Goal: Task Accomplishment & Management: Complete application form

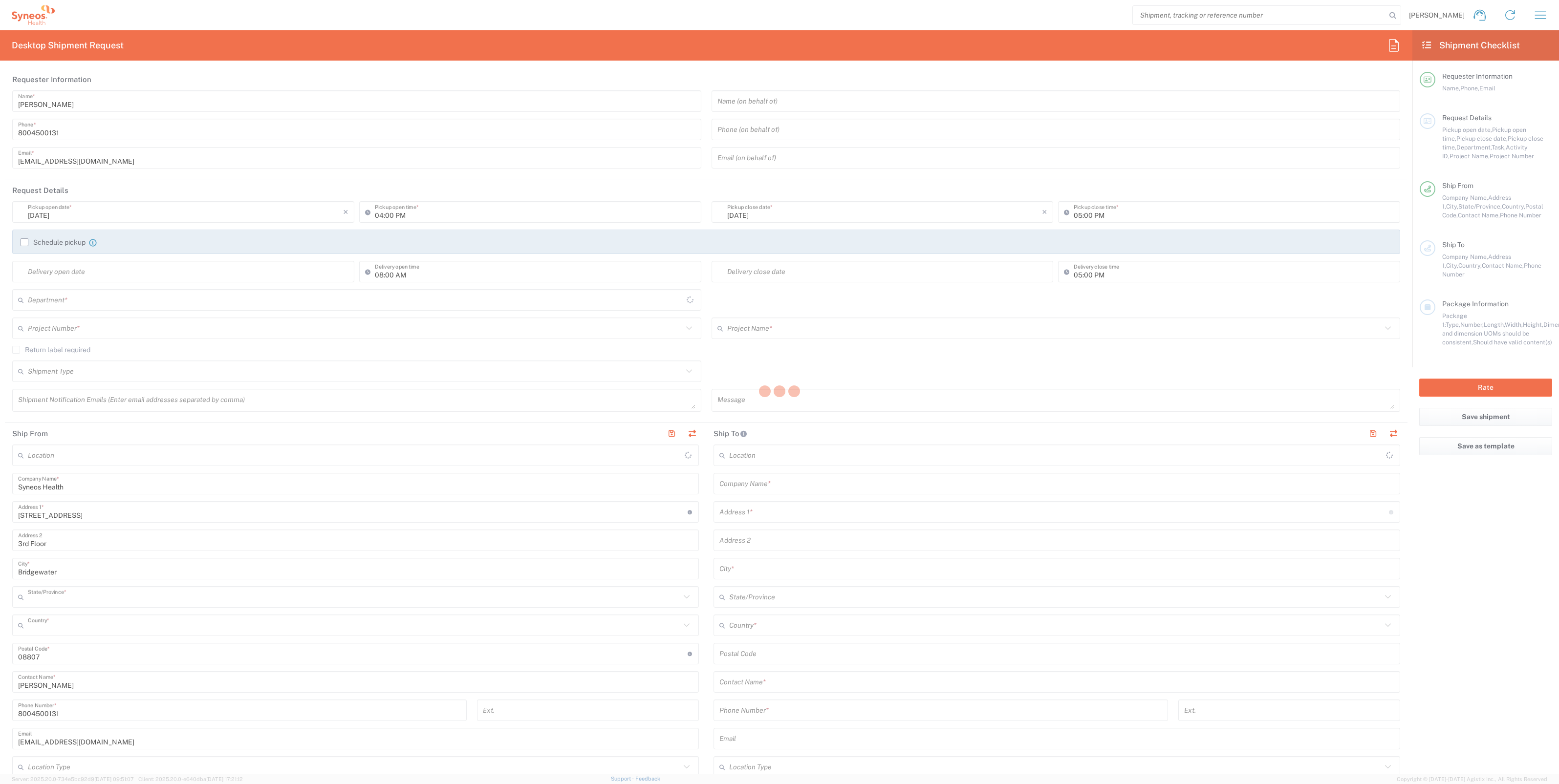
type input "4205"
type input "[US_STATE]"
type input "[GEOGRAPHIC_DATA]"
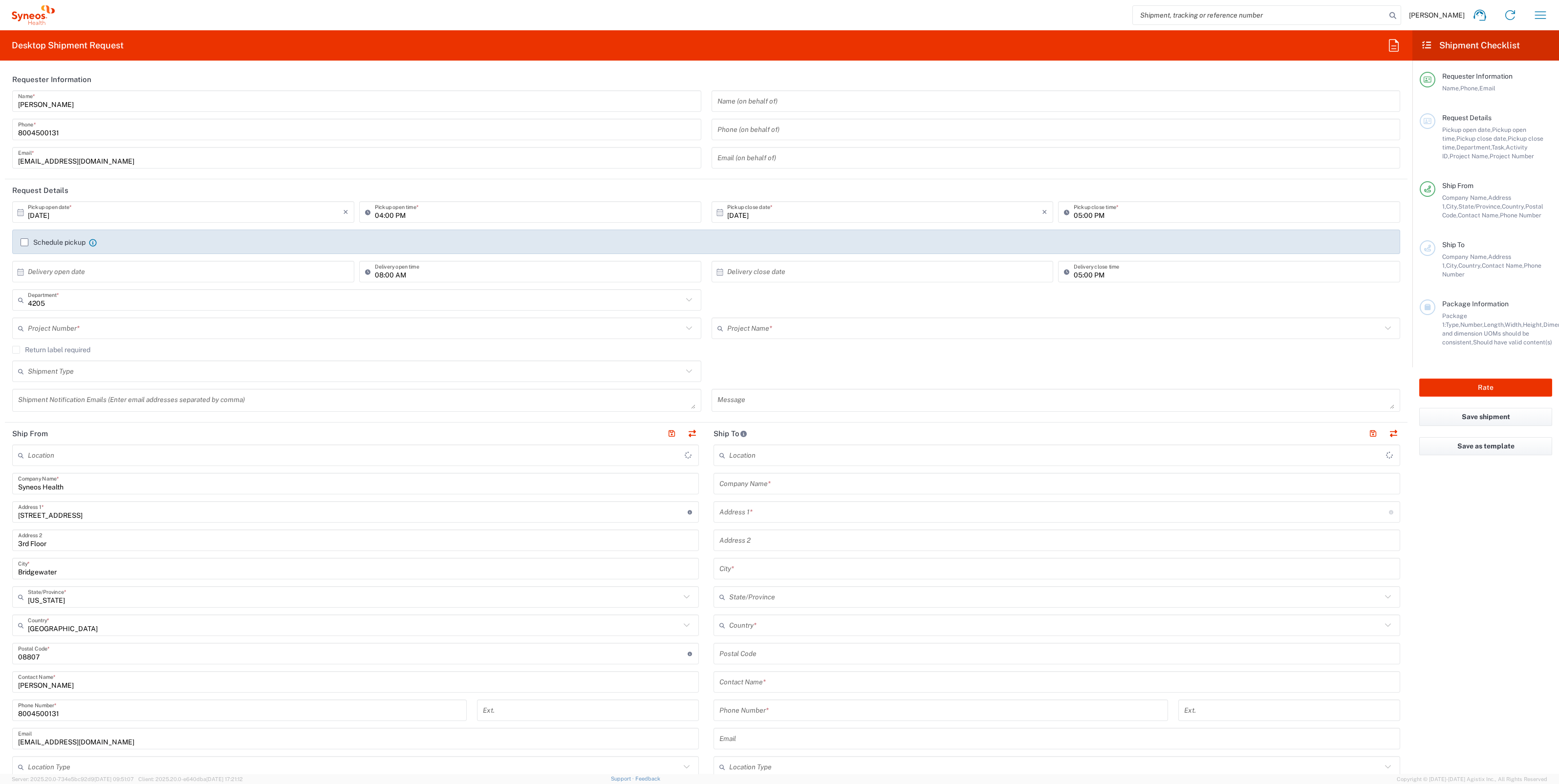
type input "Syneos Health Commercial Servi- [GEOGRAPHIC_DATA] [GEOGRAPHIC_DATA]"
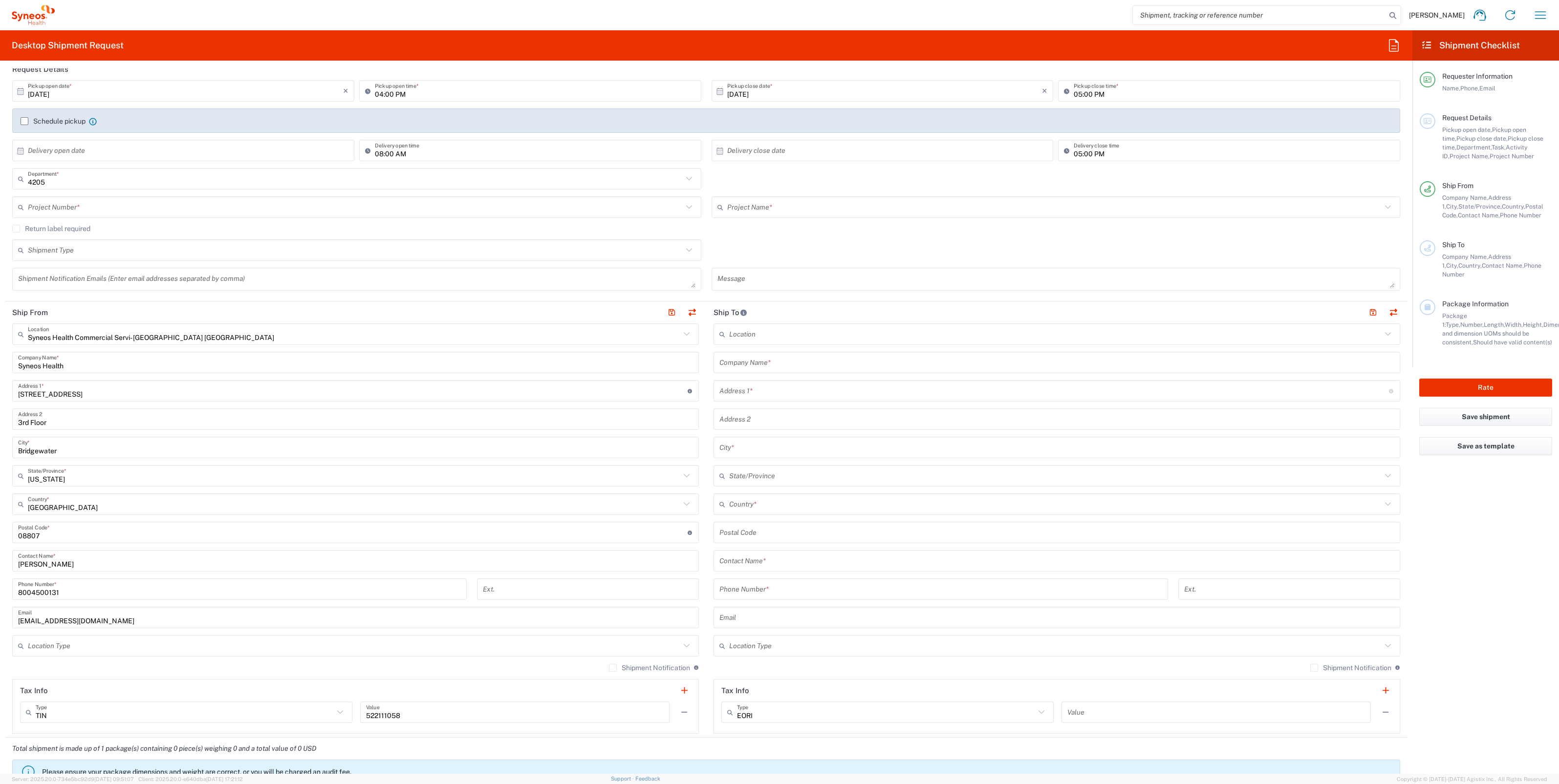
scroll to position [122, 0]
click at [136, 240] on div "Shipment Type" at bounding box center [356, 250] width 689 height 22
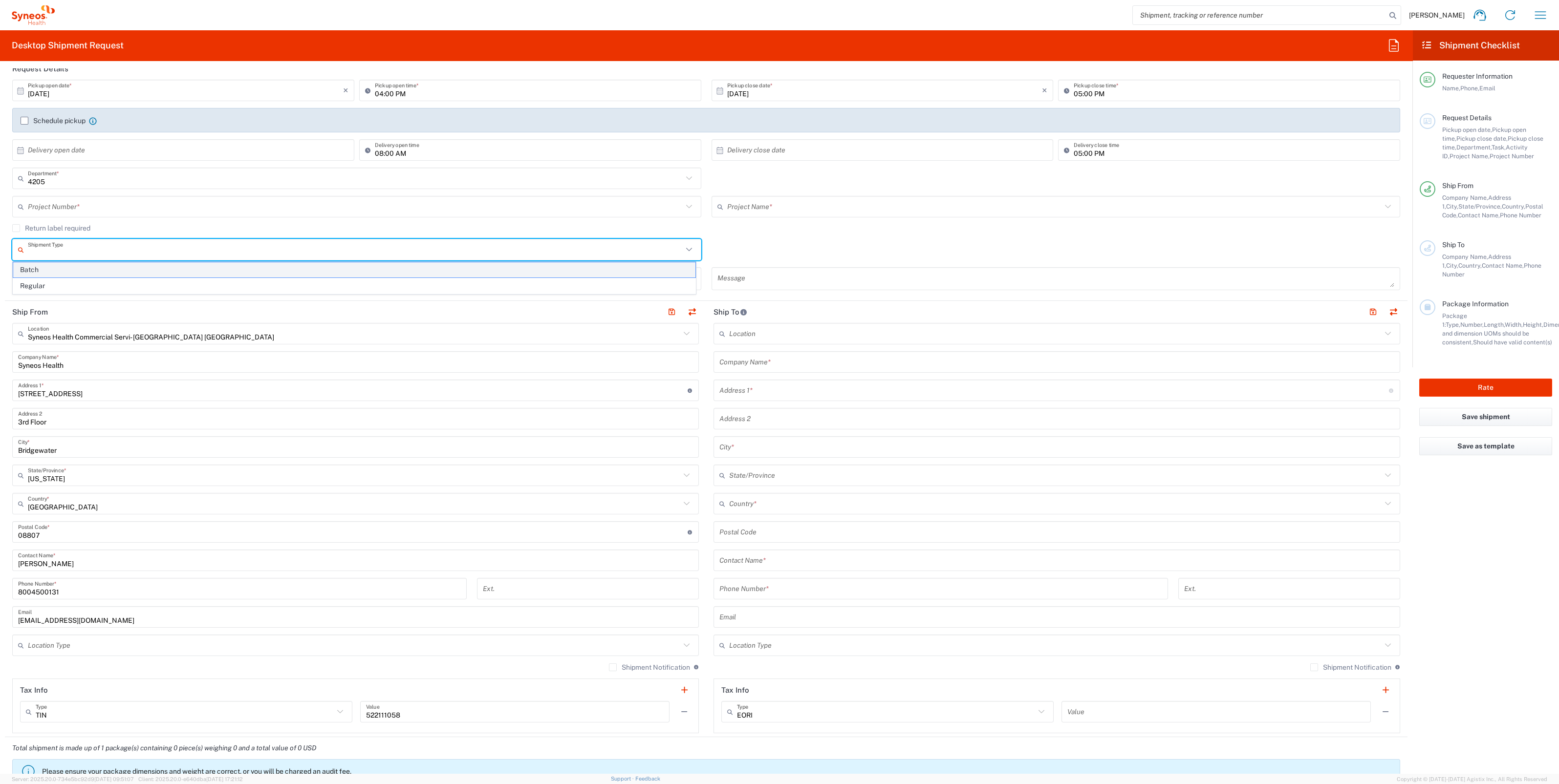
click at [51, 269] on span "Batch" at bounding box center [354, 270] width 682 height 15
type input "Batch"
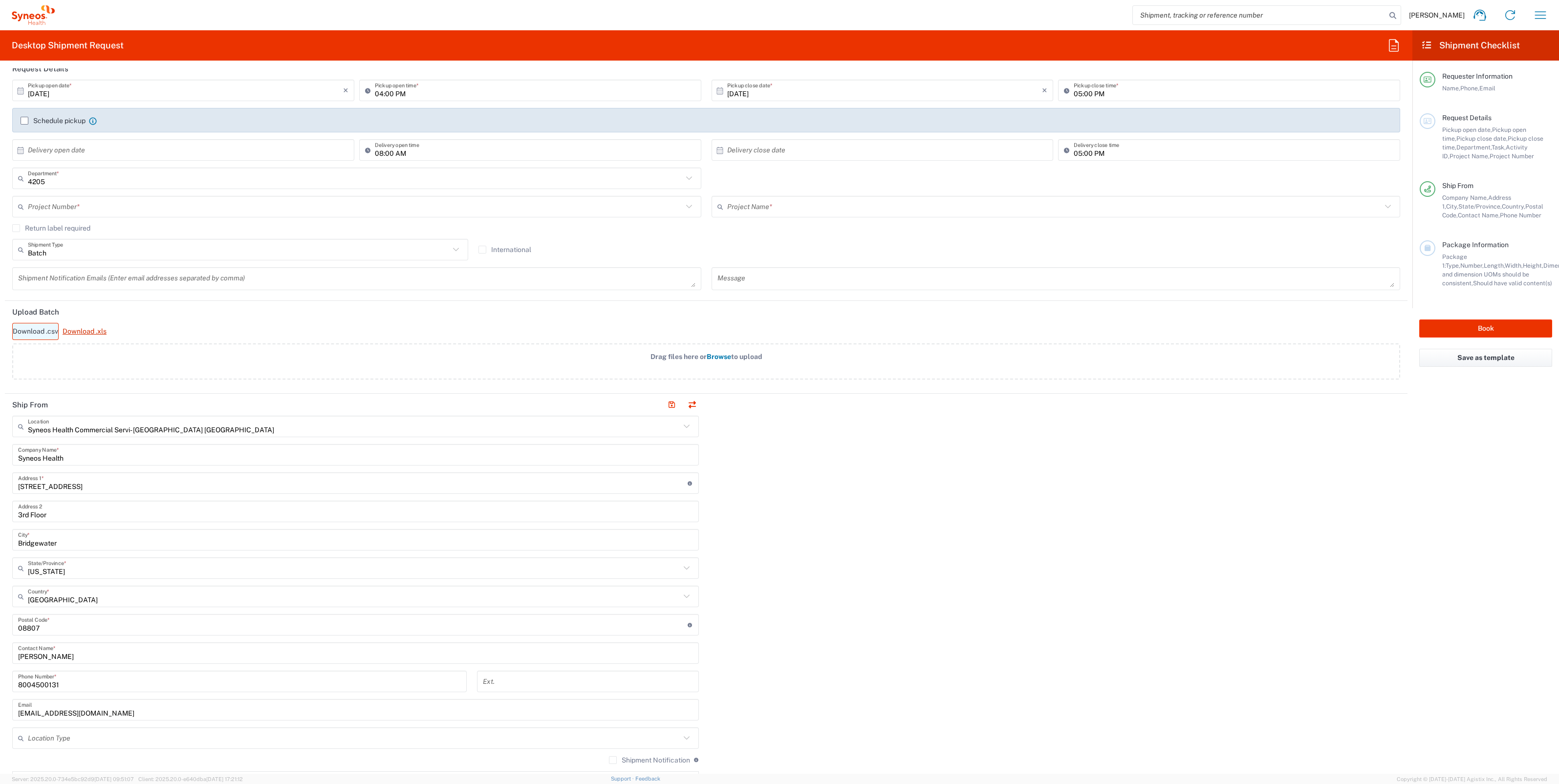
click at [44, 330] on link "Download .csv" at bounding box center [35, 332] width 47 height 17
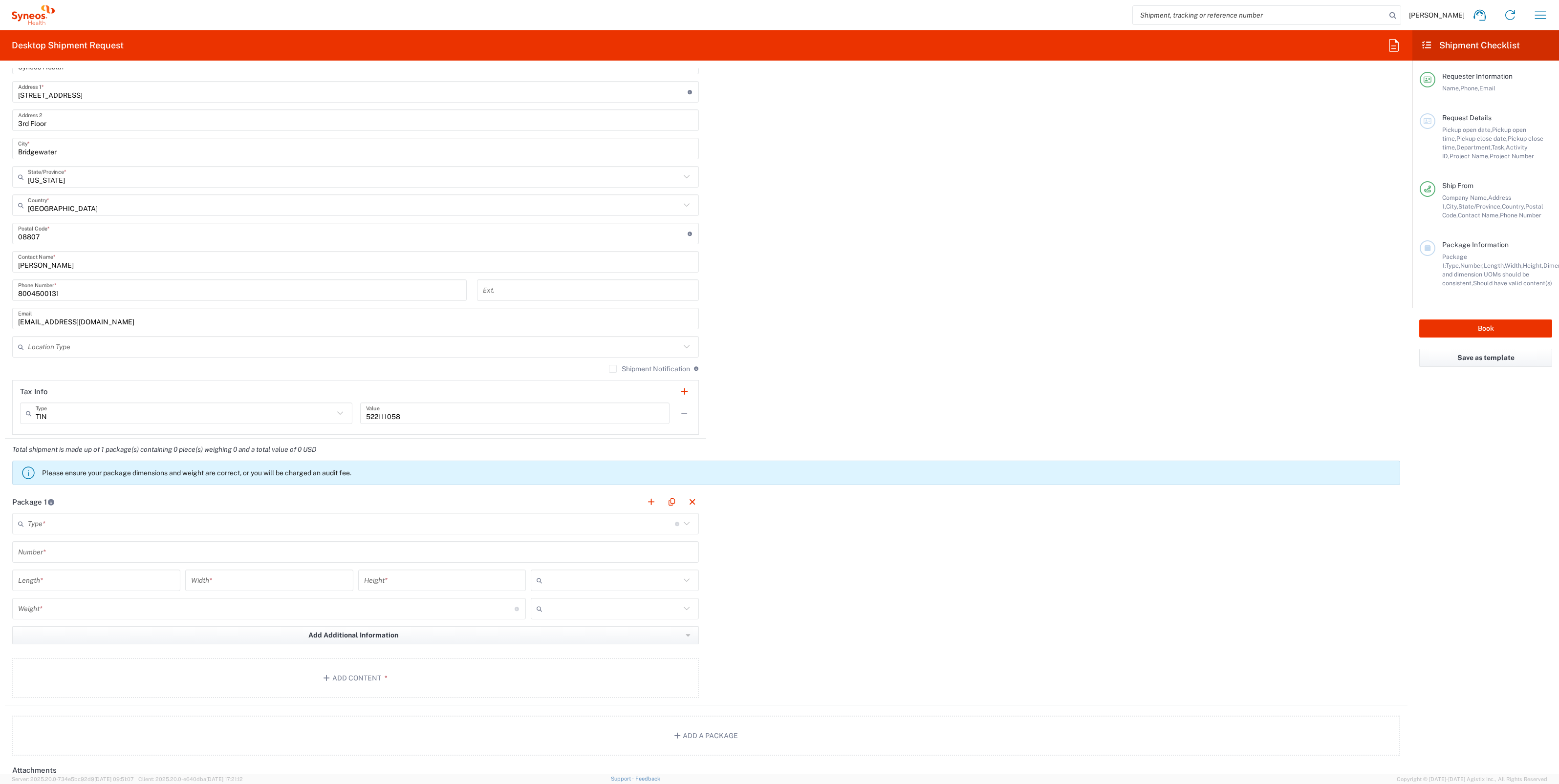
scroll to position [549, 0]
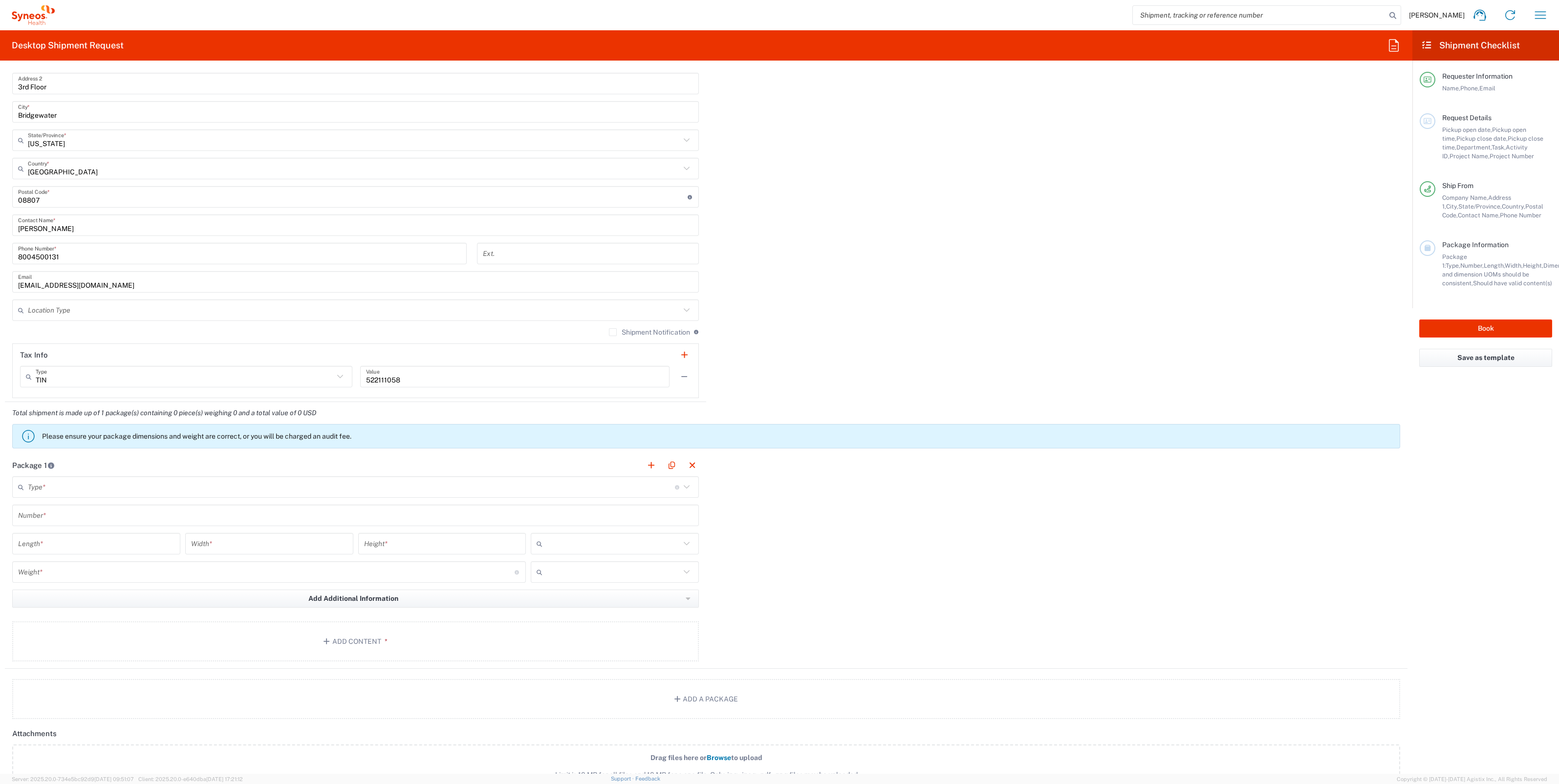
click at [84, 302] on input "text" at bounding box center [354, 310] width 652 height 17
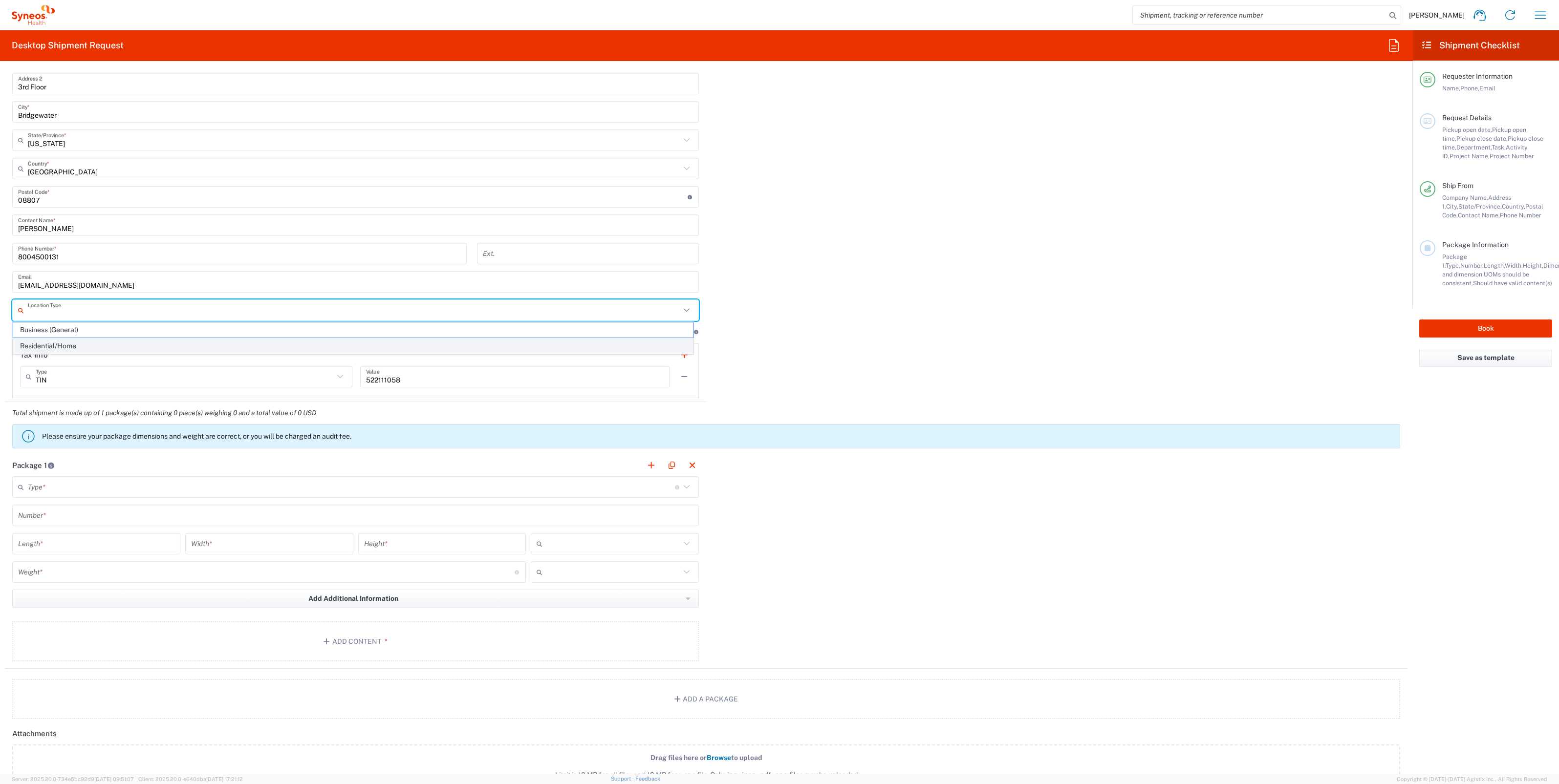
click at [68, 345] on span "Residential/Home" at bounding box center [353, 346] width 680 height 15
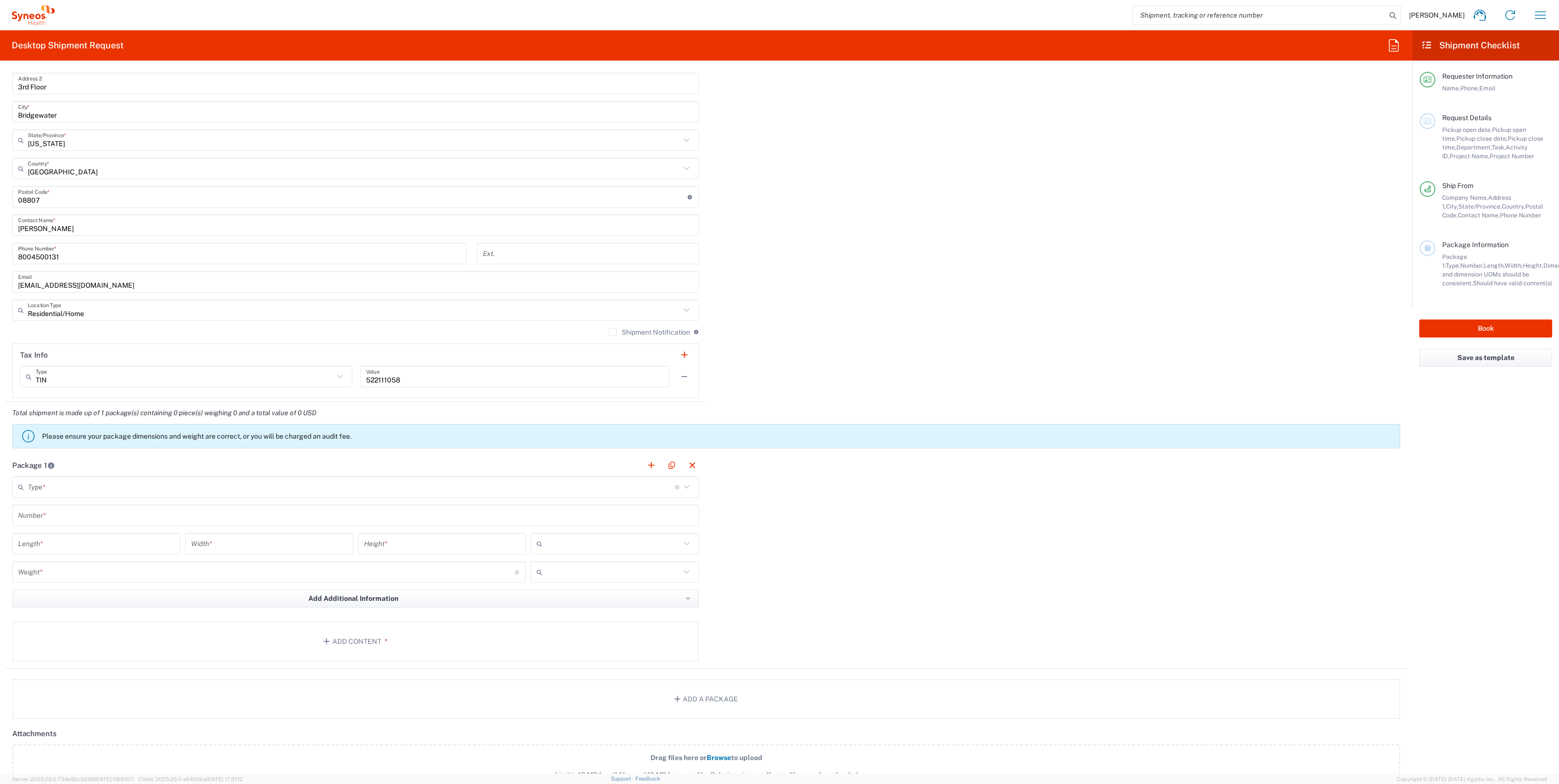
type input "Residential/Home"
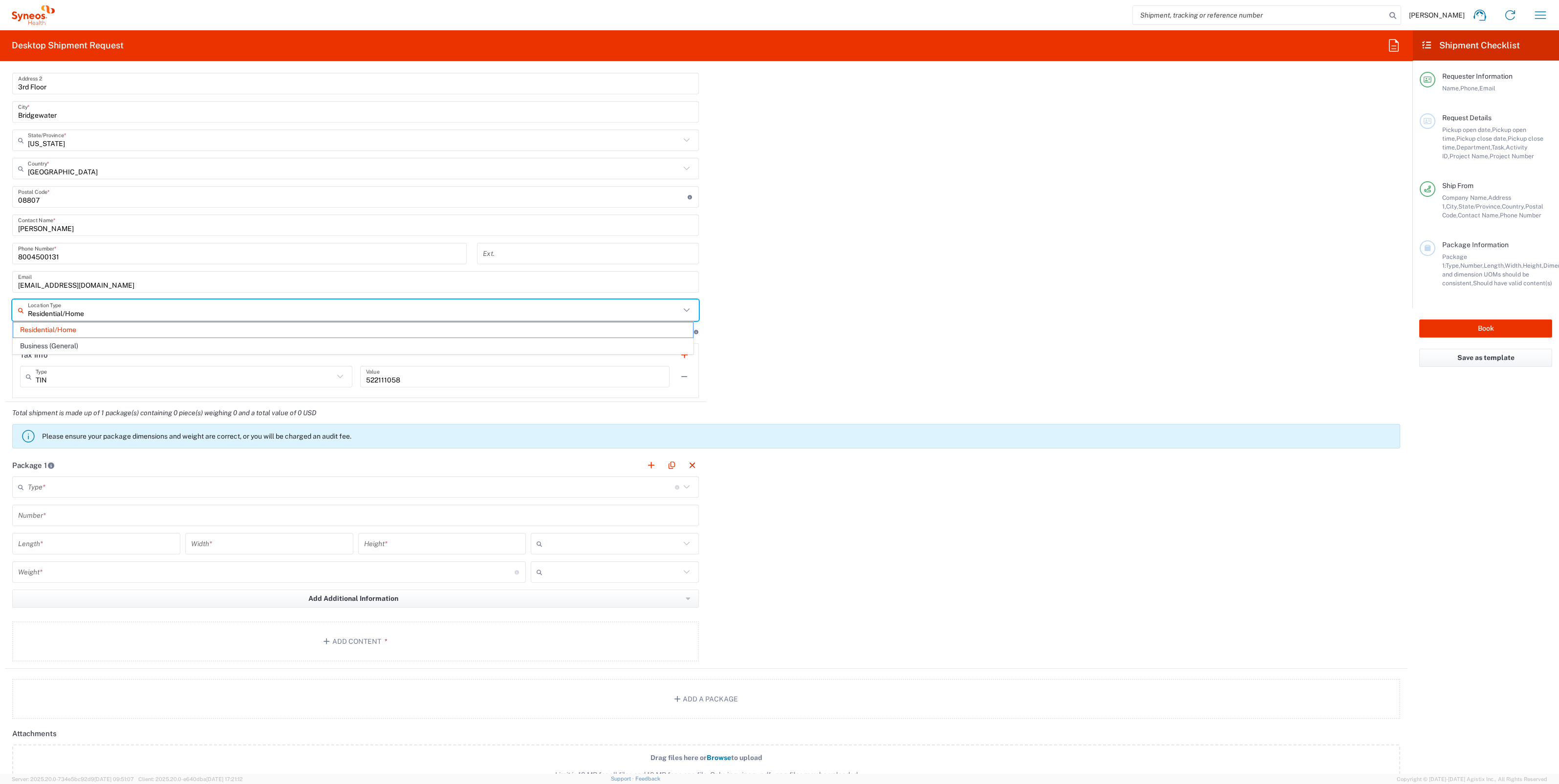
drag, startPoint x: 86, startPoint y: 312, endPoint x: 28, endPoint y: 312, distance: 58.0
click at [28, 312] on input "Residential/Home" at bounding box center [354, 310] width 652 height 17
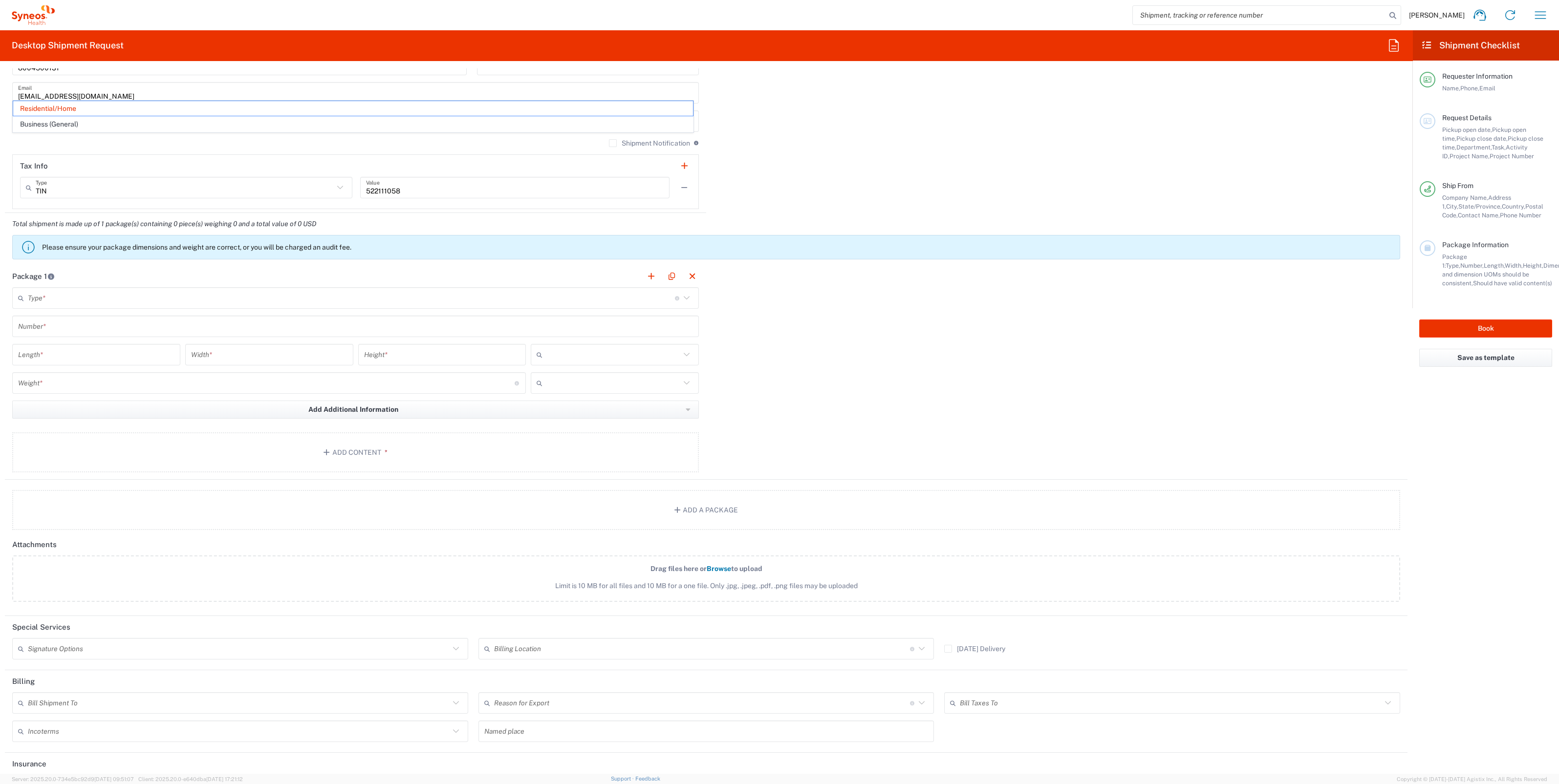
scroll to position [777, 0]
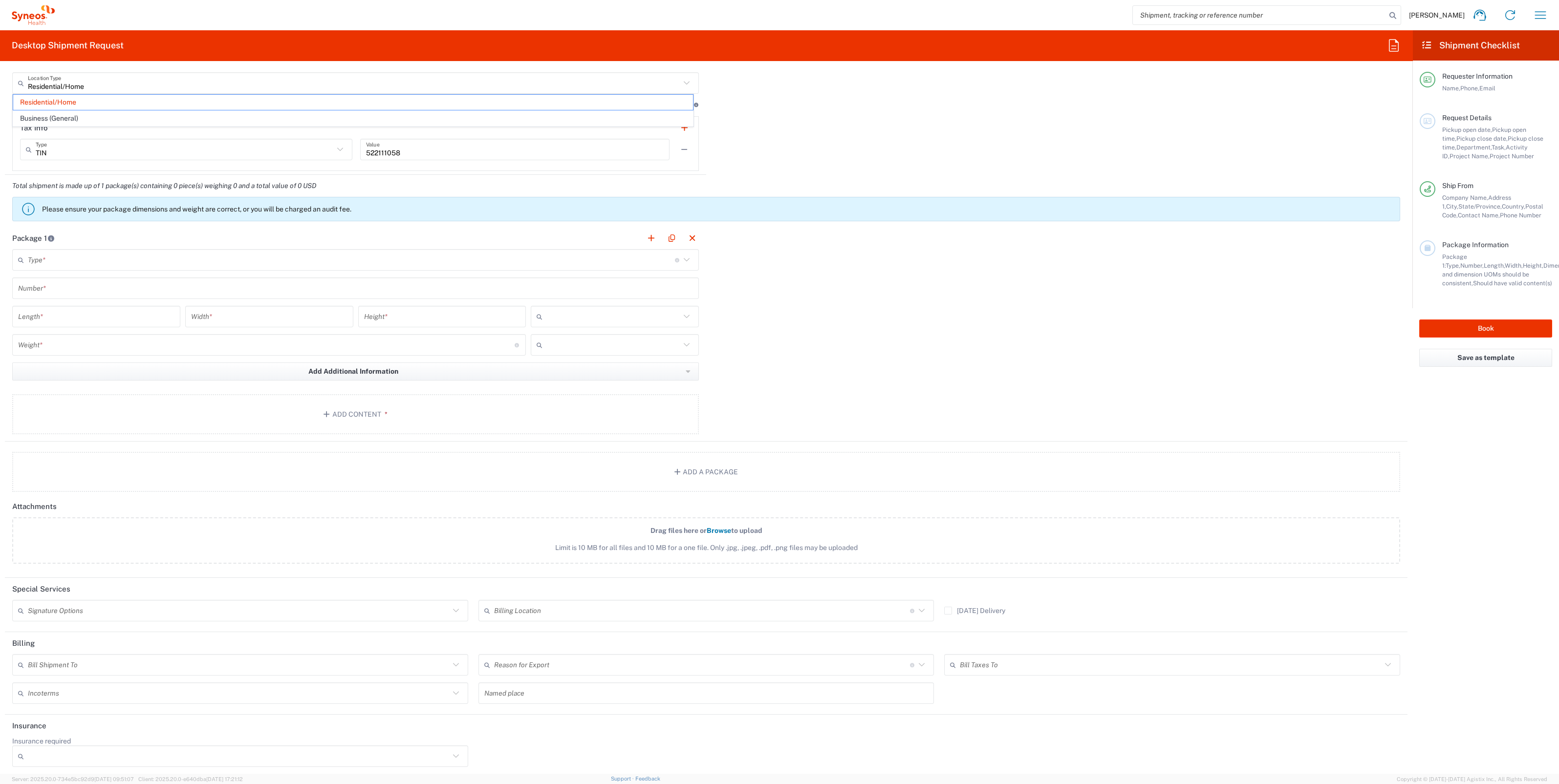
click at [103, 605] on input "text" at bounding box center [238, 611] width 422 height 17
drag, startPoint x: 108, startPoint y: 626, endPoint x: 19, endPoint y: 635, distance: 89.5
click at [19, 635] on span "Adult Signature Required" at bounding box center [238, 628] width 451 height 15
copy span "Adult Signature Required"
type input "Adult Signature Required"
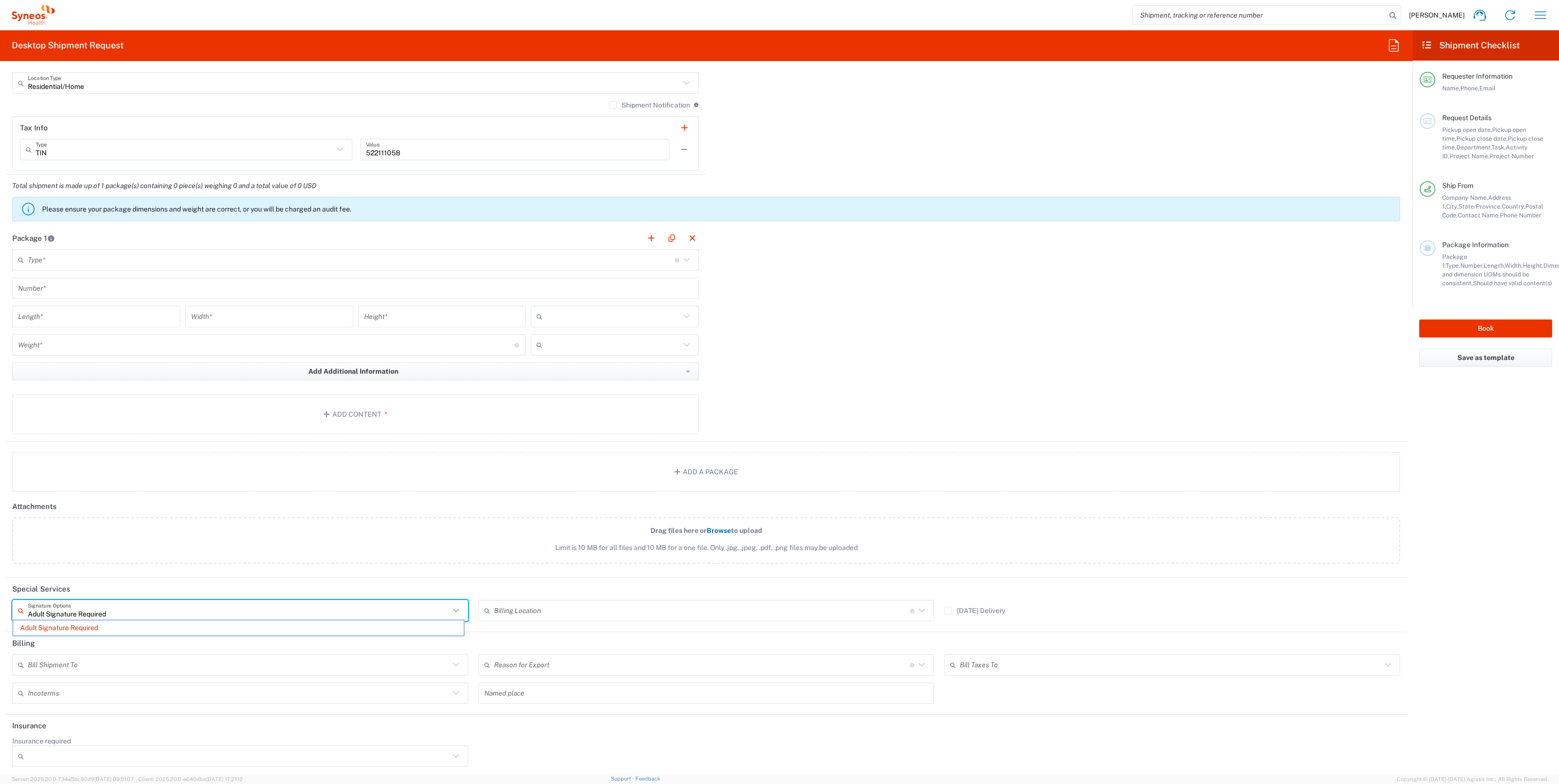
drag, startPoint x: 111, startPoint y: 610, endPoint x: 28, endPoint y: 612, distance: 83.0
click at [28, 612] on input "Adult Signature Required" at bounding box center [238, 611] width 422 height 17
click at [902, 336] on div "Package 1 Type * Material used to package goods Envelope Large Box Medium Box P…" at bounding box center [706, 334] width 1403 height 215
click at [873, 340] on div "Package 1 Type * Material used to package goods Envelope Large Box Medium Box P…" at bounding box center [706, 334] width 1403 height 215
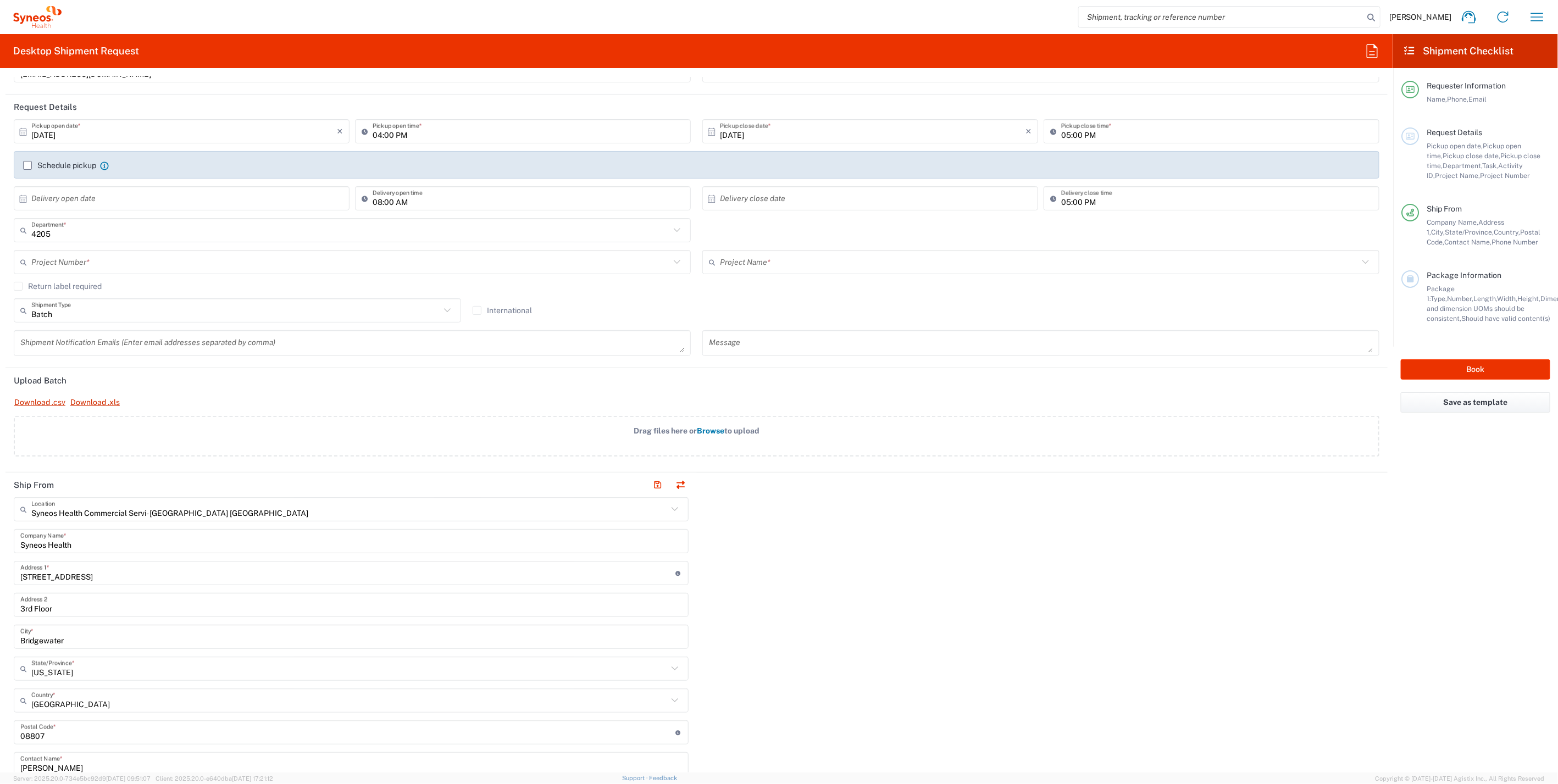
scroll to position [122, 0]
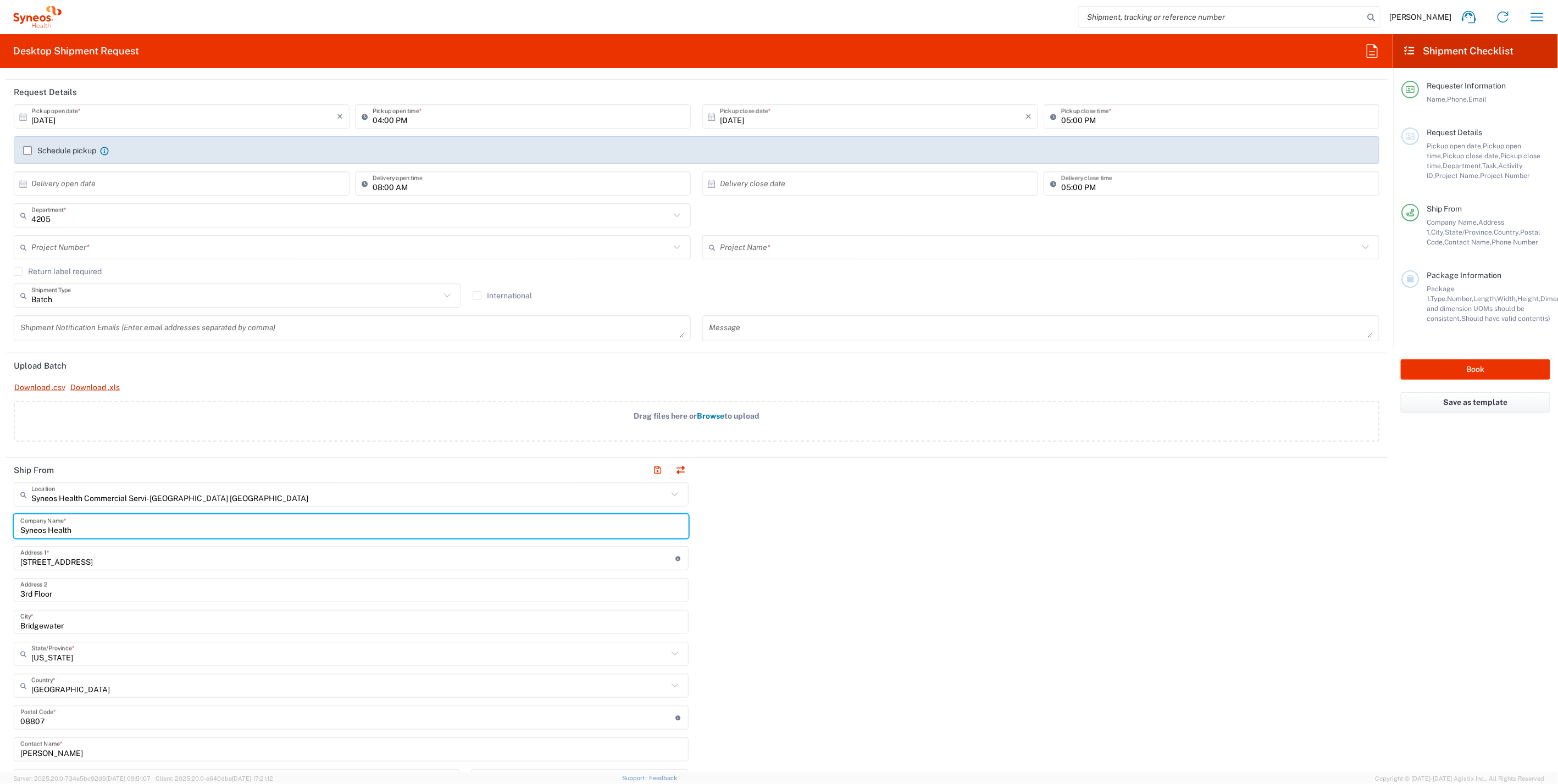
drag, startPoint x: 44, startPoint y: 529, endPoint x: -7, endPoint y: 532, distance: 51.1
click at [0, 532] on html "[PERSON_NAME] Home Shipment estimator Shipment tracking Desktop shipment reques…" at bounding box center [779, 392] width 1558 height 784
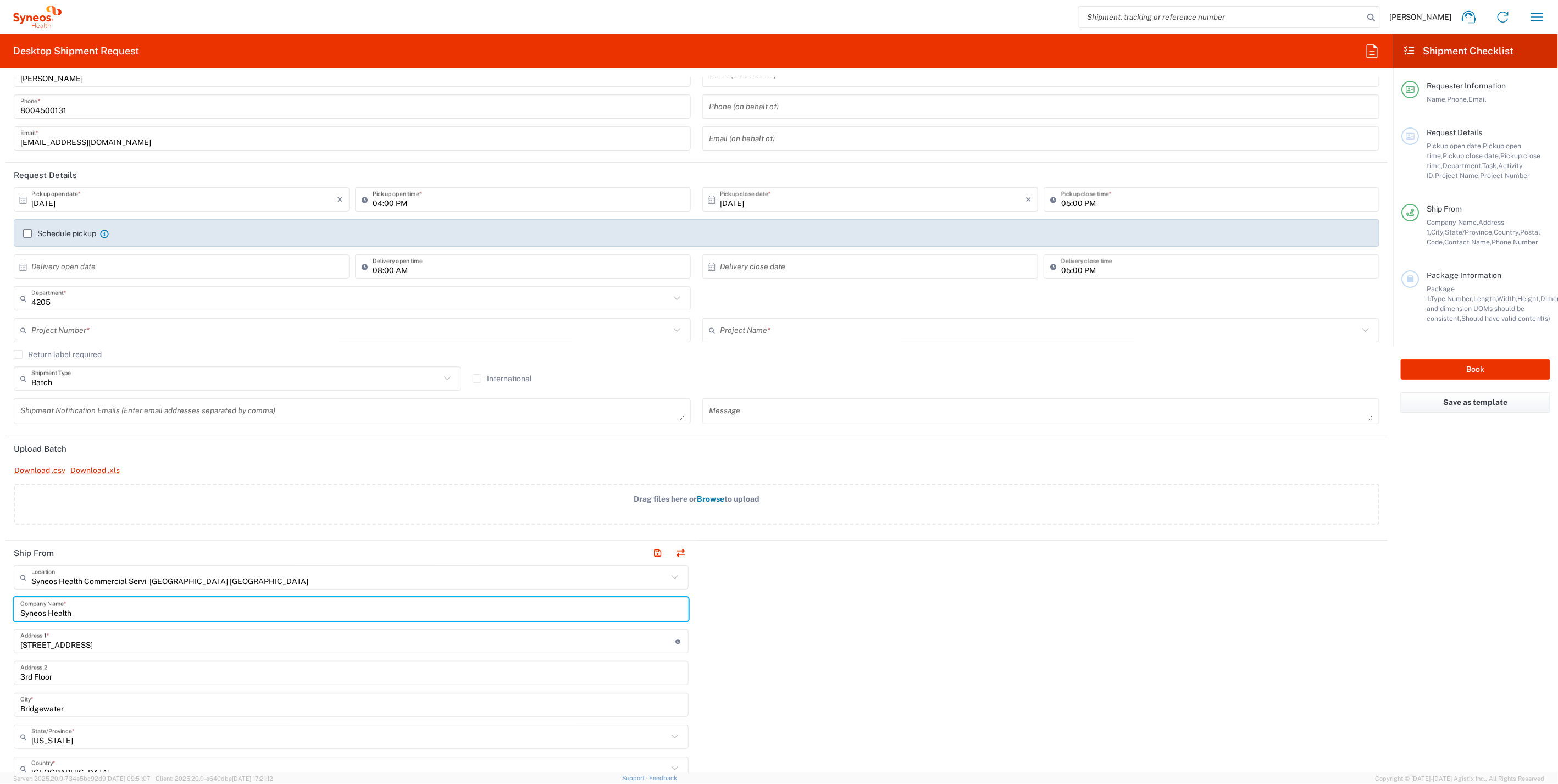
scroll to position [0, 0]
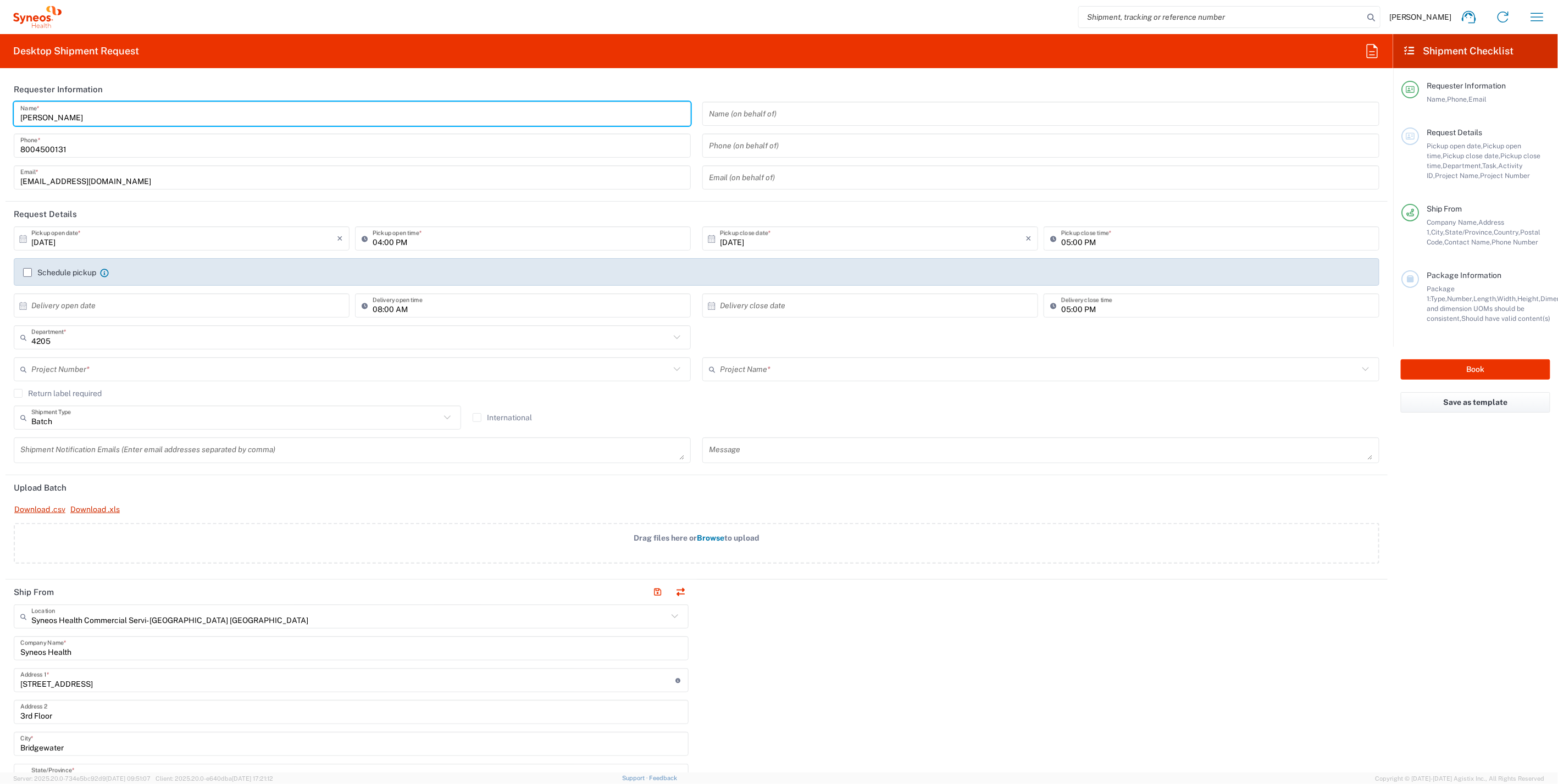
drag, startPoint x: 82, startPoint y: 115, endPoint x: -42, endPoint y: 118, distance: 124.0
click at [0, 118] on html "[PERSON_NAME] Home Shipment estimator Shipment tracking Desktop shipment reques…" at bounding box center [779, 392] width 1558 height 784
paste input "Syneos Health"
drag, startPoint x: 130, startPoint y: 114, endPoint x: -20, endPoint y: 124, distance: 150.3
click at [0, 124] on html "[PERSON_NAME] Home Shipment estimator Shipment tracking Desktop shipment reques…" at bounding box center [779, 392] width 1558 height 784
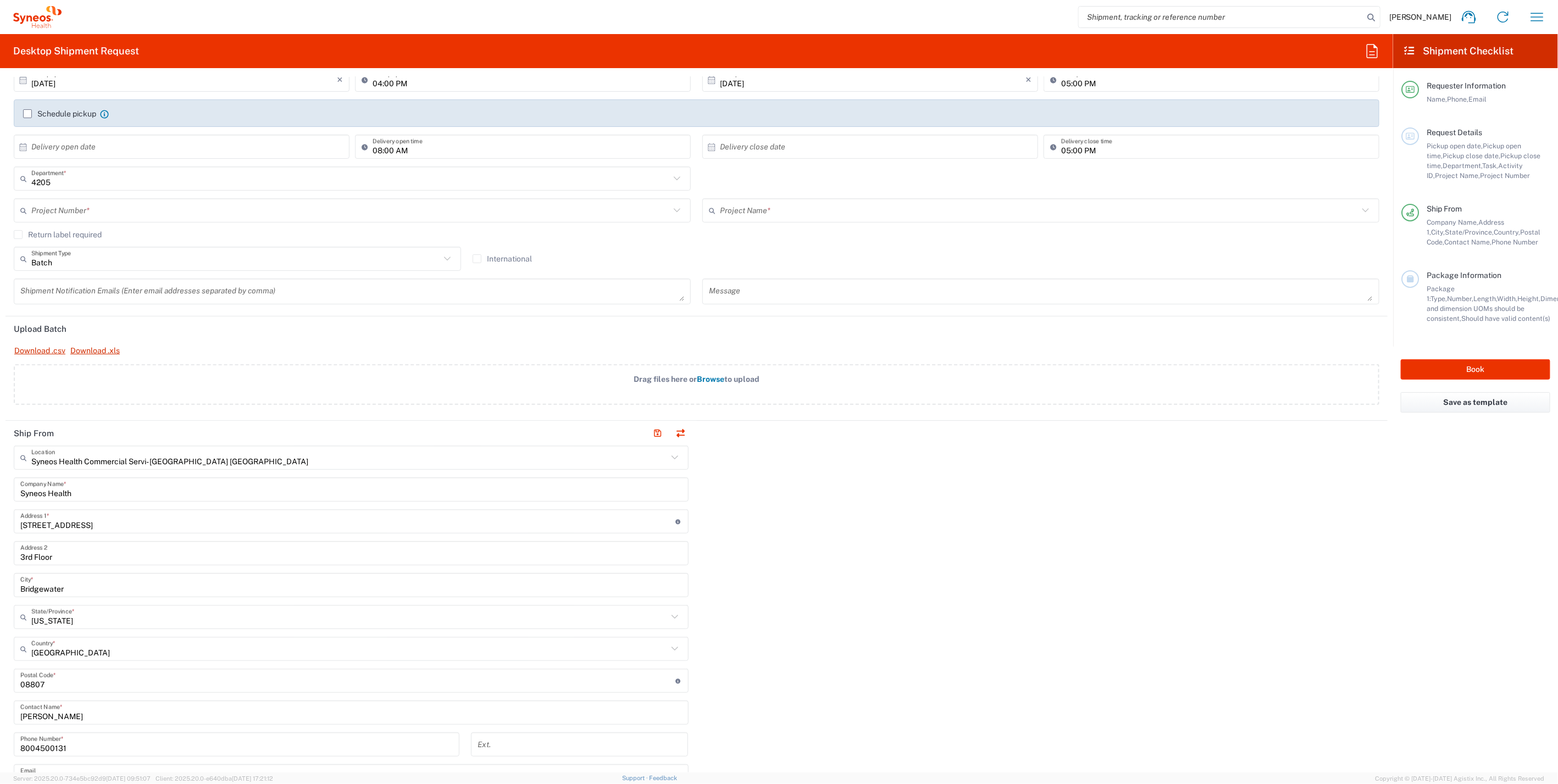
scroll to position [183, 0]
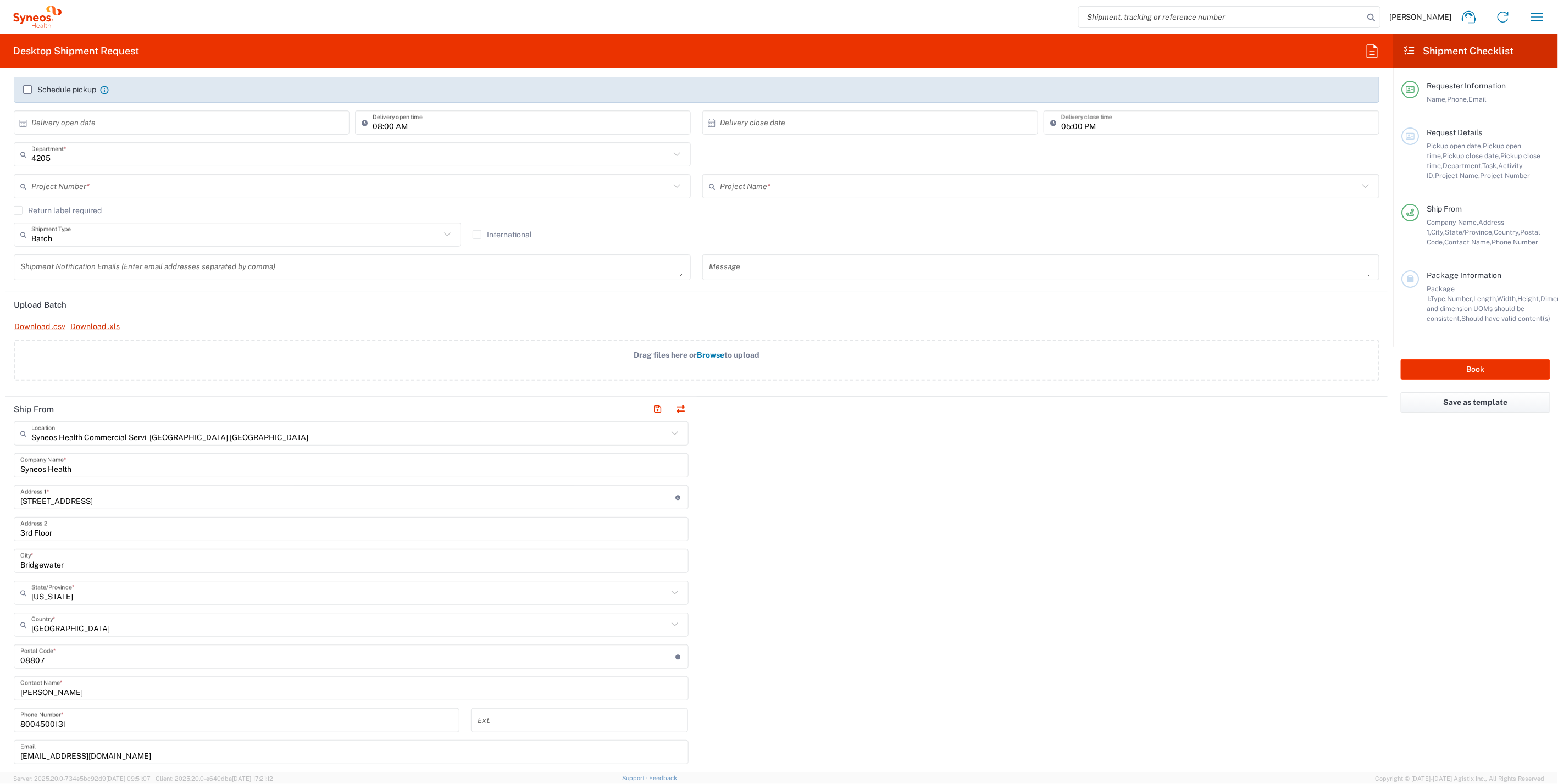
type input "Syneos Health Deployments"
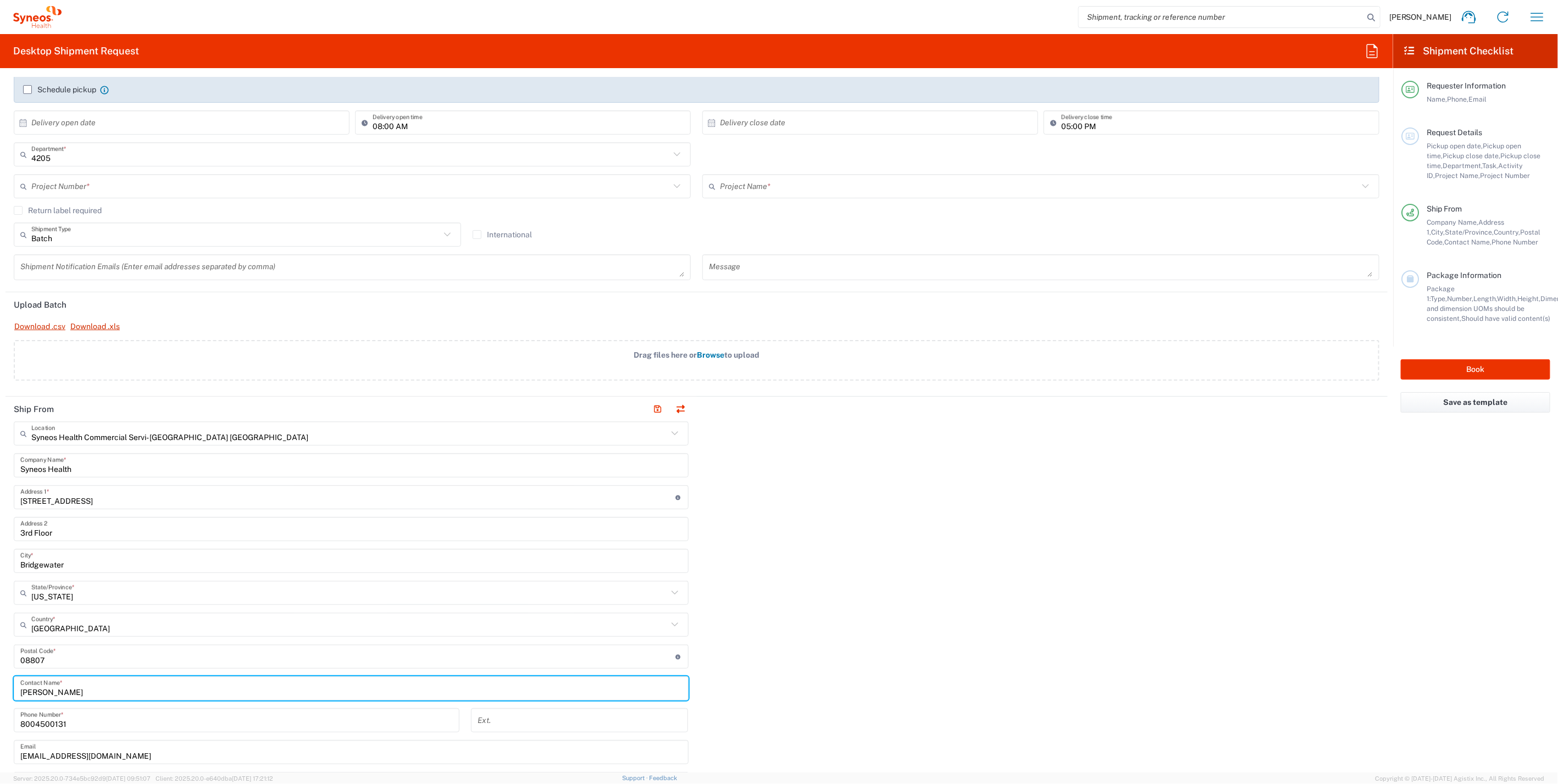
drag, startPoint x: 106, startPoint y: 691, endPoint x: -7, endPoint y: 698, distance: 113.2
click at [0, 698] on html "[PERSON_NAME] Home Shipment estimator Shipment tracking Desktop shipment reques…" at bounding box center [779, 392] width 1558 height 784
paste input "Syneos Health Deployments"
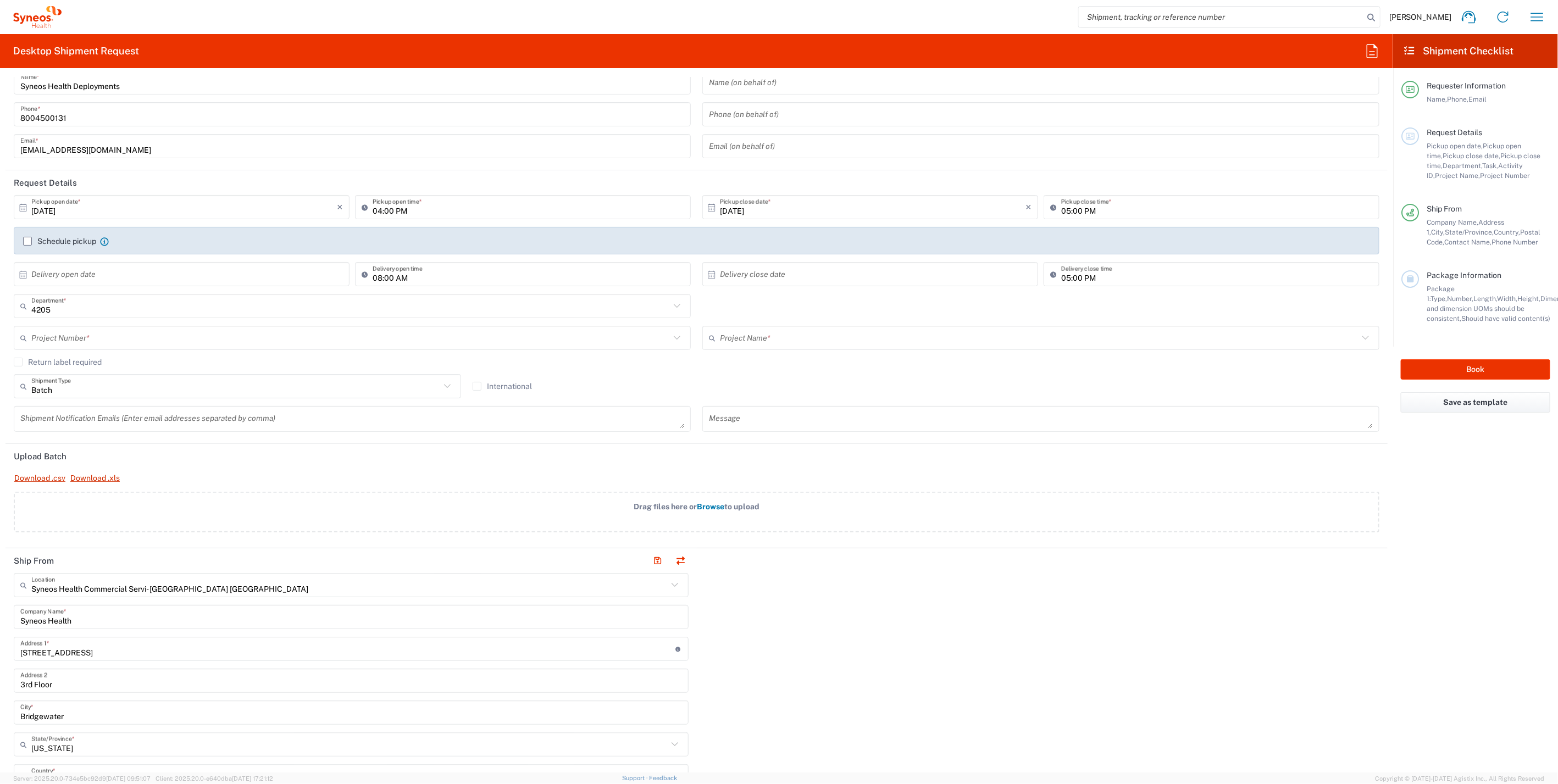
scroll to position [0, 0]
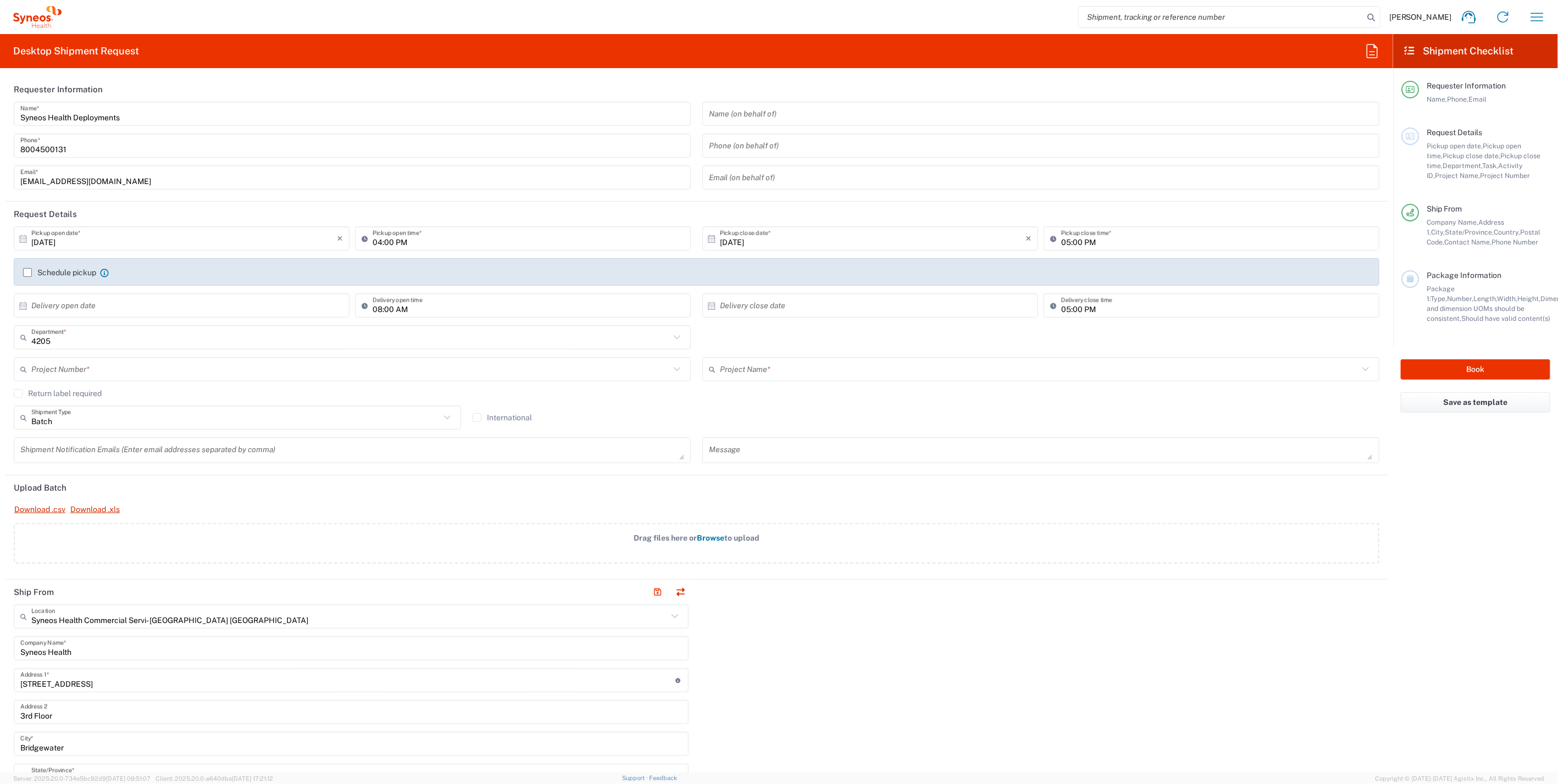
type input "Syneos Health Deployments"
click at [159, 239] on input "[DATE]" at bounding box center [184, 239] width 306 height 19
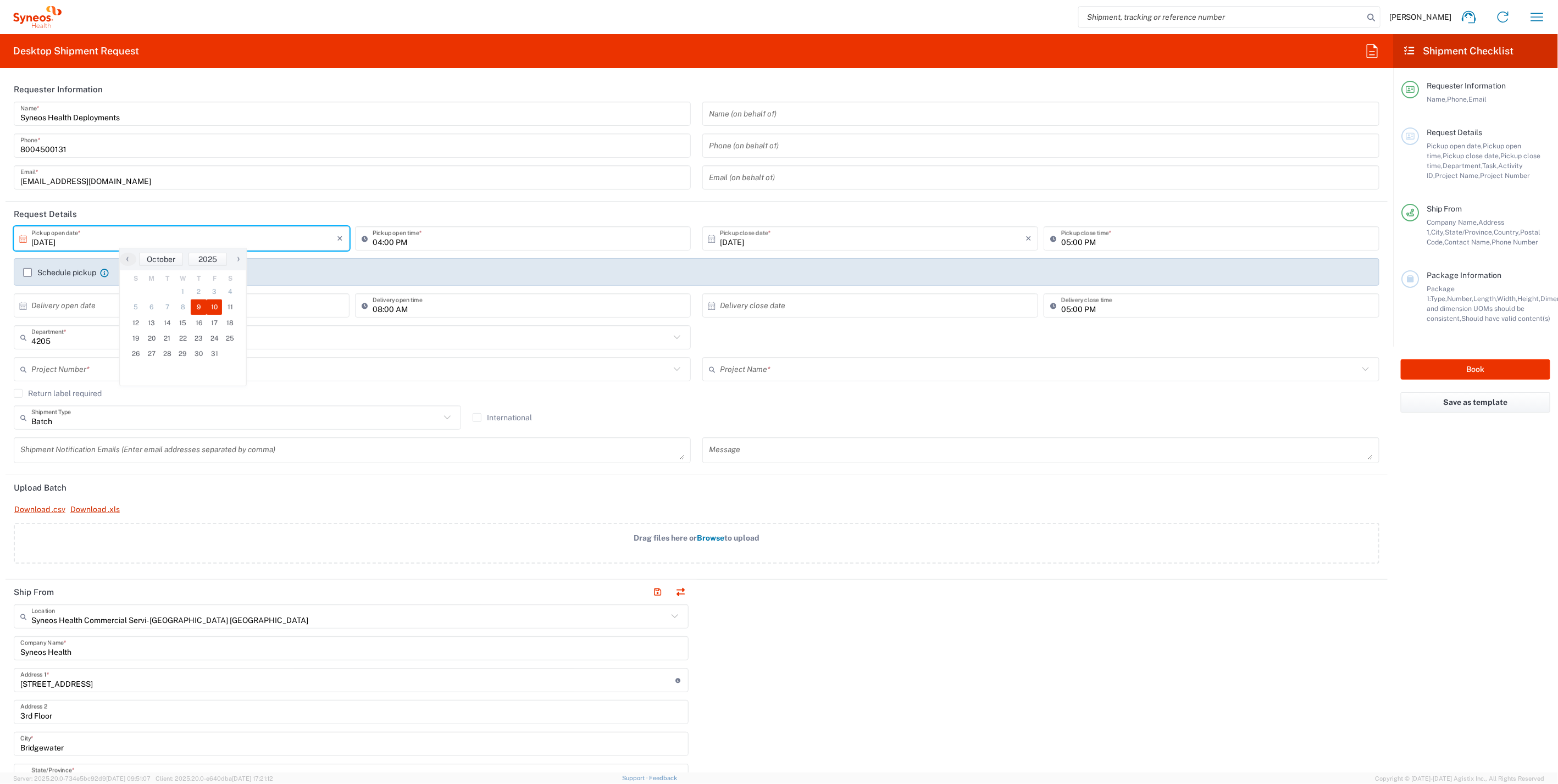
click at [216, 309] on span "10" at bounding box center [214, 307] width 16 height 16
type input "[DATE]"
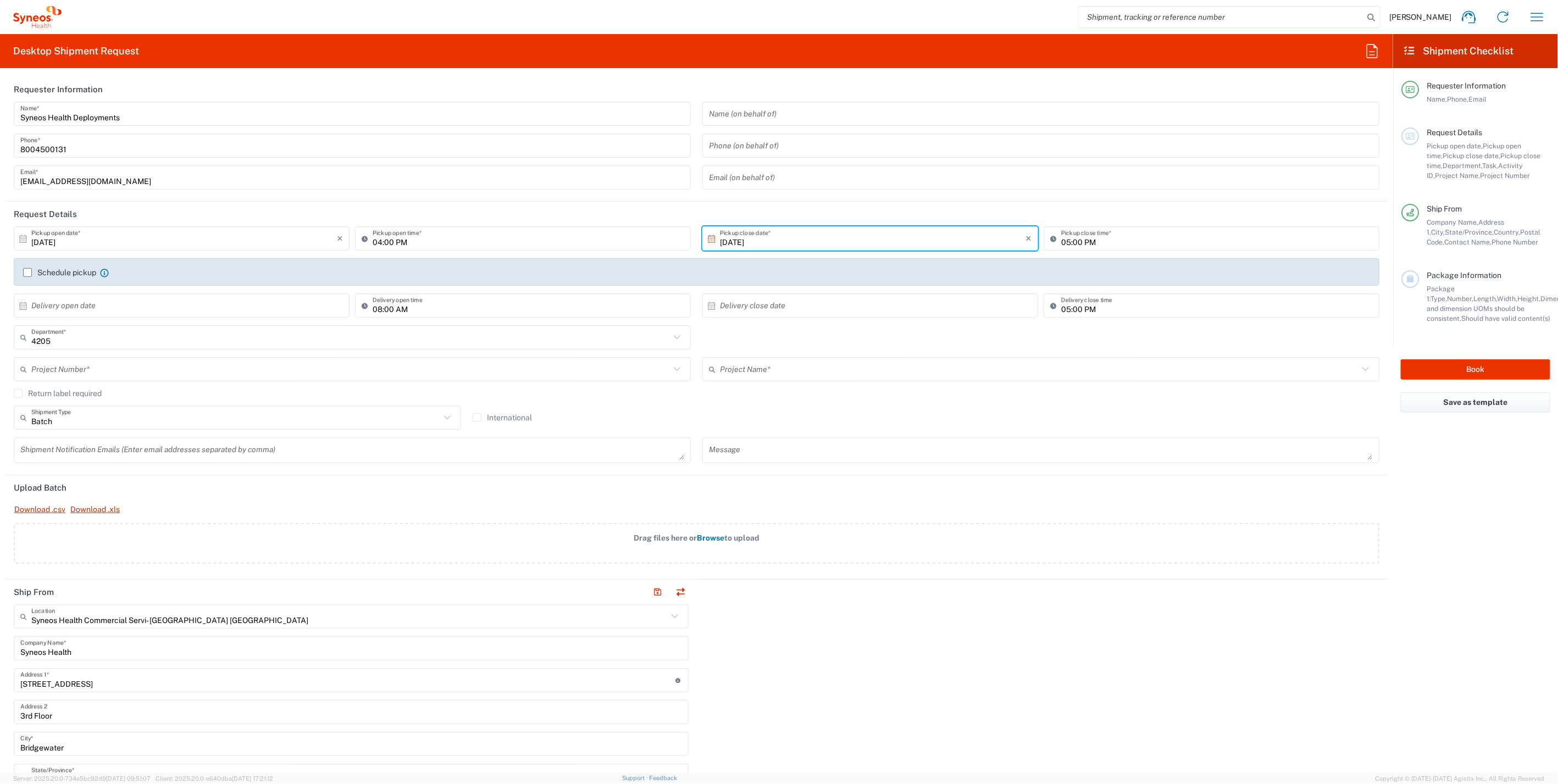
click at [376, 241] on input "04:00 PM" at bounding box center [529, 239] width 312 height 19
type input "01:00 PM"
click at [737, 238] on input "[DATE]" at bounding box center [873, 239] width 306 height 19
click at [895, 306] on span "10" at bounding box center [898, 307] width 16 height 16
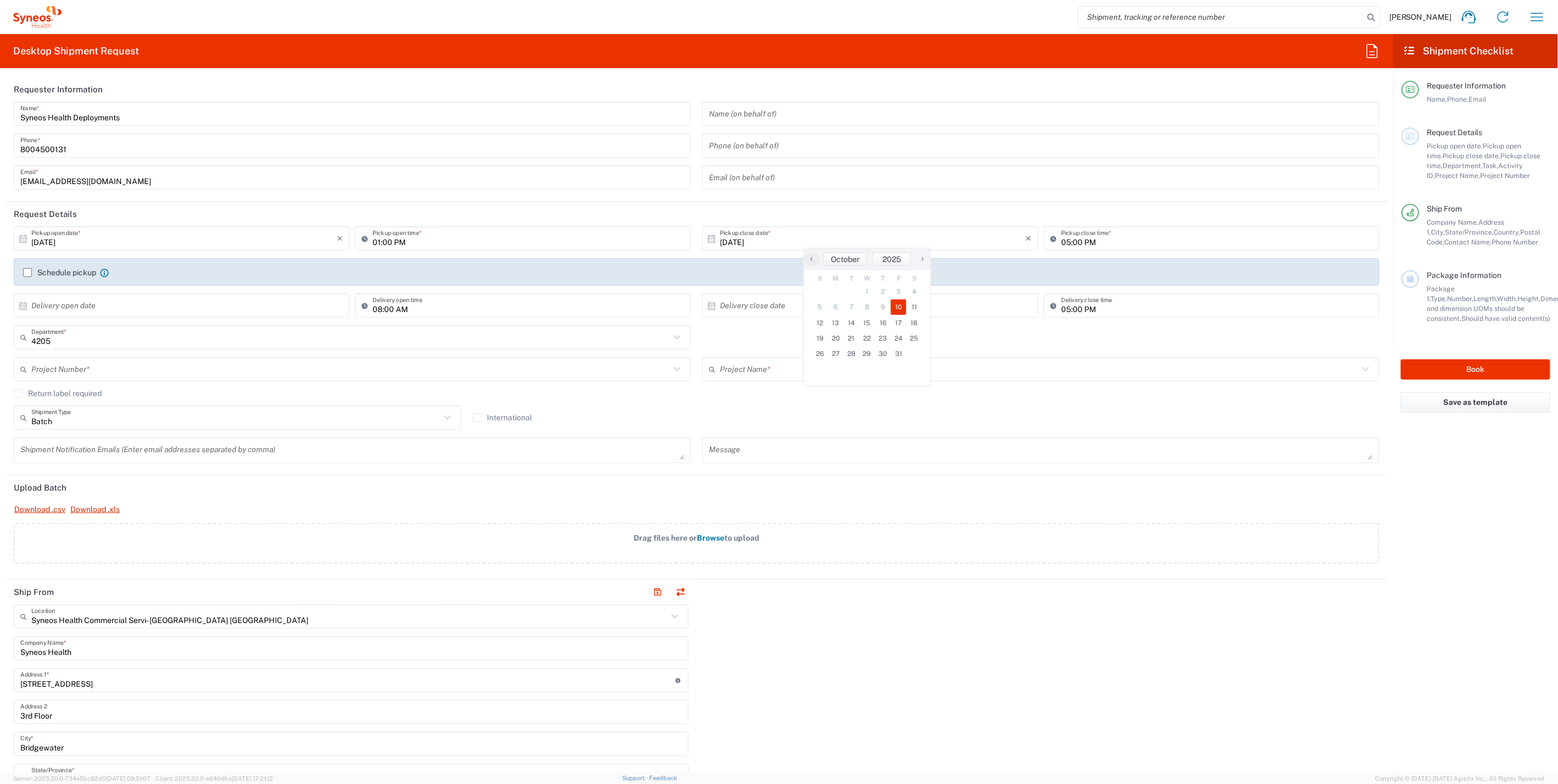
click at [1175, 438] on div "Message" at bounding box center [1041, 451] width 677 height 26
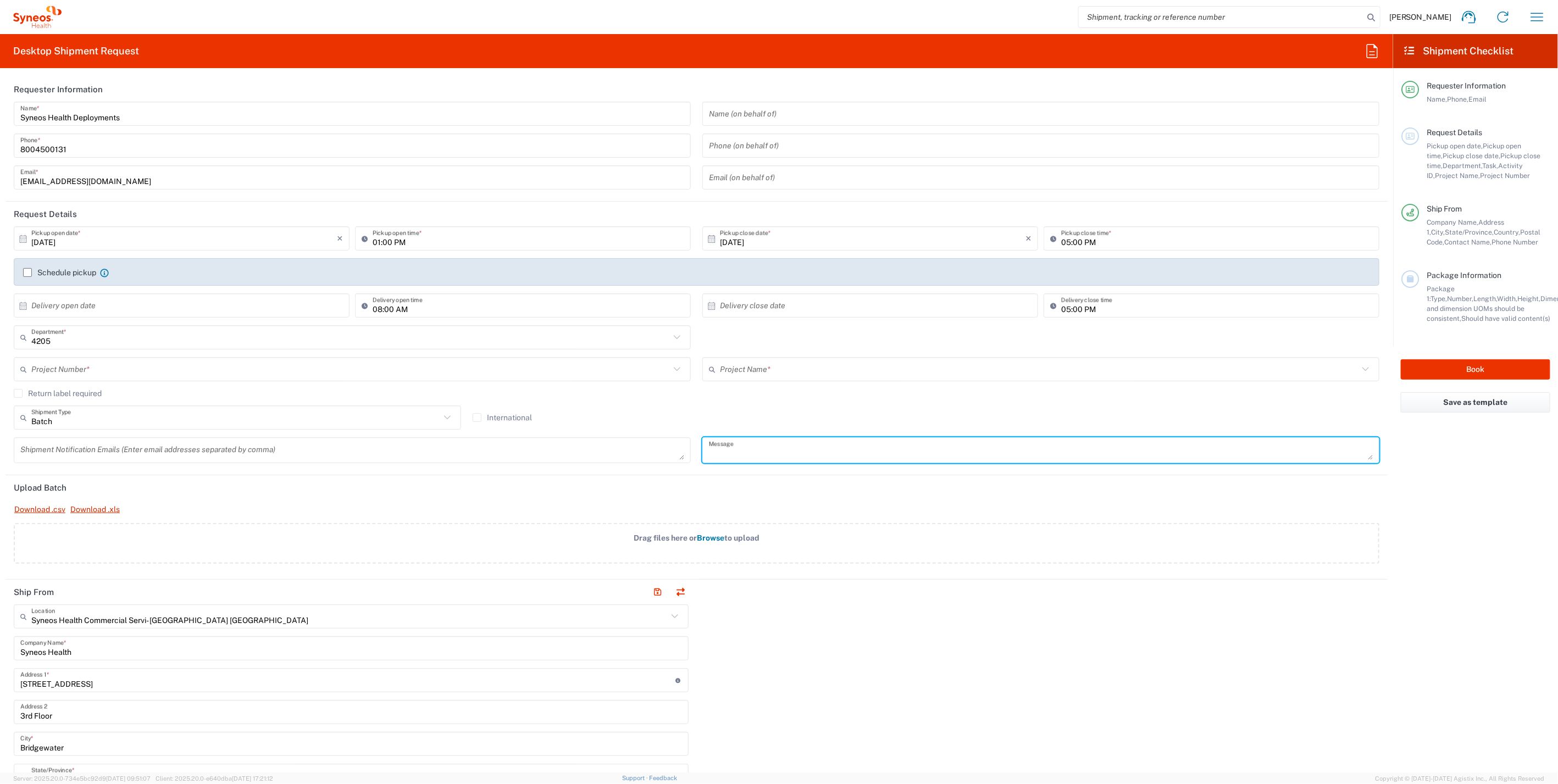
click at [95, 369] on input "text" at bounding box center [351, 370] width 638 height 19
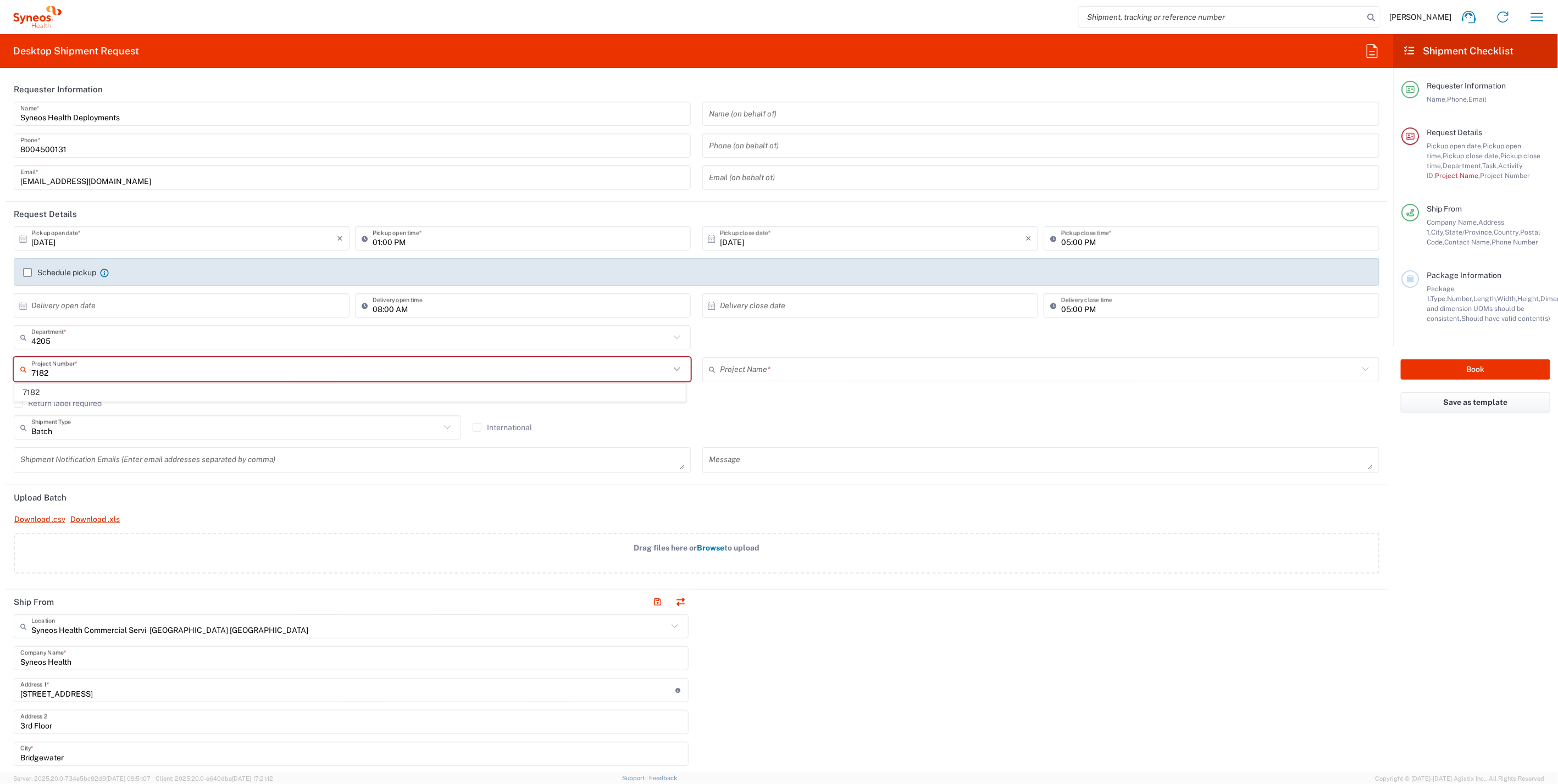
type input "7182"
click at [28, 387] on span "7182" at bounding box center [350, 392] width 670 height 17
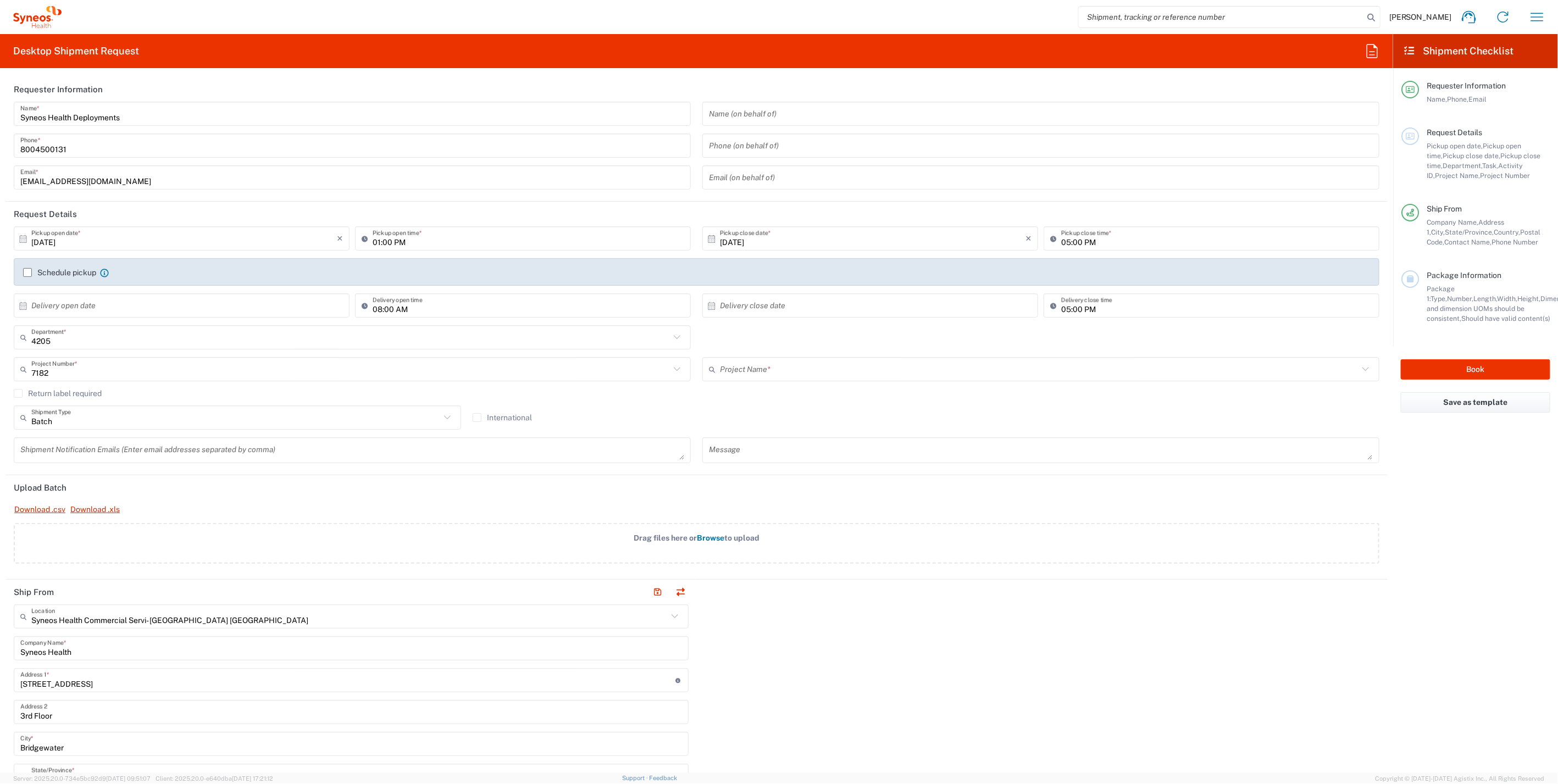
type input "ST-US_GlaxoSmithKline_Sales"
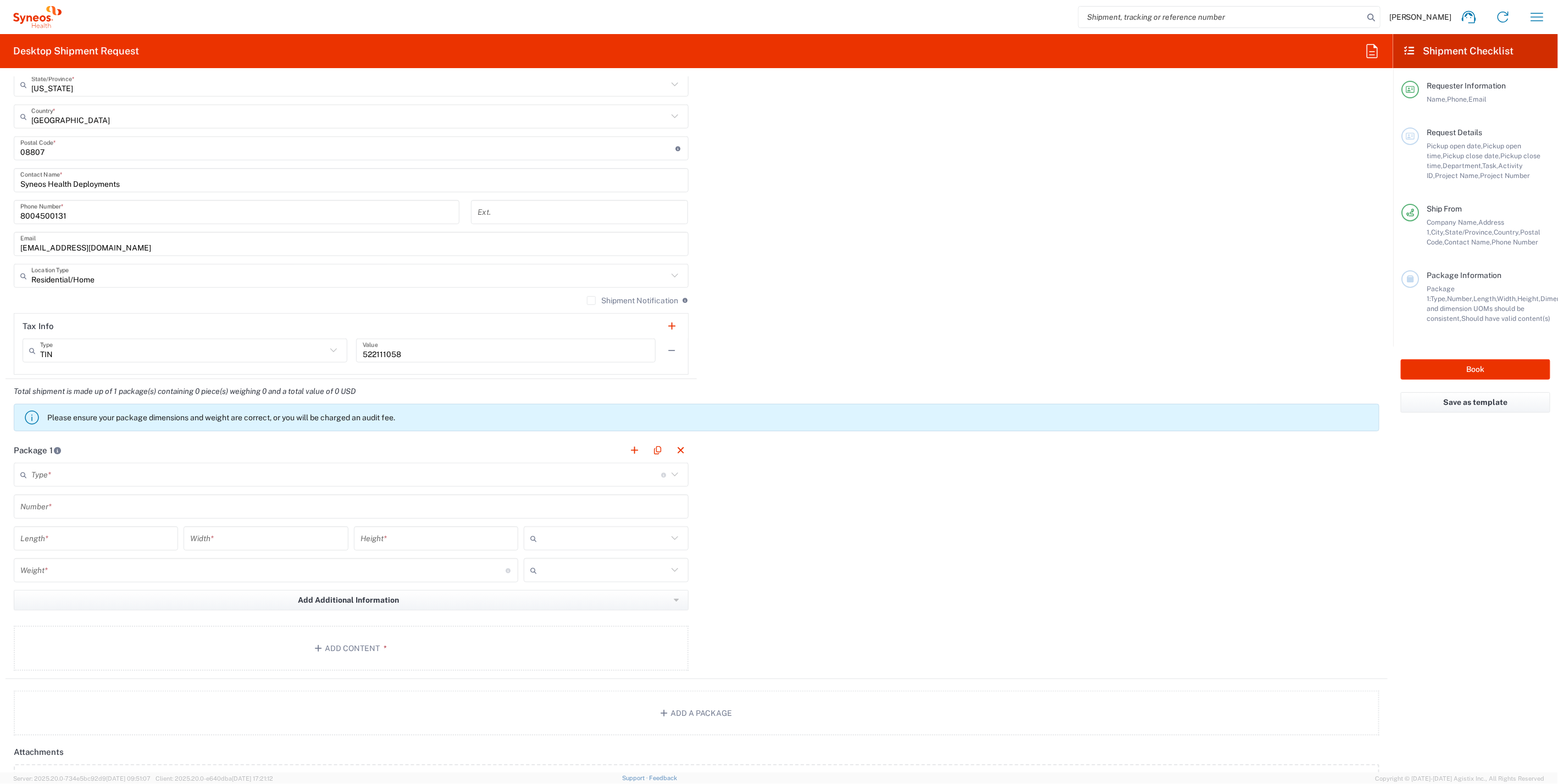
scroll to position [732, 0]
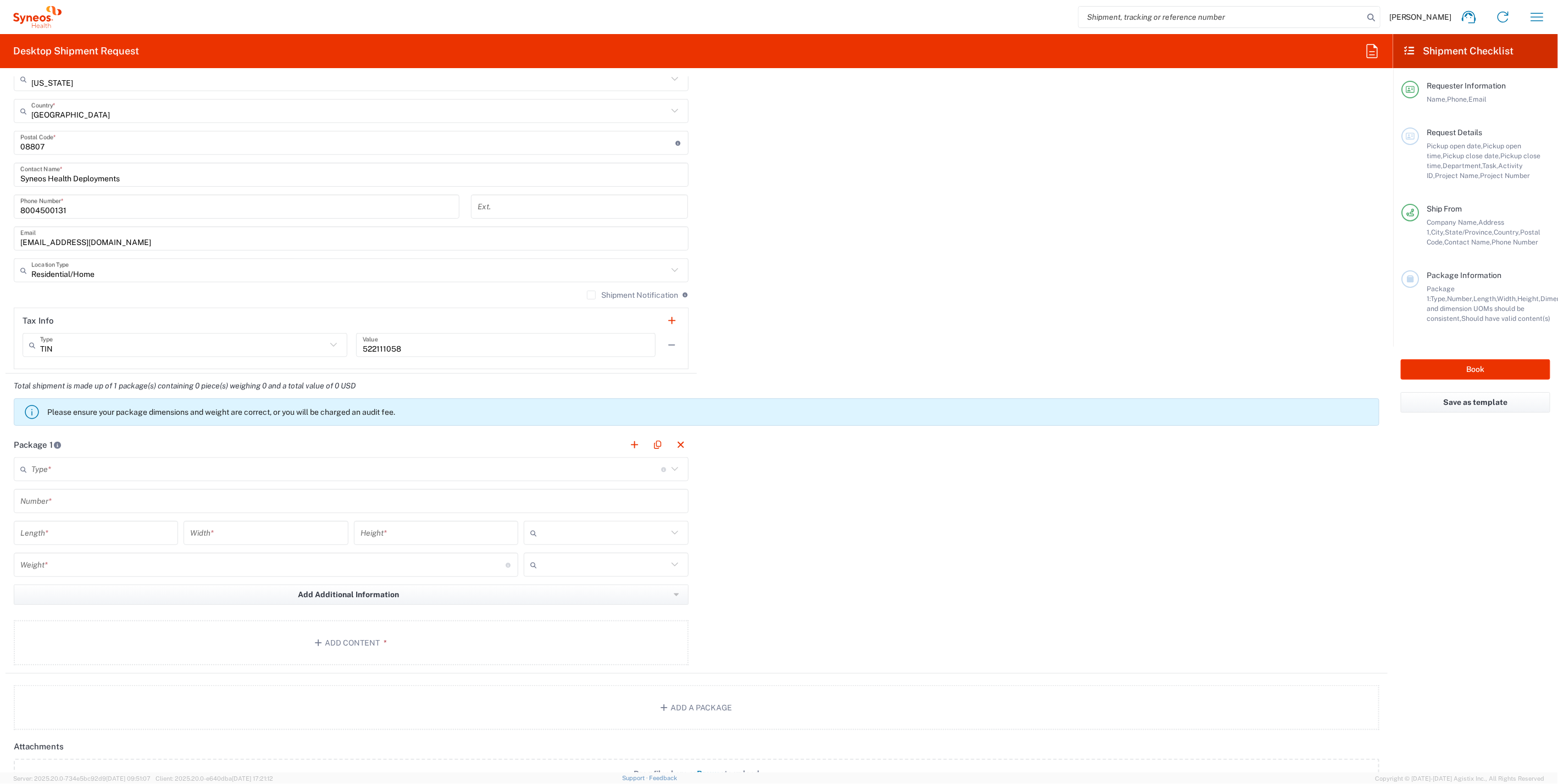
click at [144, 467] on input "text" at bounding box center [346, 470] width 630 height 19
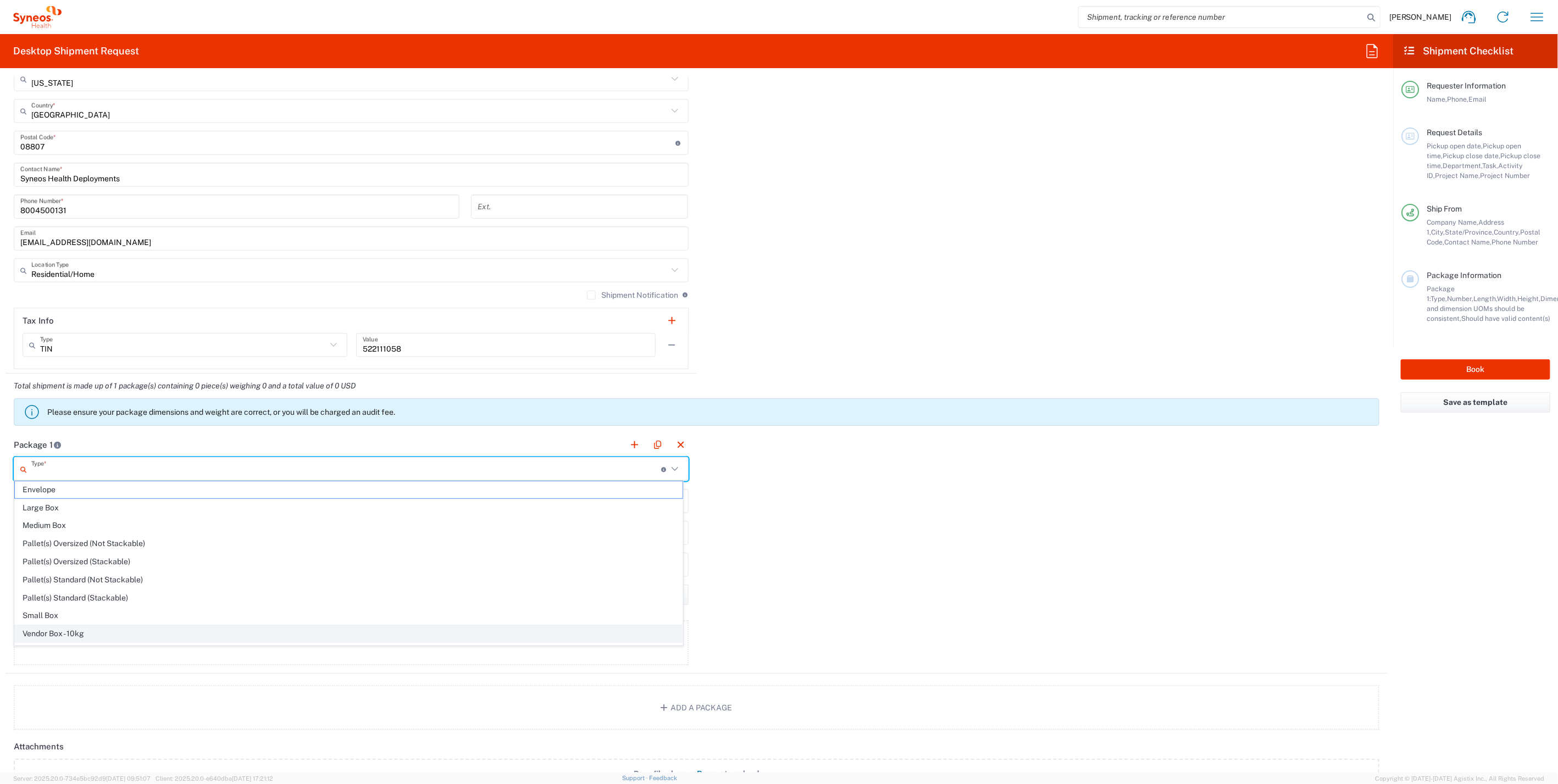
scroll to position [30, 0]
click at [72, 642] on span "Your Packaging" at bounding box center [348, 640] width 668 height 17
type input "Your Packaging"
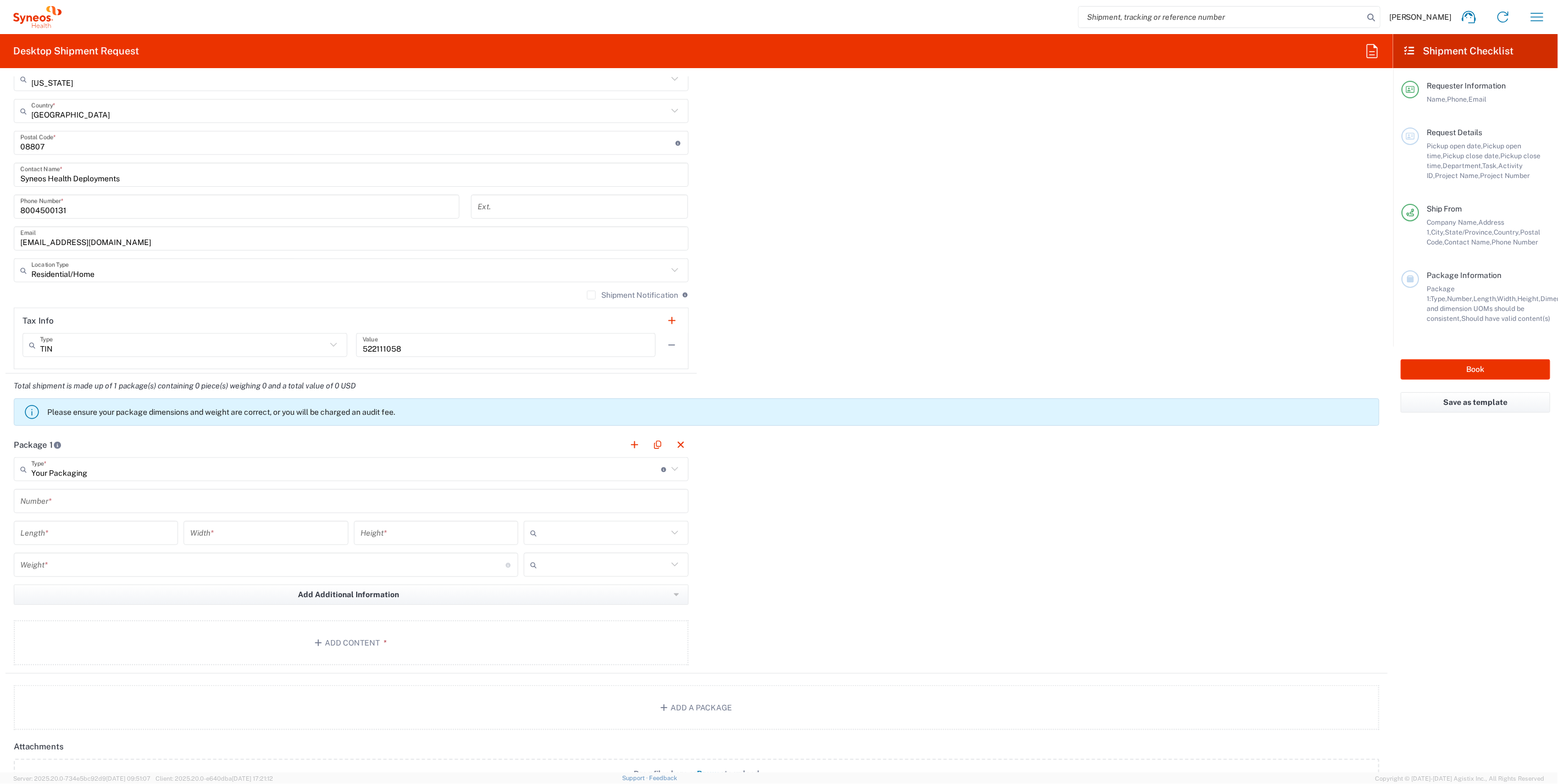
click at [70, 504] on input "text" at bounding box center [351, 502] width 662 height 19
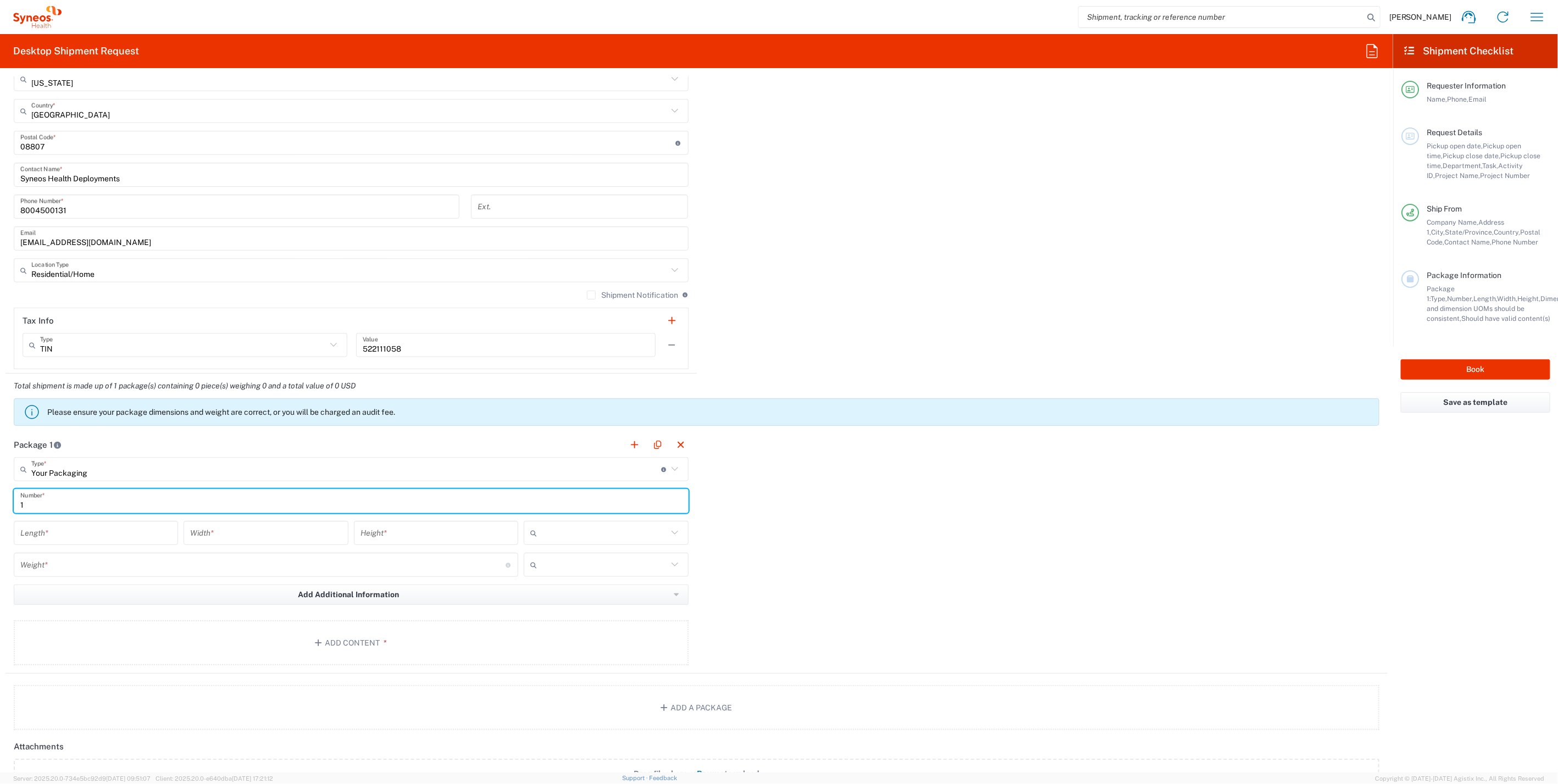
type input "1"
click at [66, 536] on input "number" at bounding box center [96, 534] width 151 height 19
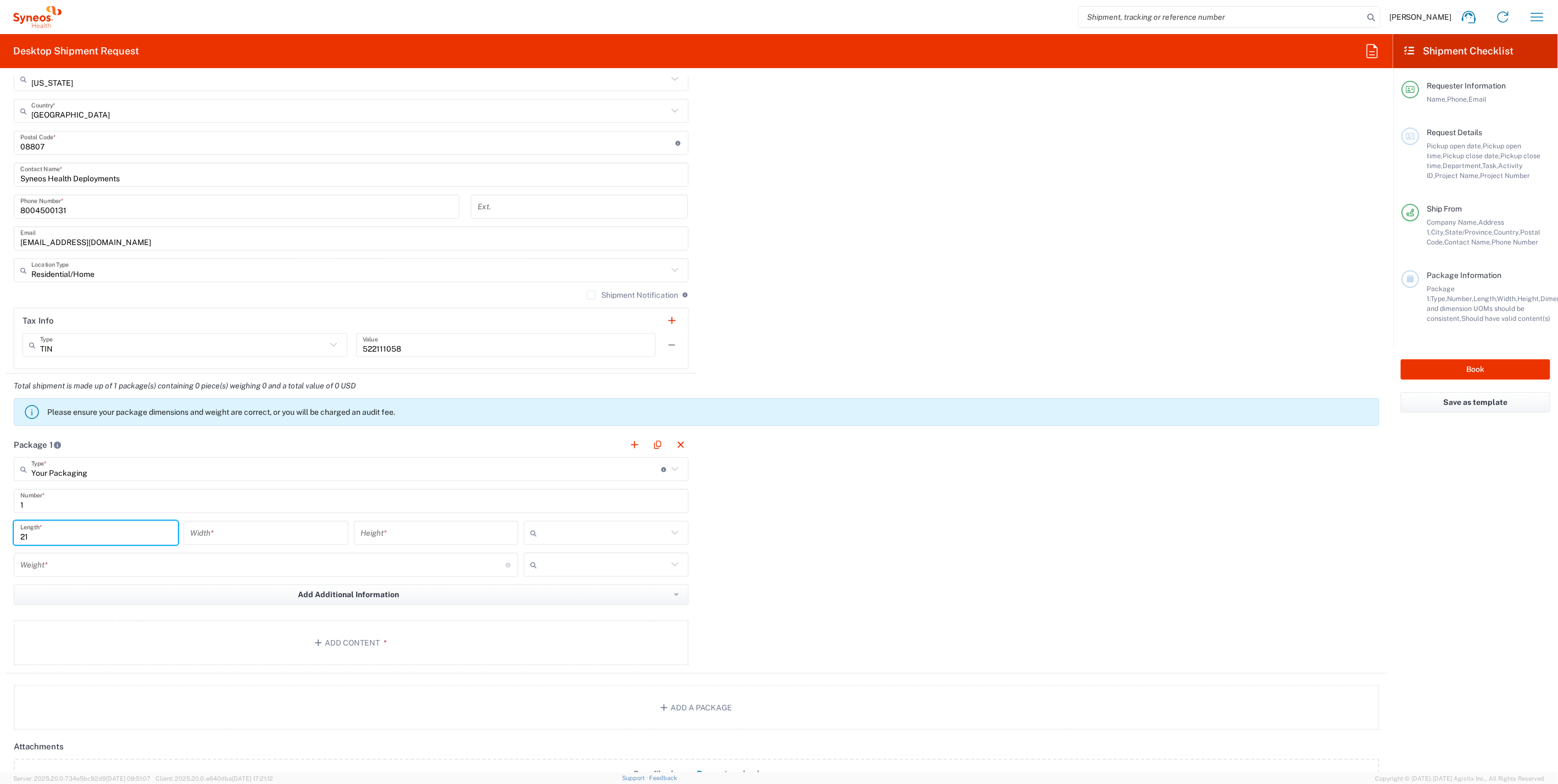
type input "21"
type input "16"
type input "5"
click at [550, 530] on input "text" at bounding box center [604, 533] width 126 height 18
click at [536, 591] on span "in" at bounding box center [602, 589] width 161 height 17
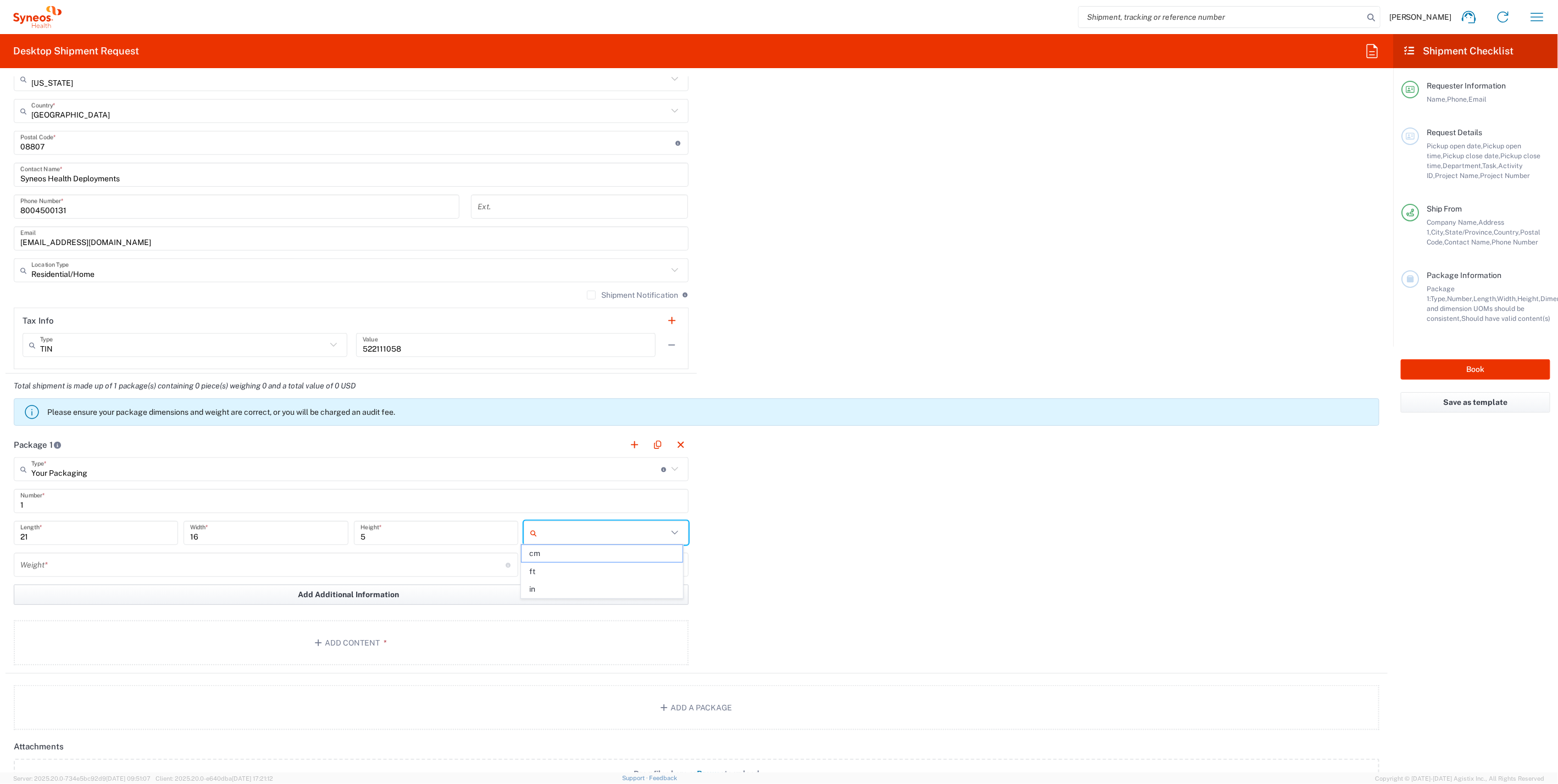
type input "in"
click at [117, 555] on input "number" at bounding box center [263, 565] width 485 height 19
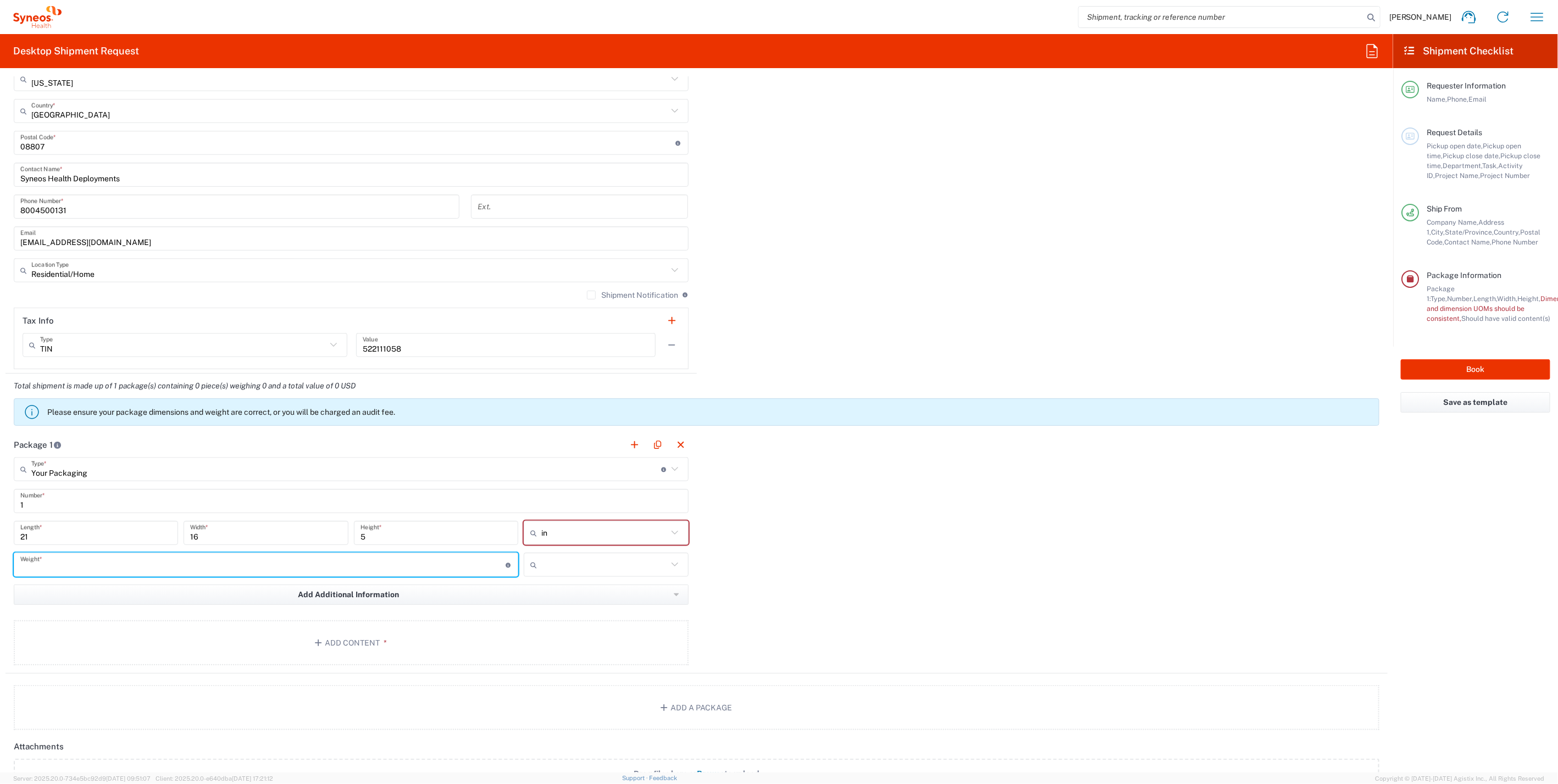
type input "0"
type input "10"
click at [565, 567] on input "text" at bounding box center [604, 565] width 126 height 18
click at [547, 604] on span "lbs" at bounding box center [602, 603] width 161 height 17
type input "lbs"
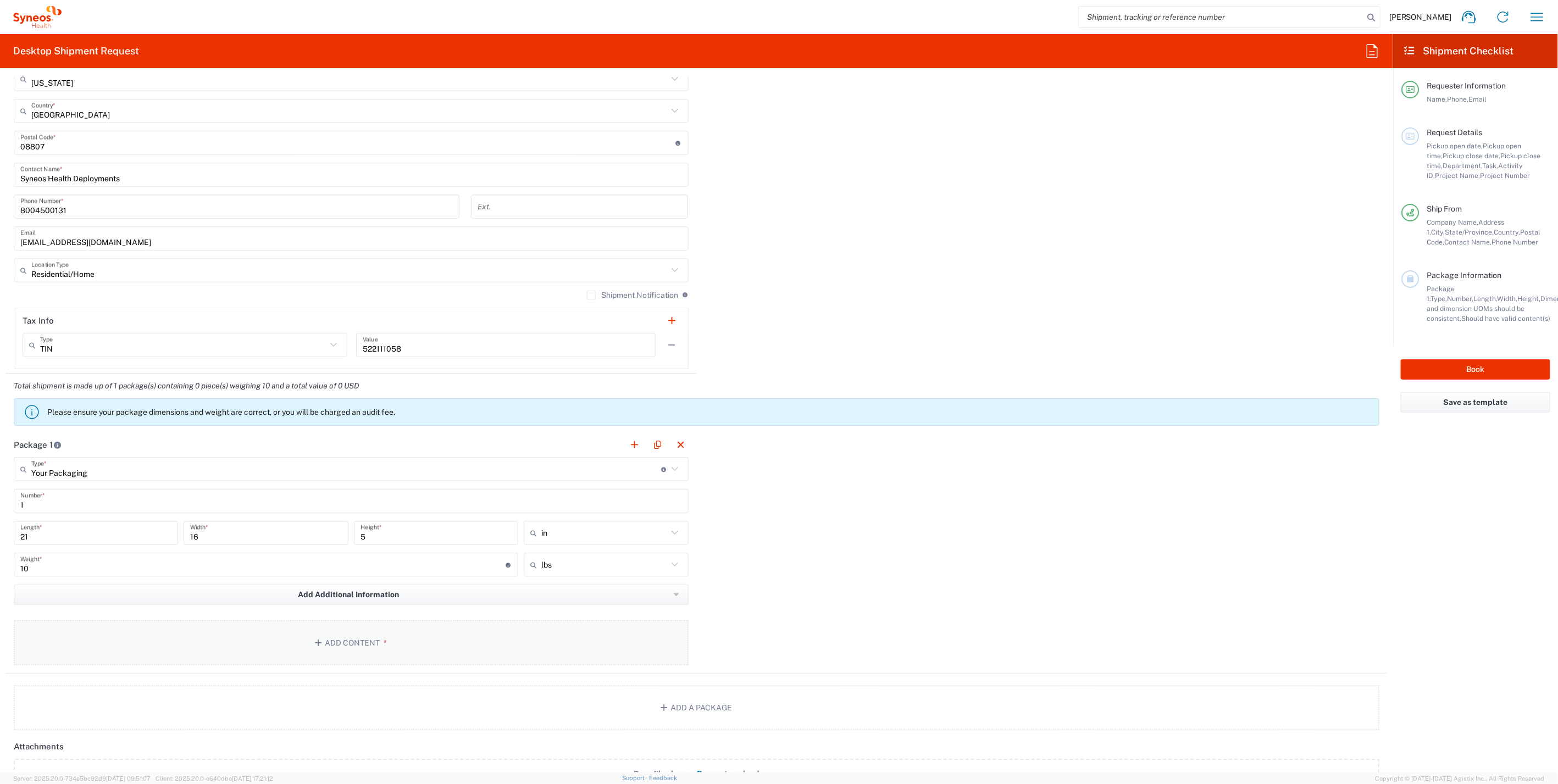
click at [464, 621] on button "Add Content *" at bounding box center [351, 643] width 675 height 45
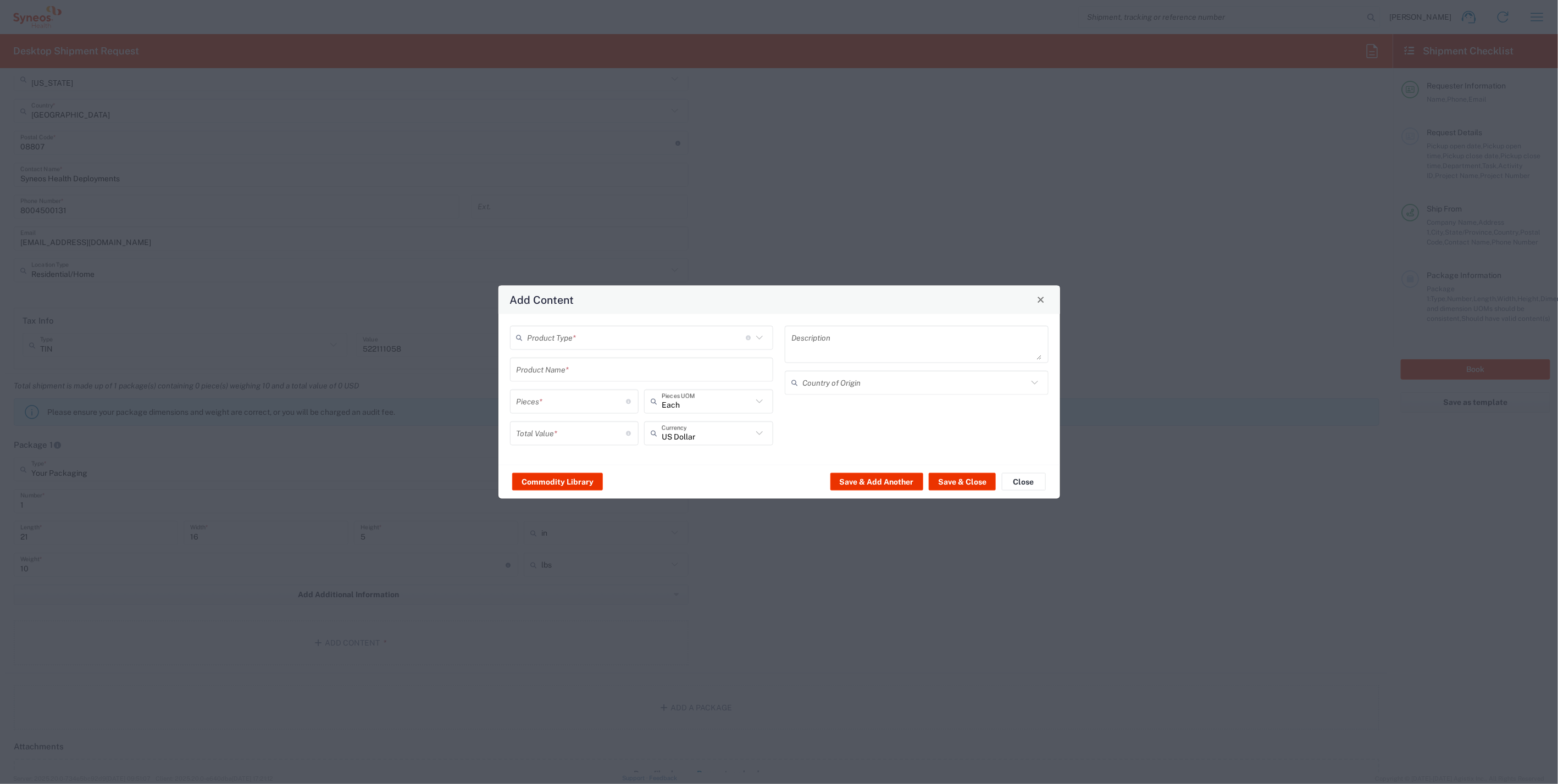
click at [655, 323] on div "Product Type * Document: Paper document generated internally by Syneos, a clien…" at bounding box center [779, 389] width 562 height 150
click at [645, 336] on input "text" at bounding box center [636, 338] width 218 height 19
click at [570, 374] on span "General Commodity" at bounding box center [642, 379] width 261 height 17
type input "General Commodity"
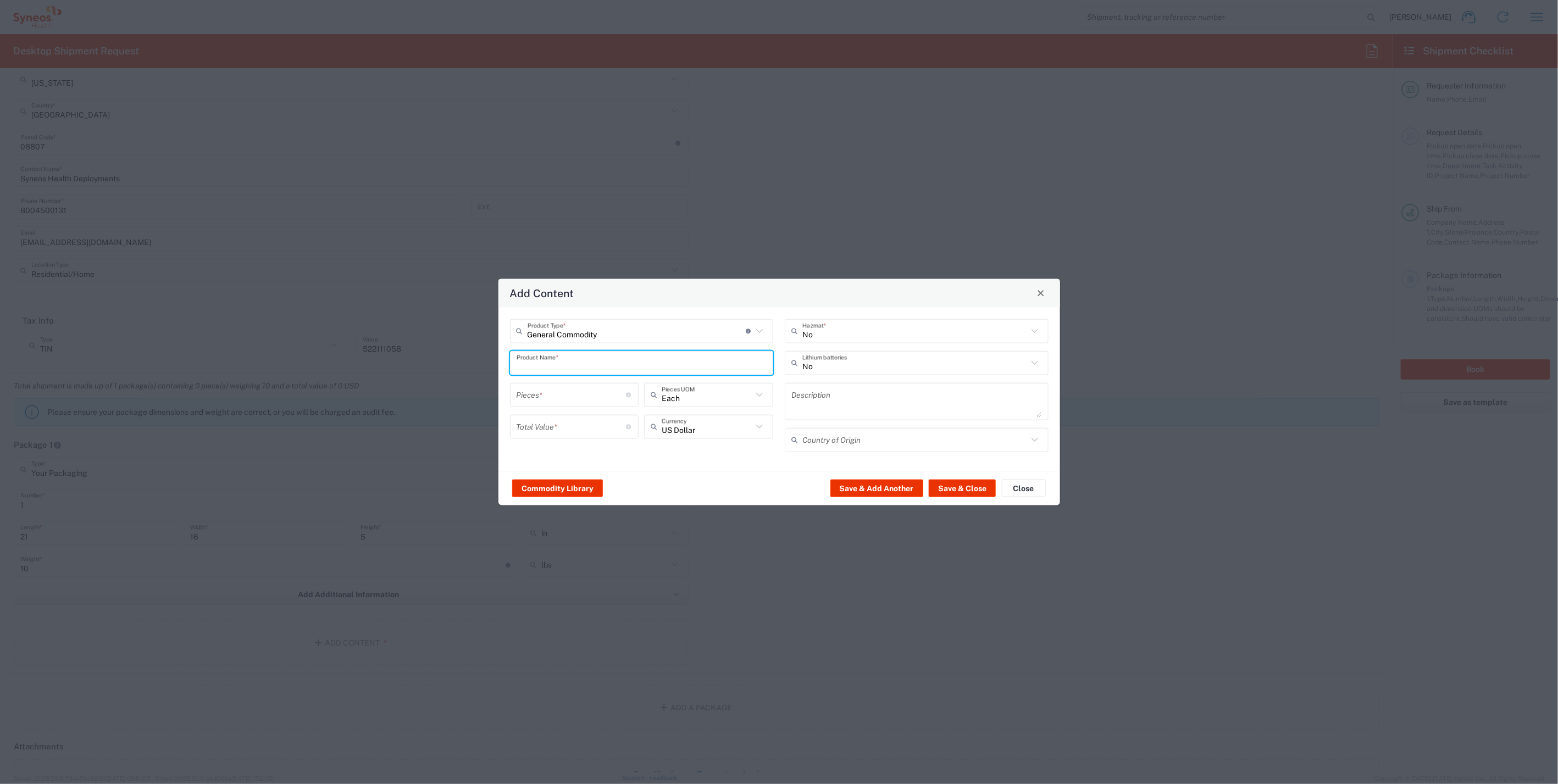
click at [581, 365] on input "text" at bounding box center [642, 363] width 250 height 19
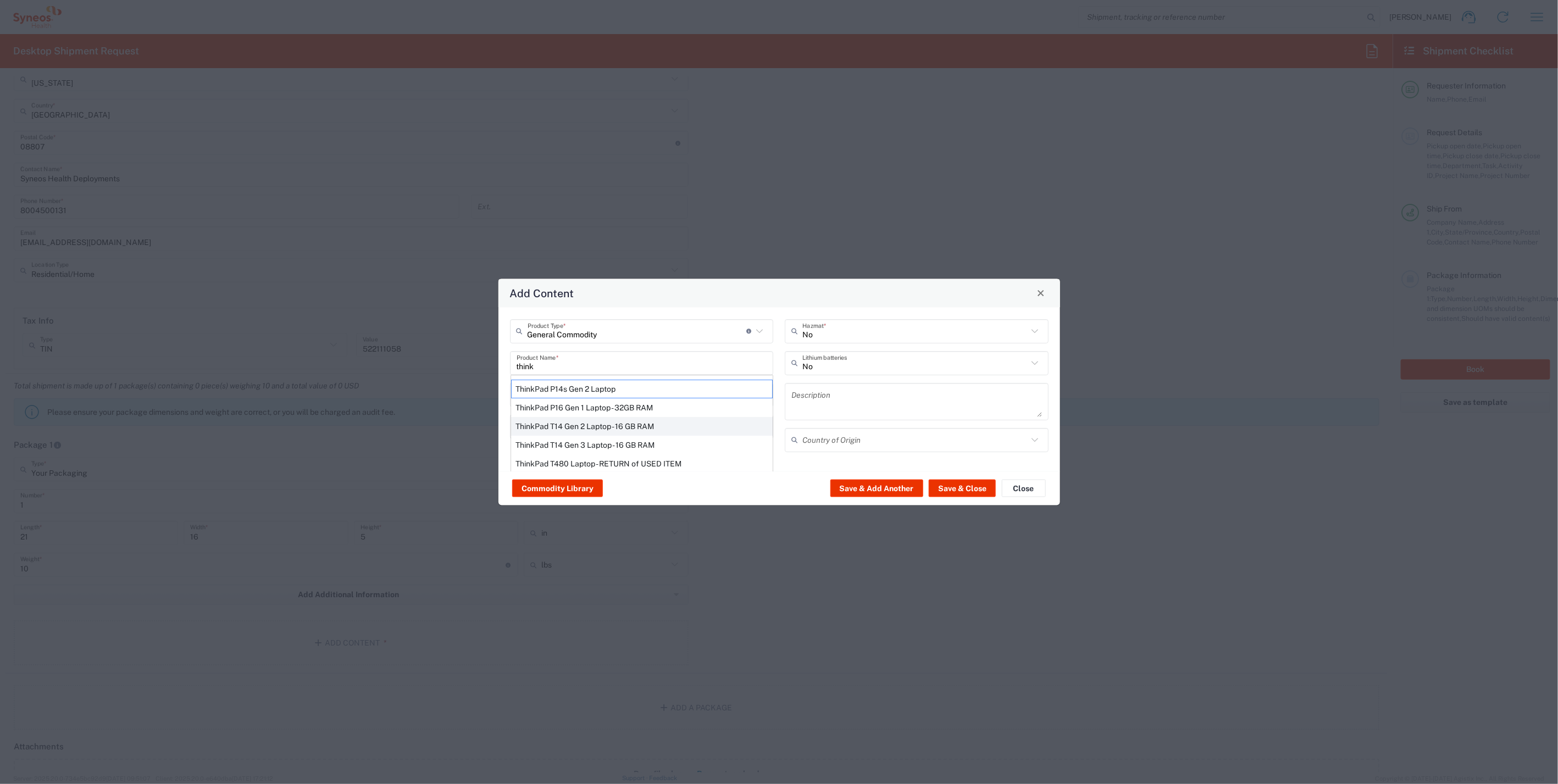
click at [587, 423] on div "ThinkPad T14 Gen 2 Laptop - 16 GB RAM" at bounding box center [642, 425] width 261 height 18
type input "ThinkPad T14 Gen 2 Laptop - 16 GB RAM"
type input "1"
type textarea "Intel Core i7-1156G7 vProÂ® Processor - 14"- 16 GB RAM - 512 GB SSD"
type input "[GEOGRAPHIC_DATA]"
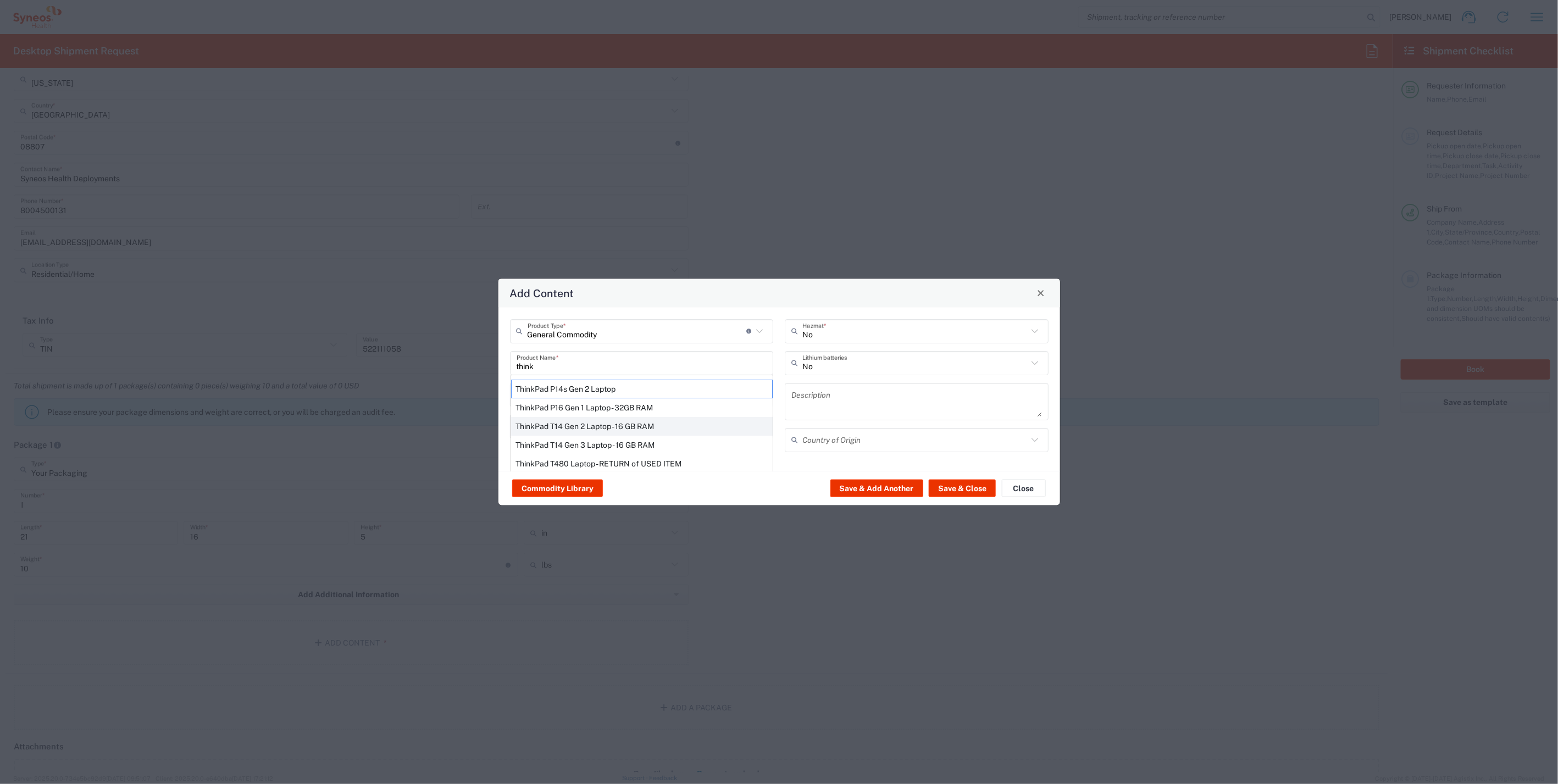
type input "Yes"
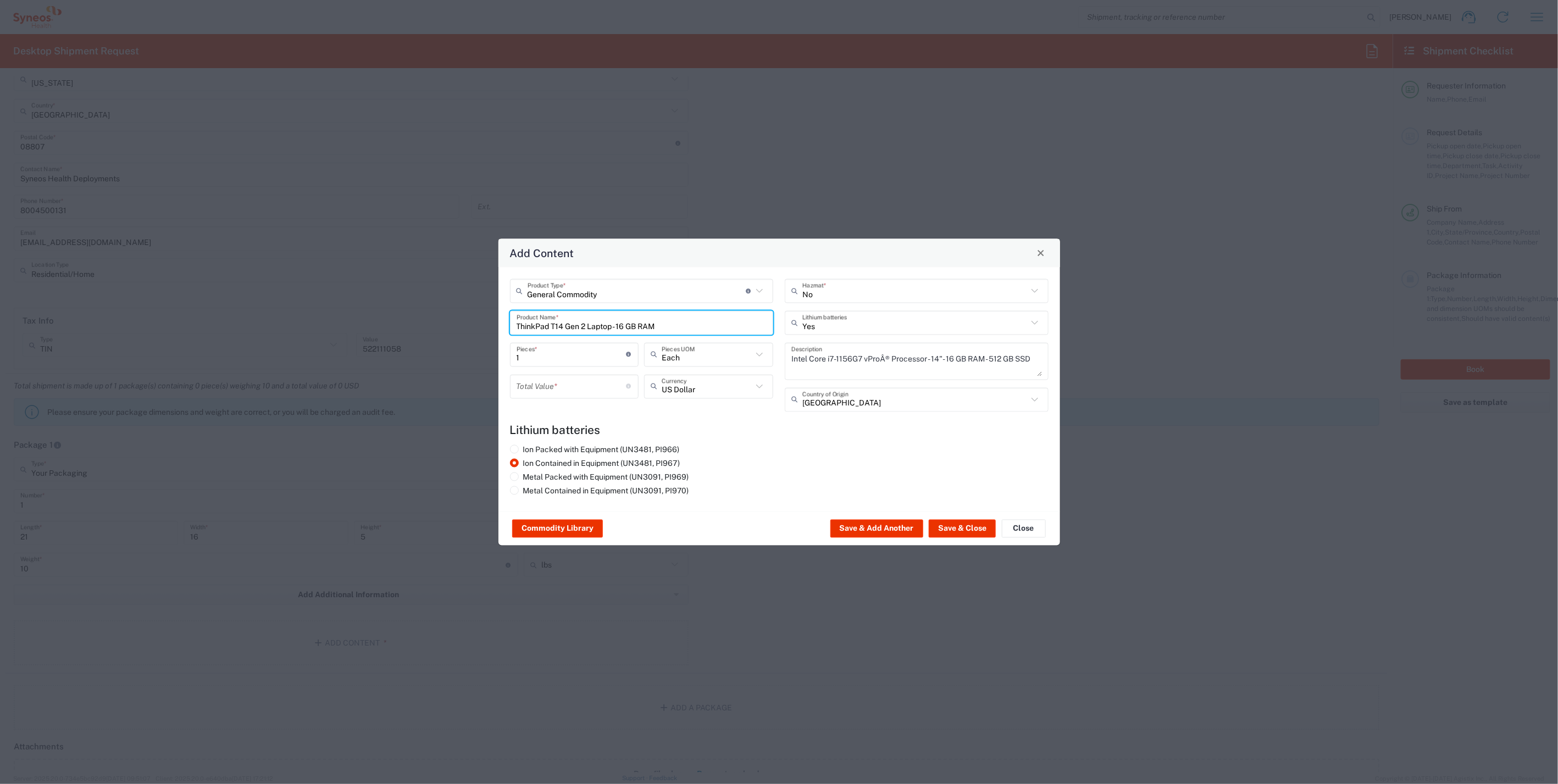
click at [563, 391] on input "number" at bounding box center [572, 387] width 110 height 19
type input "1000"
click at [967, 521] on button "Save & Close" at bounding box center [962, 529] width 67 height 18
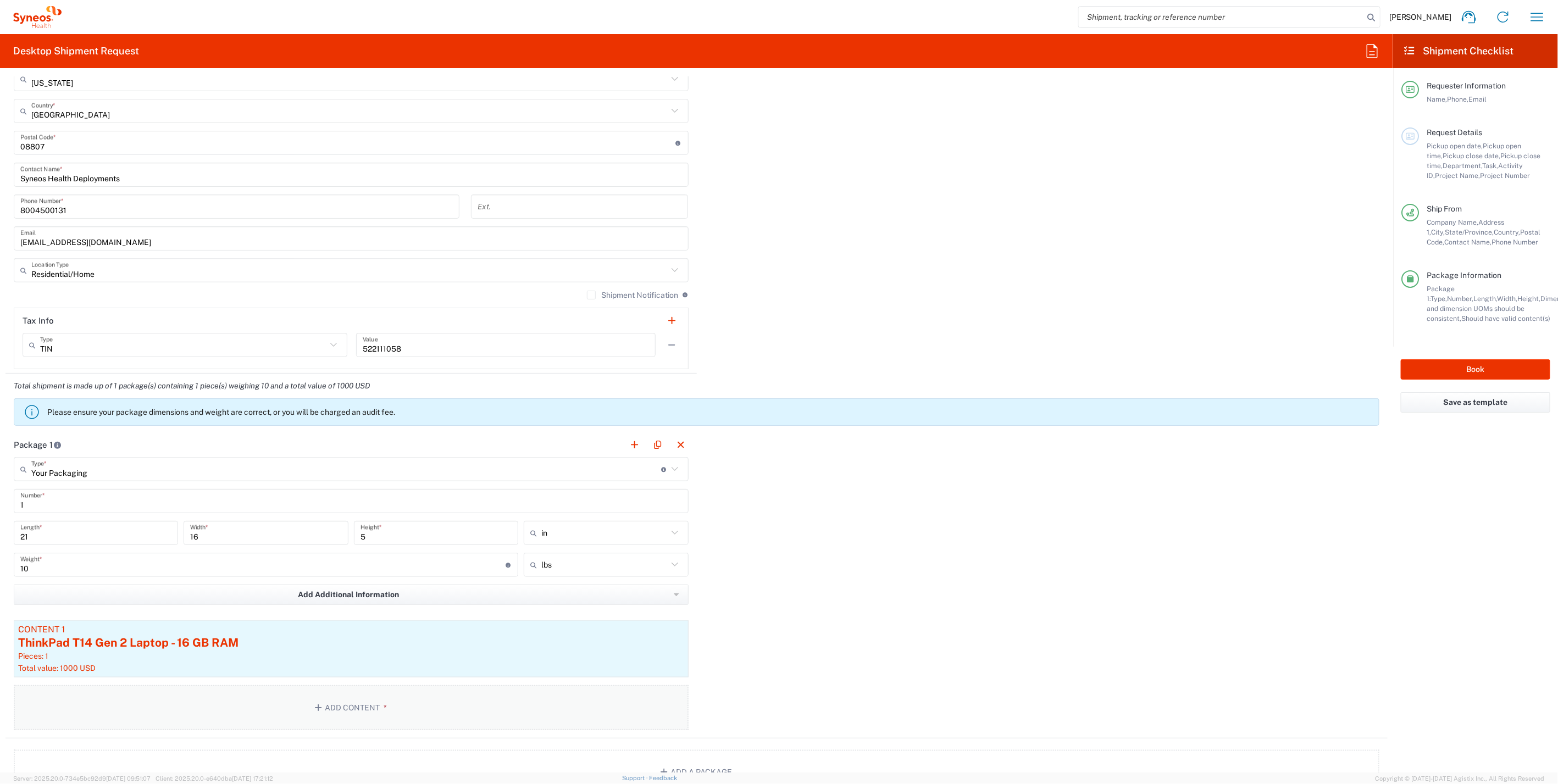
click at [290, 700] on button "Add Content *" at bounding box center [351, 708] width 675 height 45
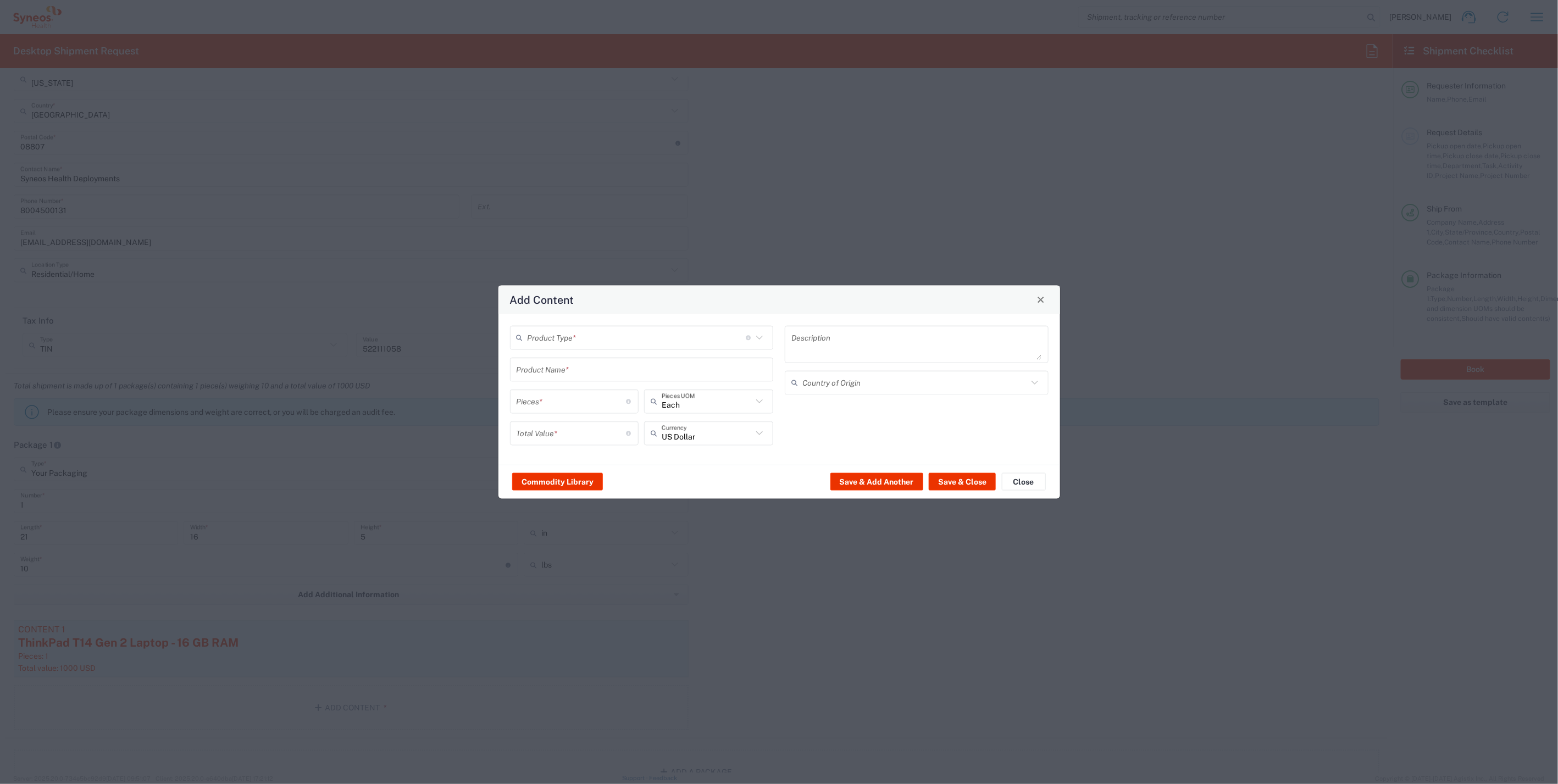
click at [618, 336] on input "text" at bounding box center [636, 338] width 218 height 19
click at [587, 379] on span "General Commodity" at bounding box center [642, 379] width 261 height 17
type input "General Commodity"
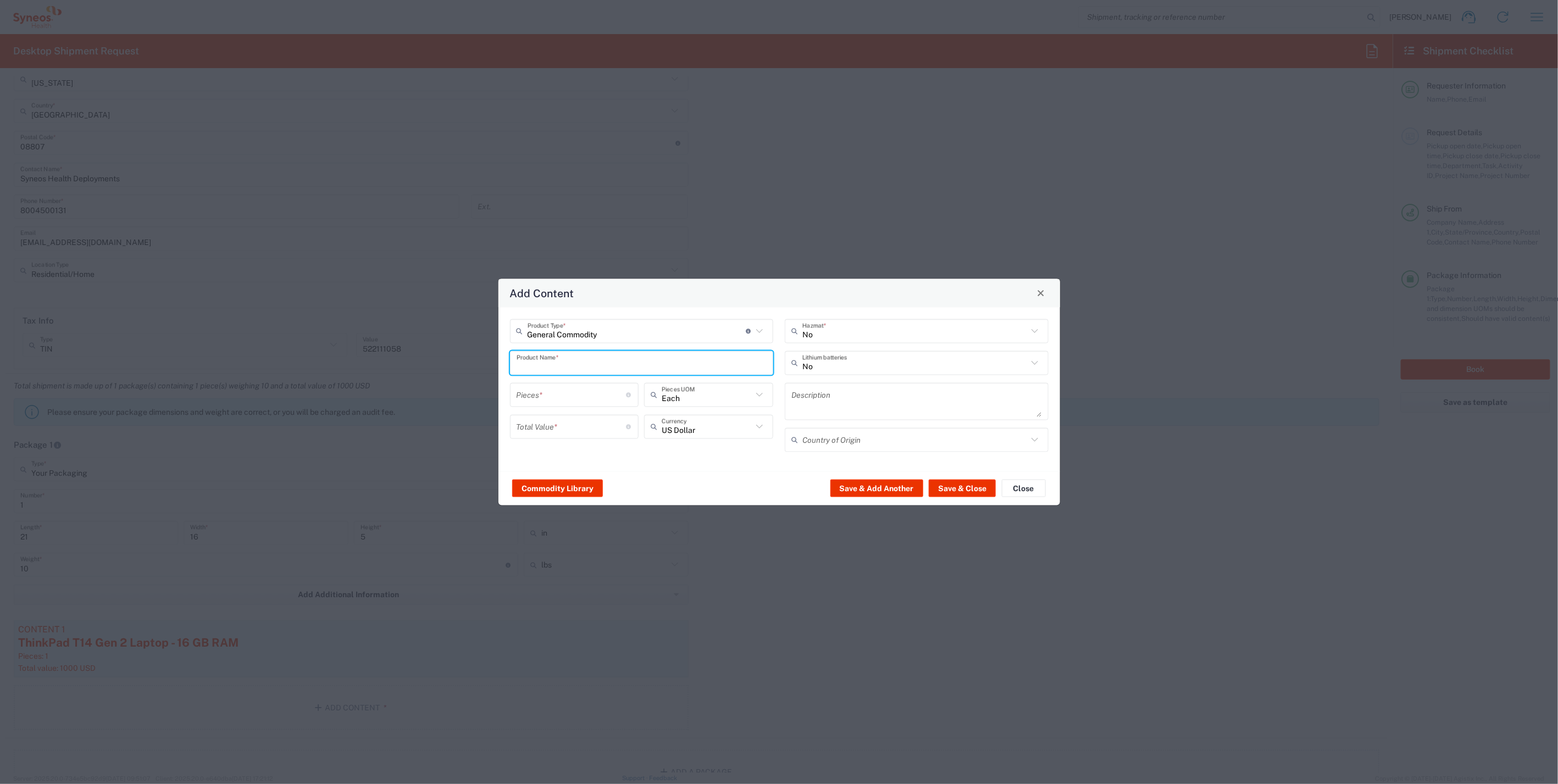
click at [587, 368] on input "text" at bounding box center [642, 363] width 250 height 19
click at [555, 421] on div "iPad Pro 12.9"" at bounding box center [642, 425] width 261 height 18
type input "iPad Pro 12.9""
type input "1"
type textarea "iPad Pro 12.9""
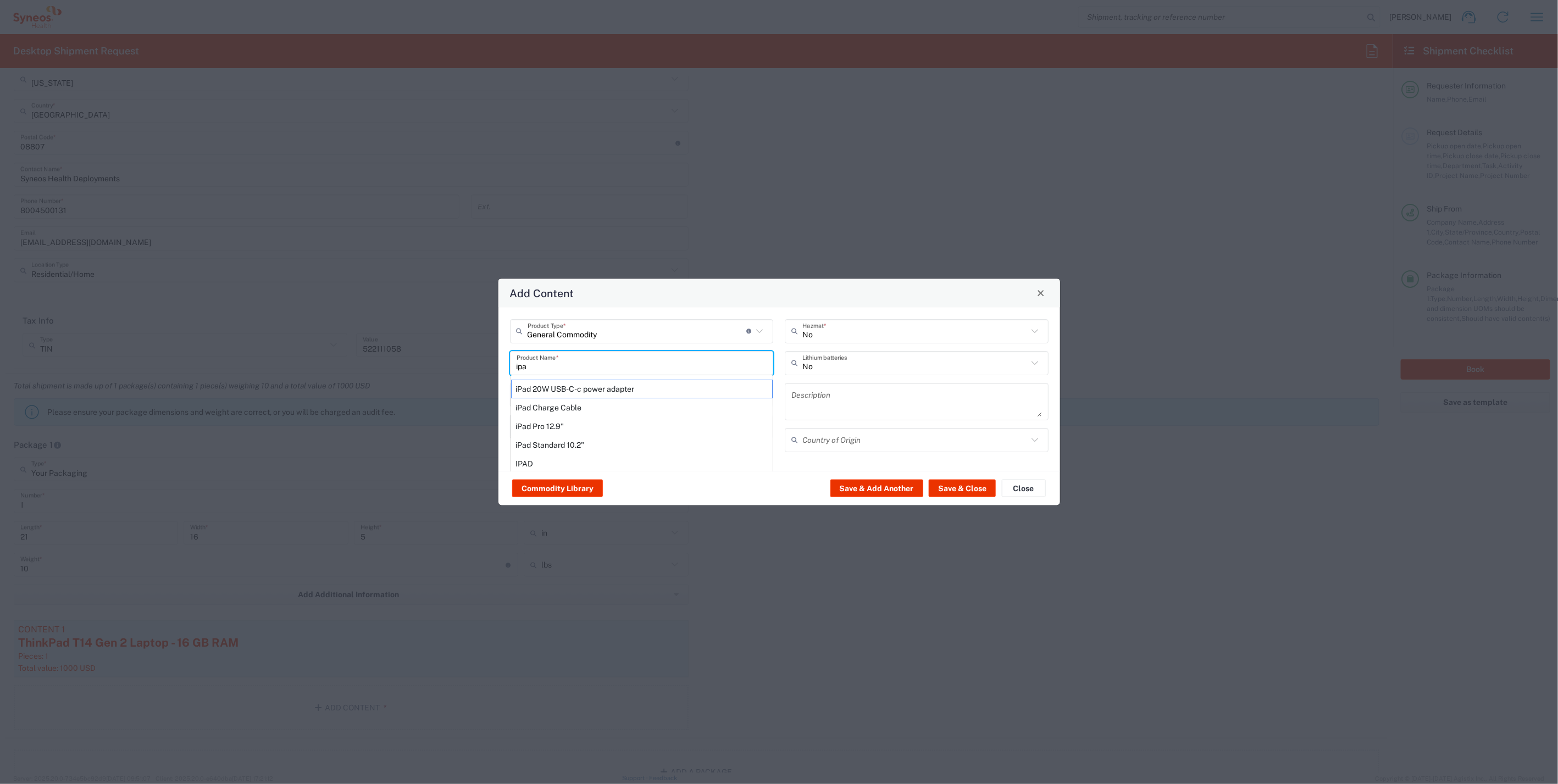
type input "[GEOGRAPHIC_DATA]"
type input "Yes"
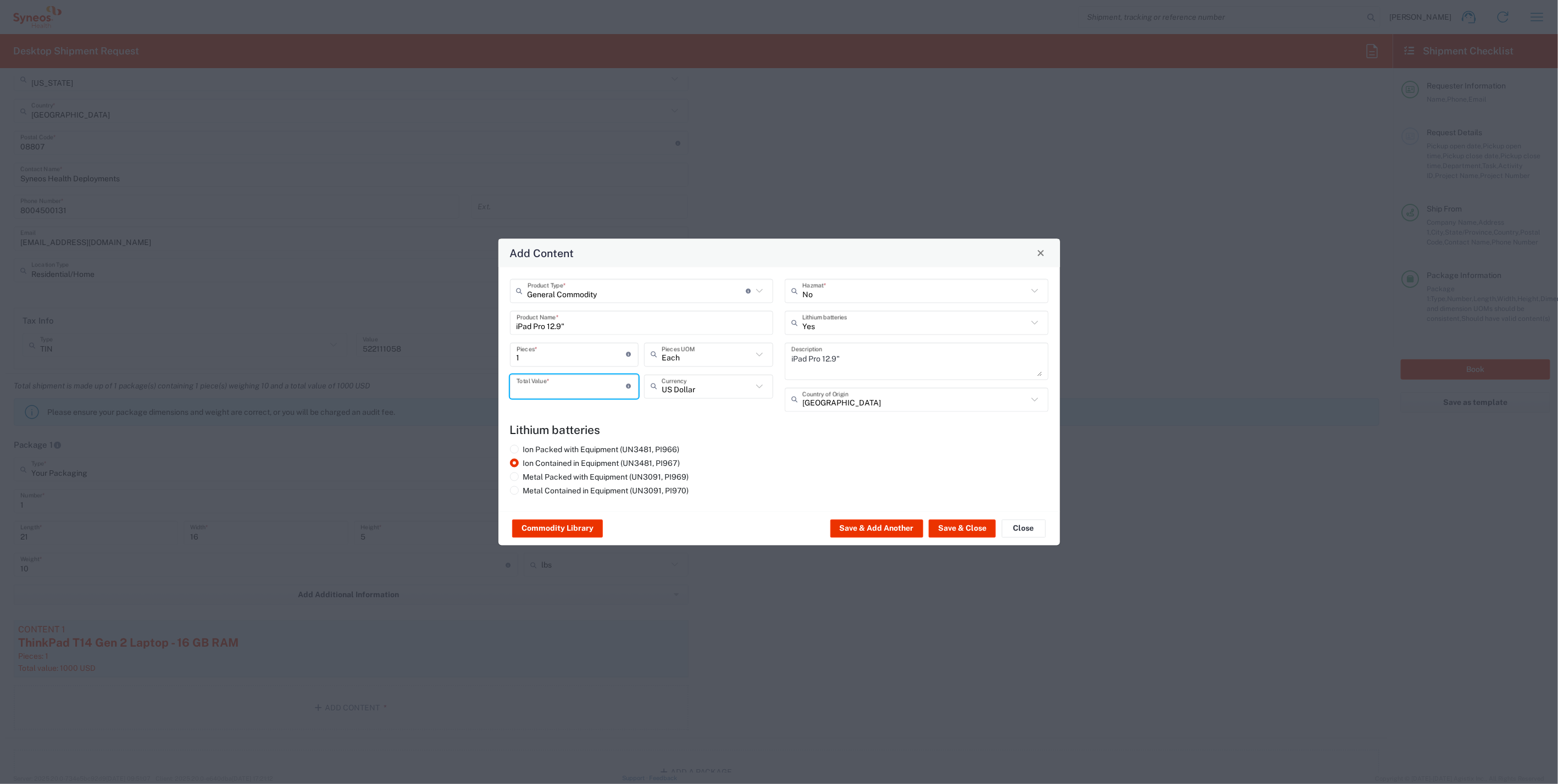
click at [578, 387] on input "number" at bounding box center [572, 387] width 110 height 19
type input "500"
click at [971, 526] on button "Save & Close" at bounding box center [962, 529] width 67 height 18
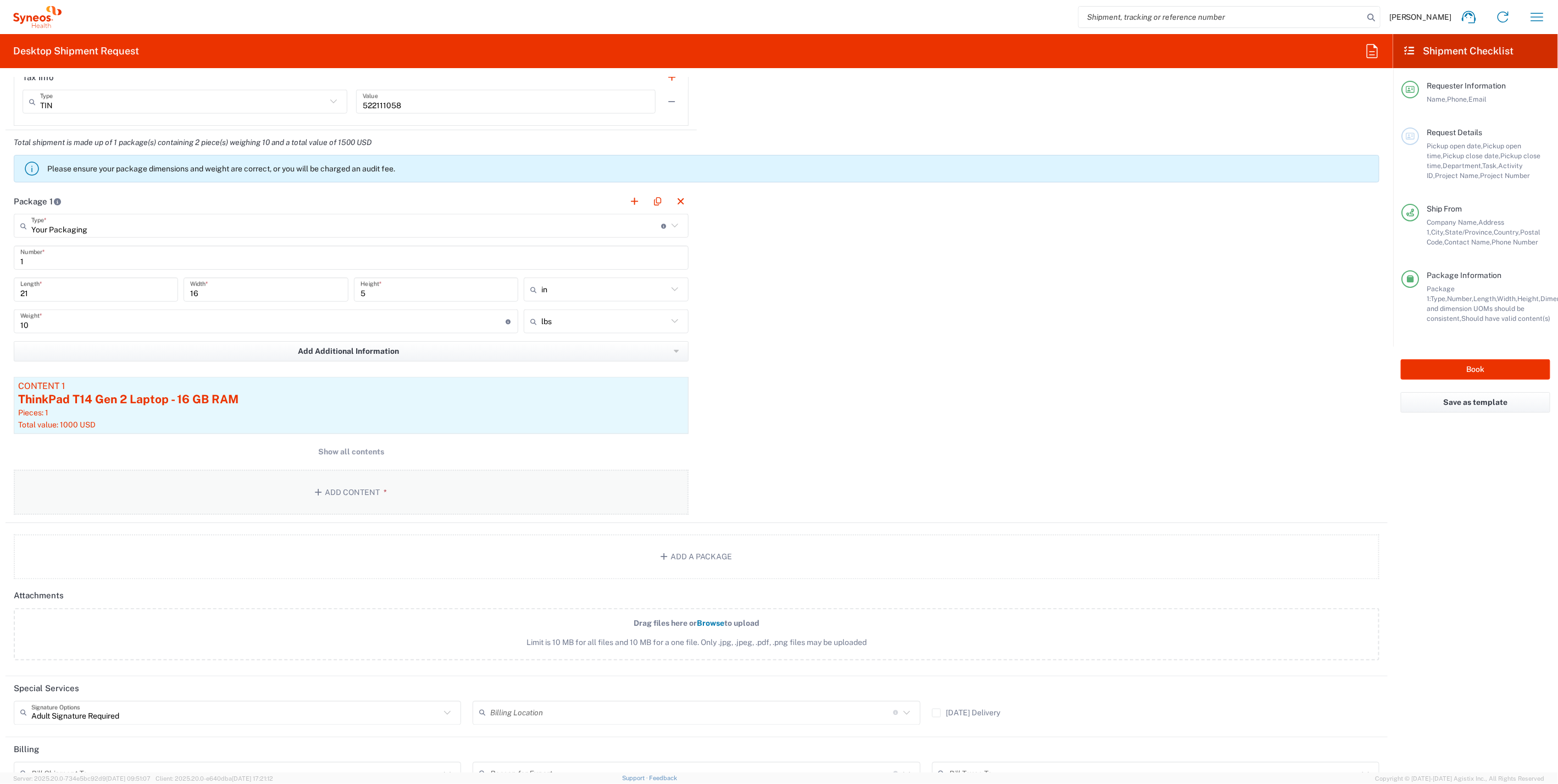
scroll to position [977, 0]
click at [346, 451] on span "Show all contents" at bounding box center [351, 451] width 66 height 10
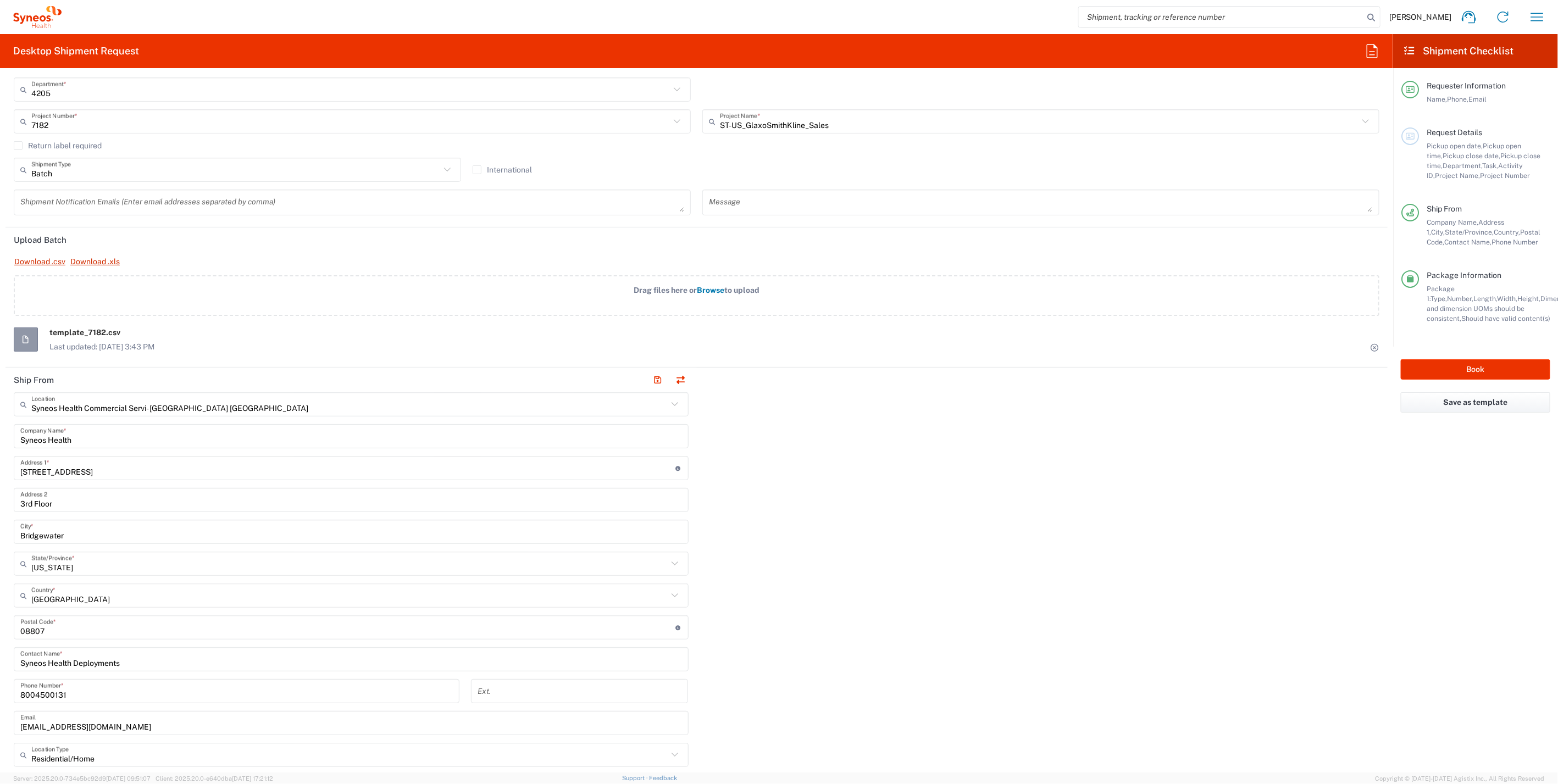
scroll to position [0, 0]
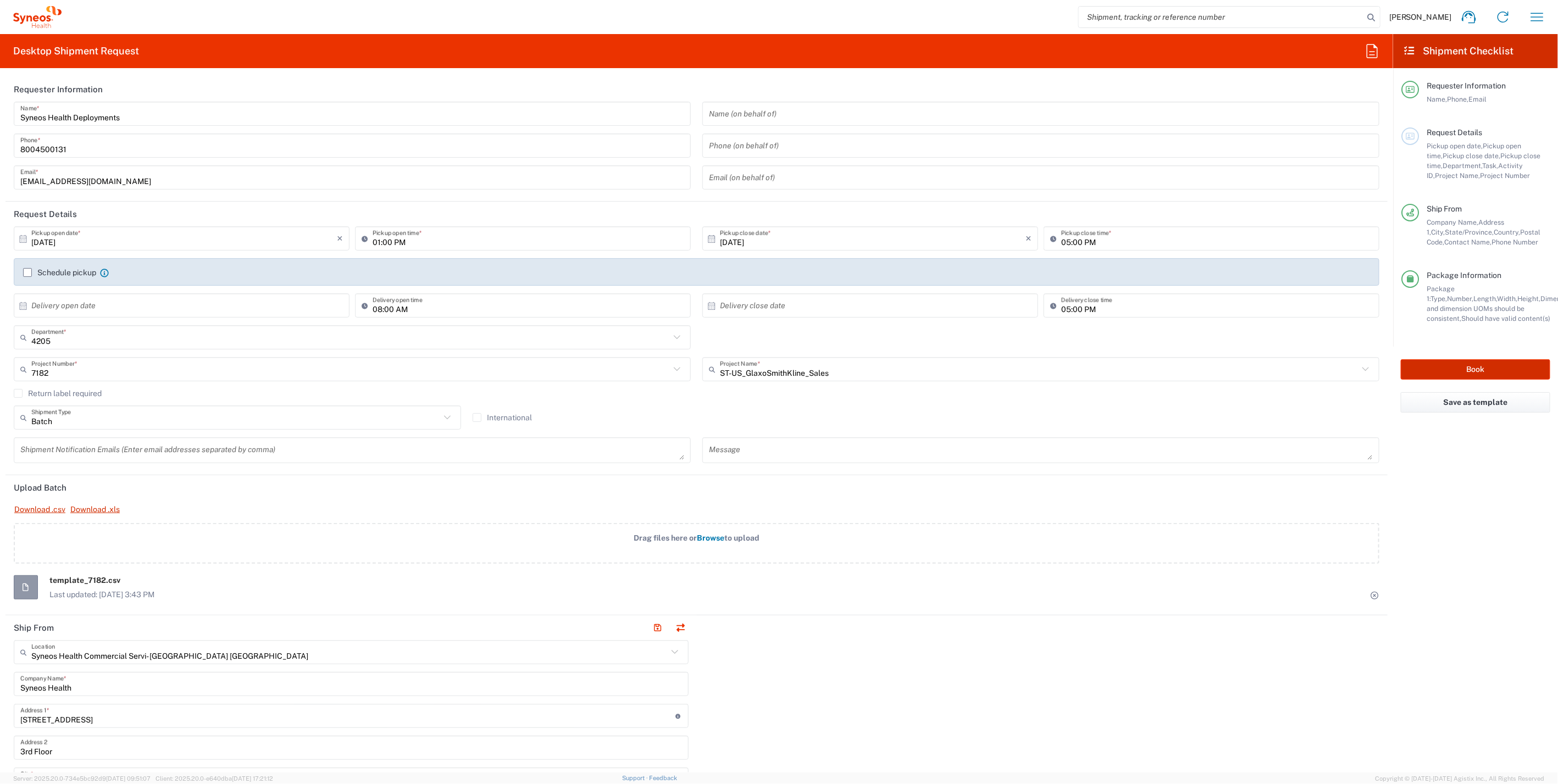
click at [1472, 371] on button "Book" at bounding box center [1476, 370] width 150 height 20
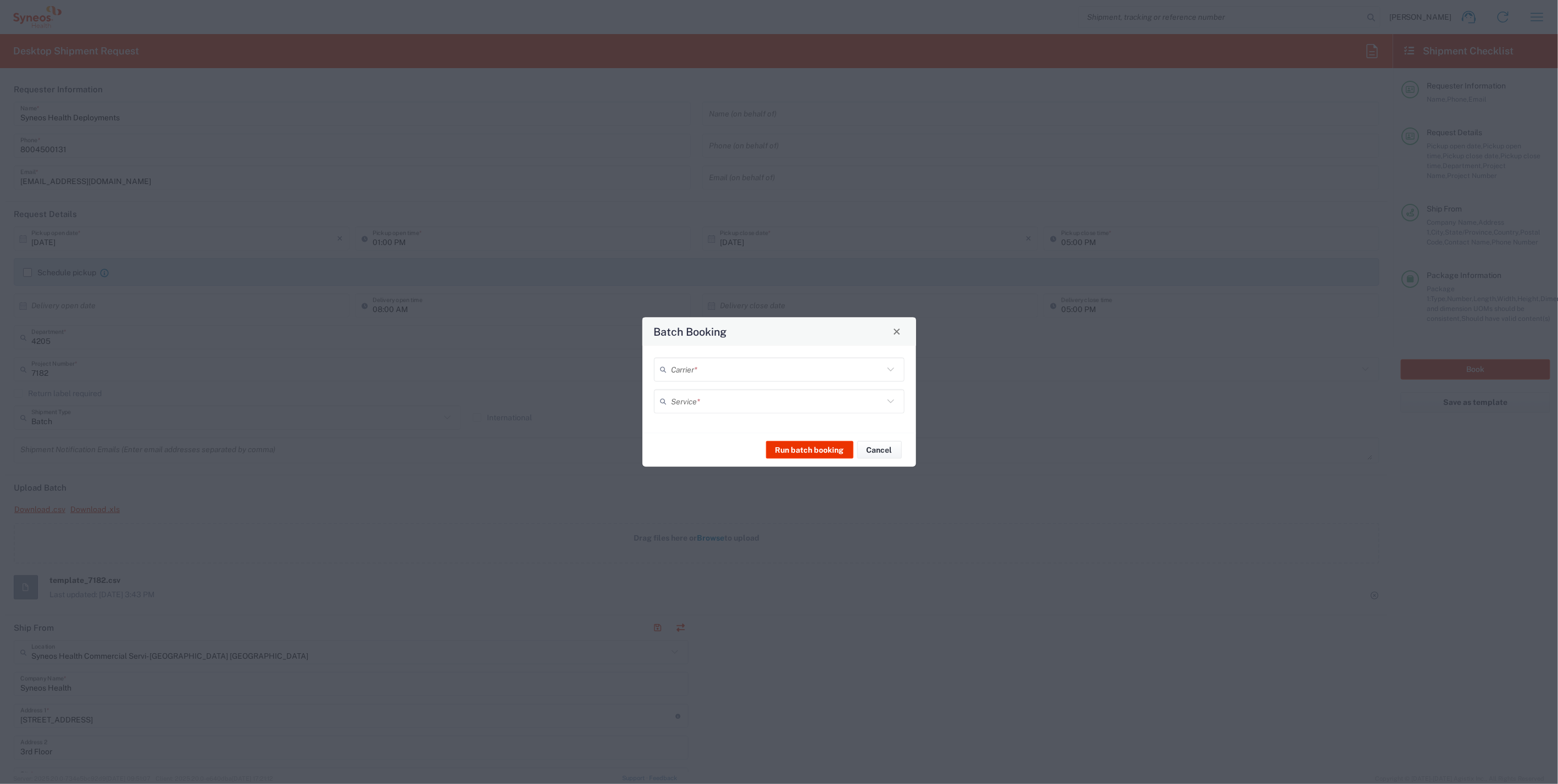
type input "7182"
click at [747, 372] on input "text" at bounding box center [778, 370] width 212 height 19
click at [675, 429] on span "UPS" at bounding box center [780, 429] width 249 height 17
type input "UPS"
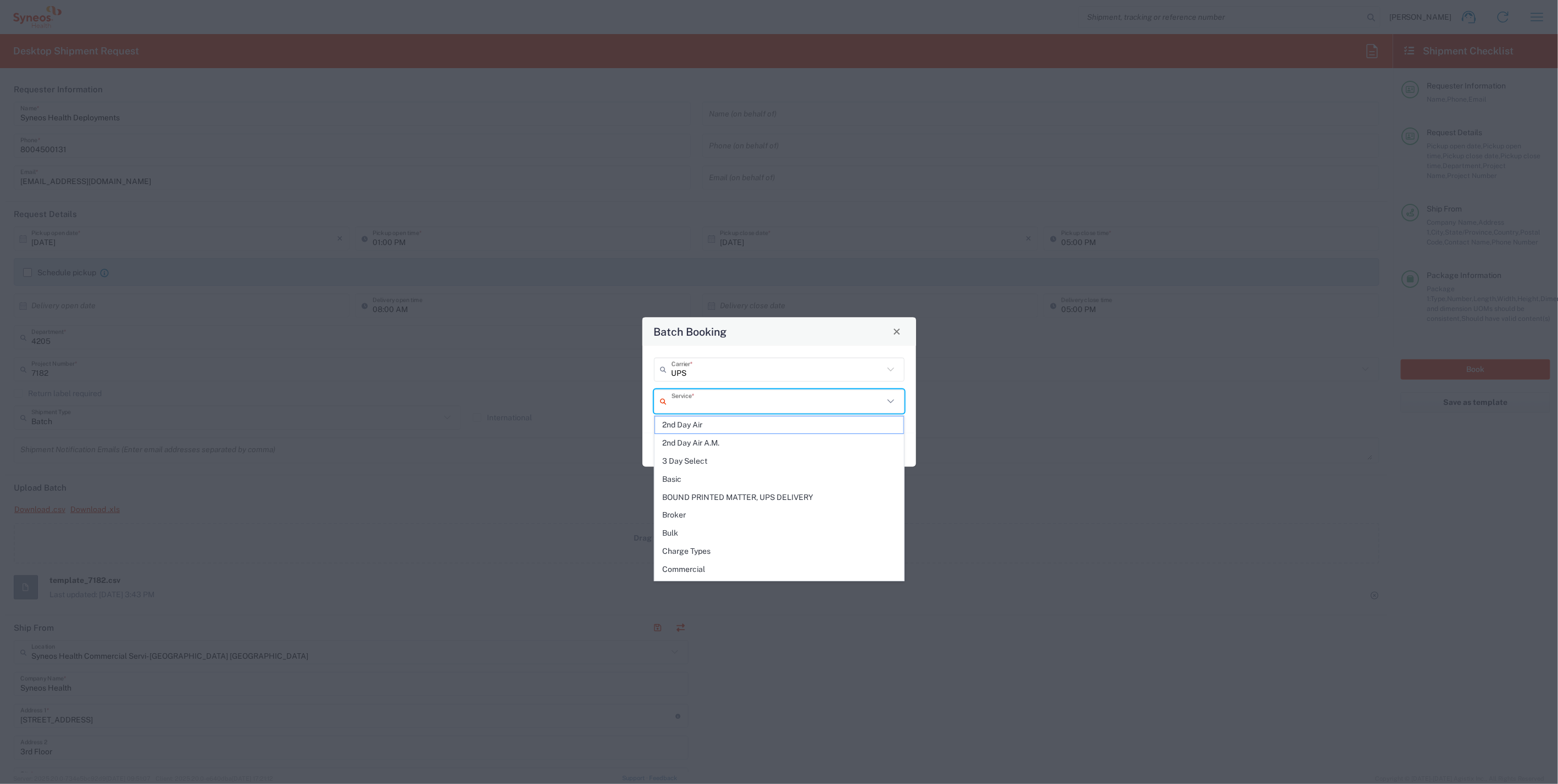
click at [697, 404] on input "text" at bounding box center [778, 402] width 212 height 19
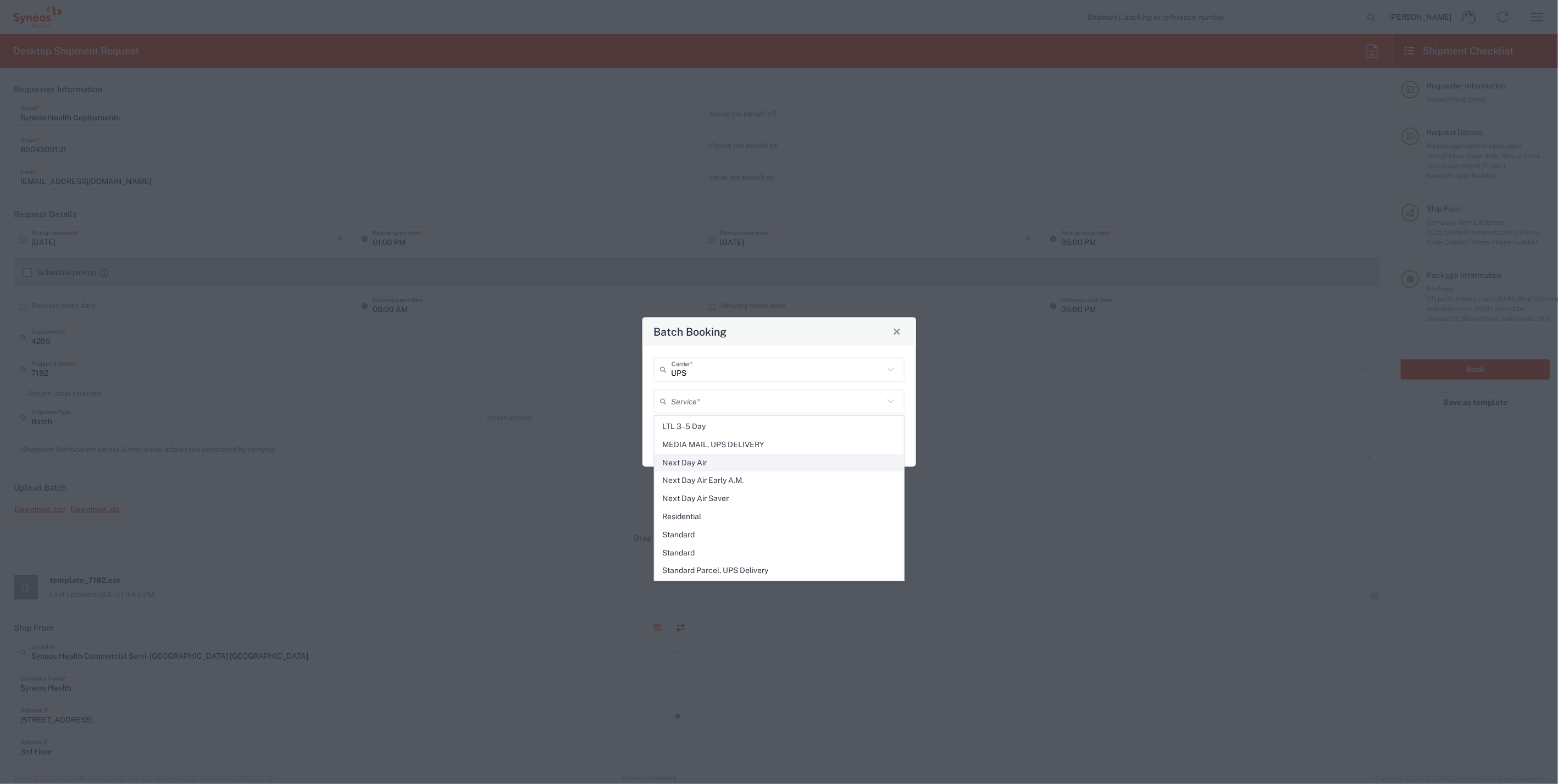
click at [704, 459] on span "Next Day Air" at bounding box center [780, 463] width 249 height 17
type input "Next Day Air"
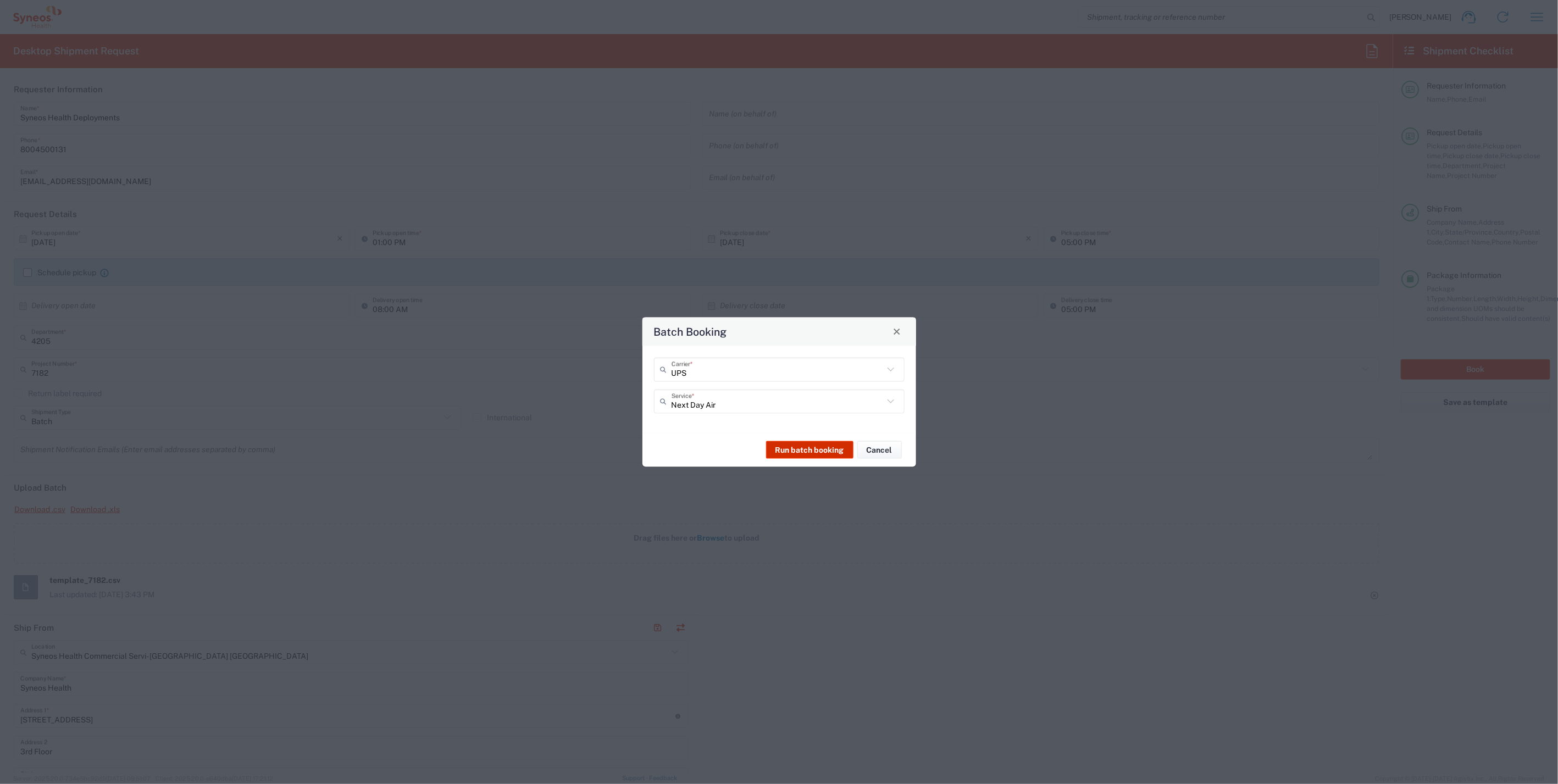
click at [807, 449] on button "Run batch booking" at bounding box center [810, 450] width 87 height 18
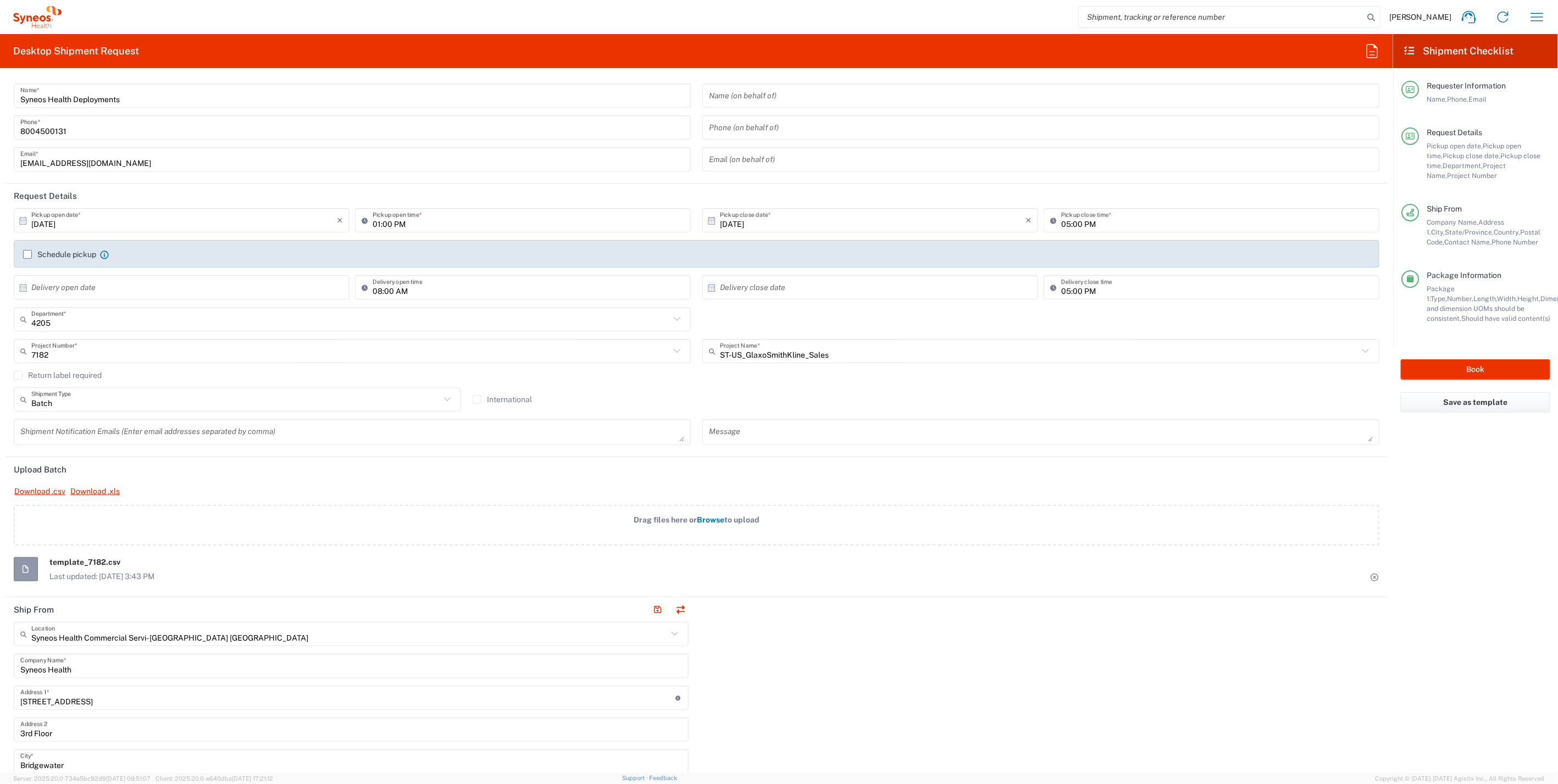
scroll to position [0, 0]
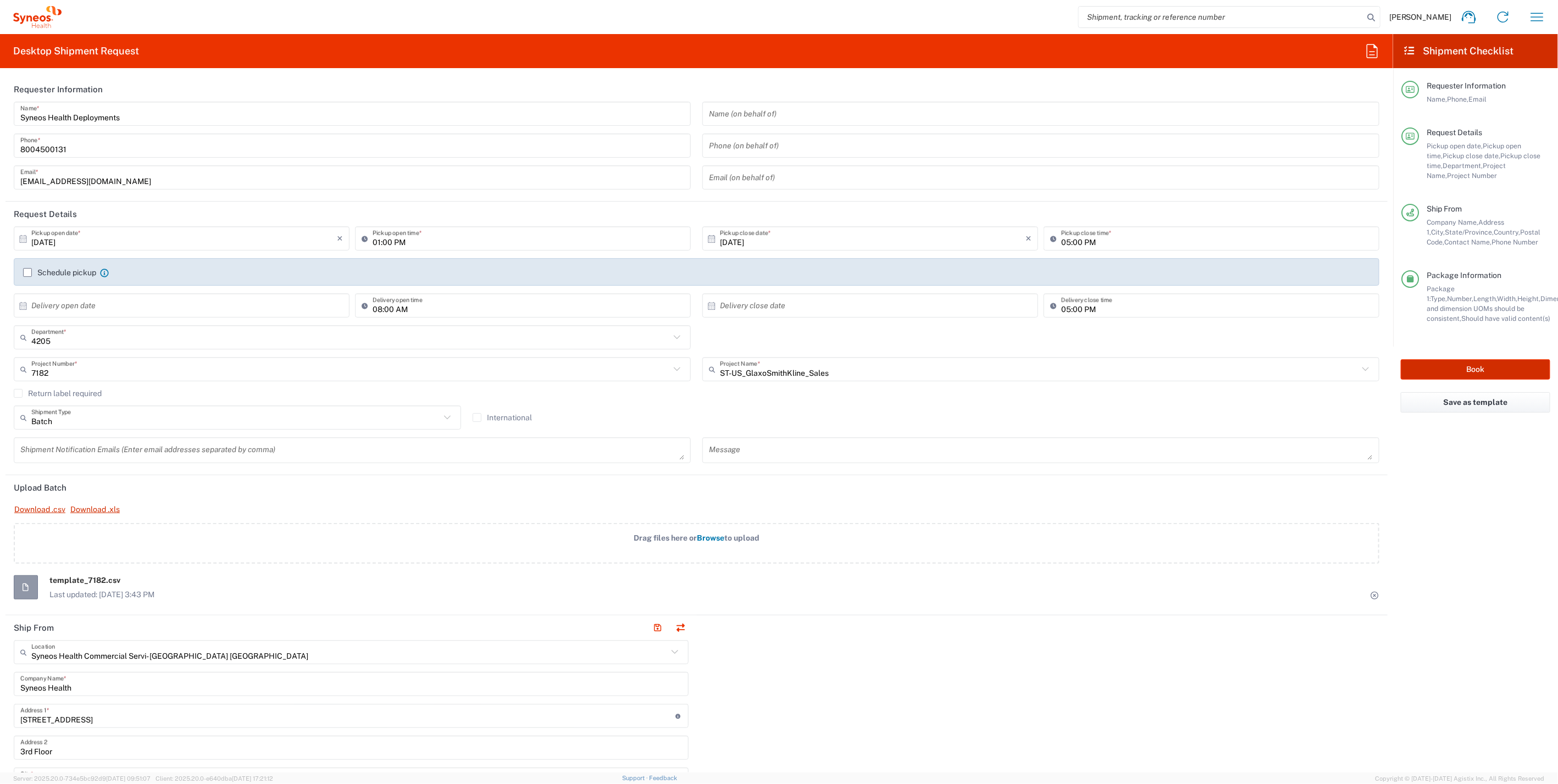
drag, startPoint x: 1451, startPoint y: 369, endPoint x: 1443, endPoint y: 365, distance: 8.9
click at [1443, 365] on button "Book" at bounding box center [1476, 370] width 150 height 20
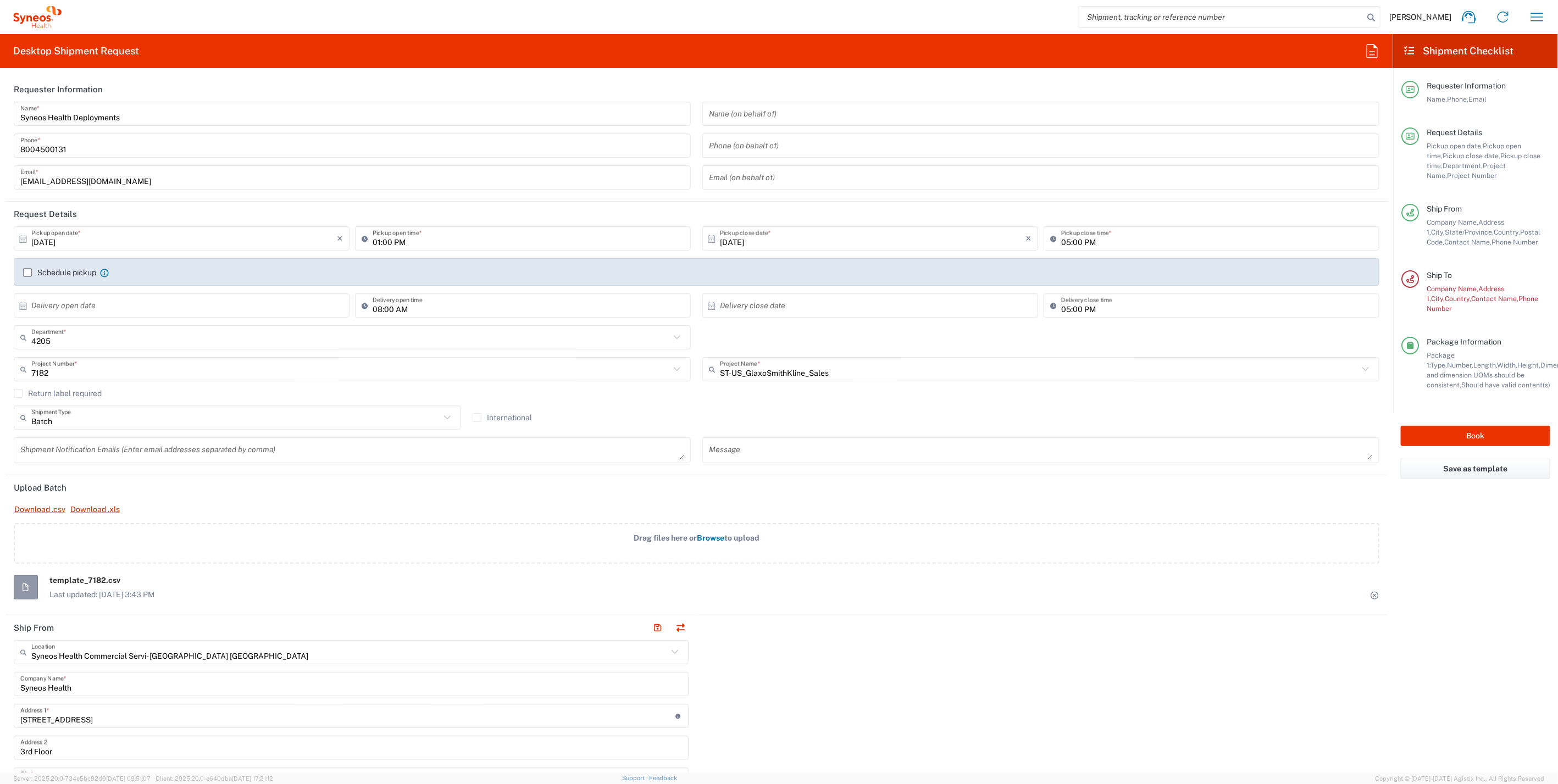
click at [1470, 293] on div "Company Name, Address [GEOGRAPHIC_DATA], Contact Name, Phone Number" at bounding box center [1489, 299] width 124 height 30
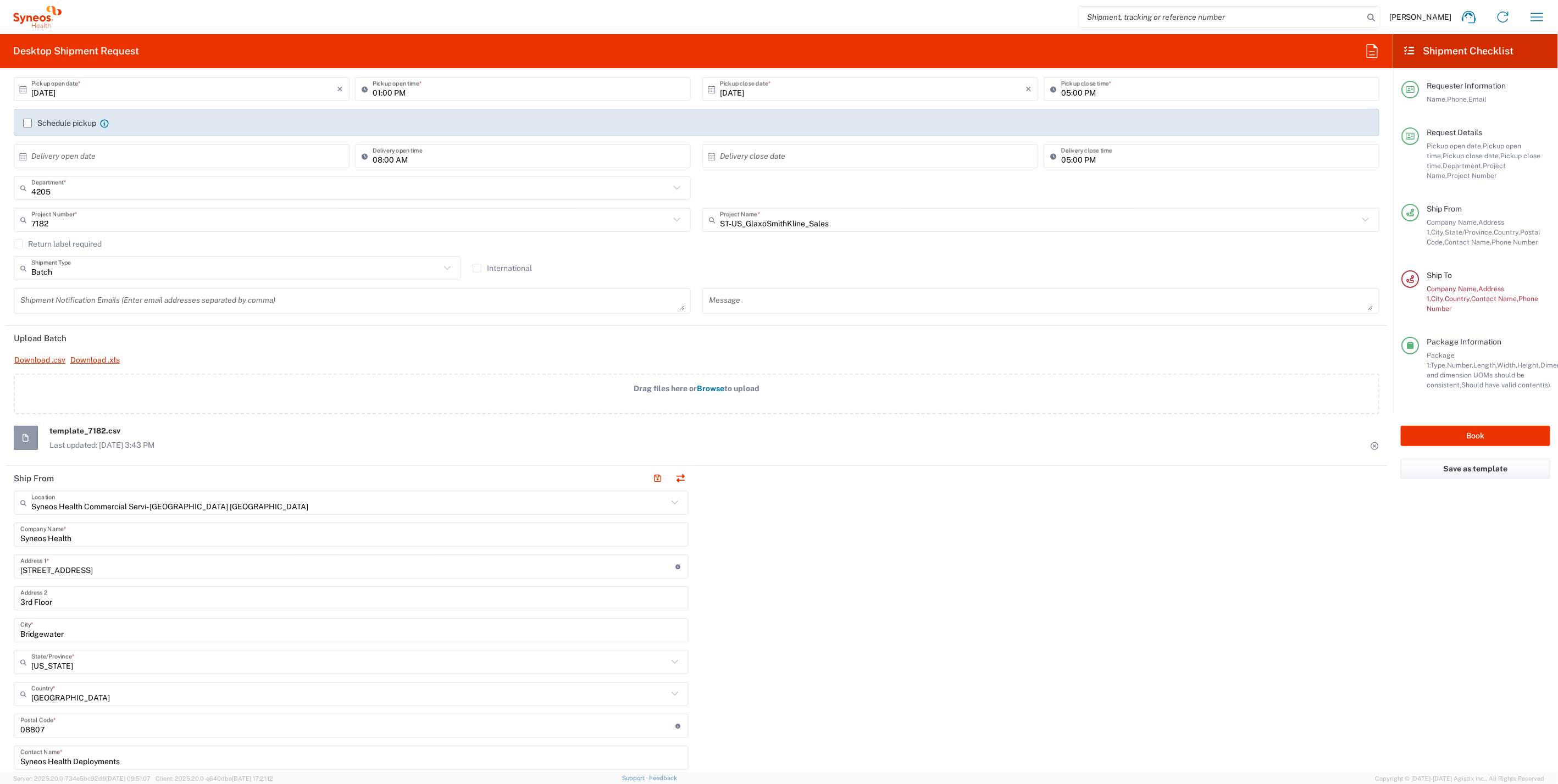
scroll to position [61, 0]
